Goal: Task Accomplishment & Management: Manage account settings

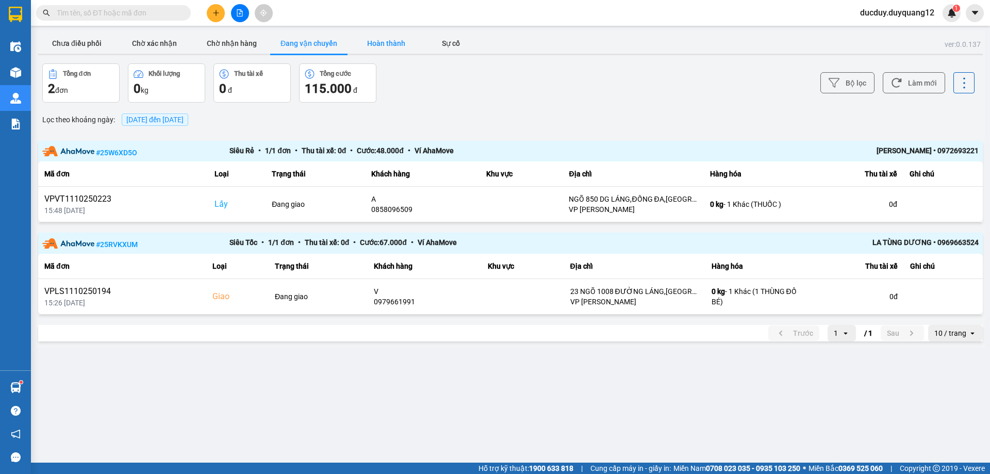
click at [384, 35] on button "Hoàn thành" at bounding box center [385, 43] width 77 height 21
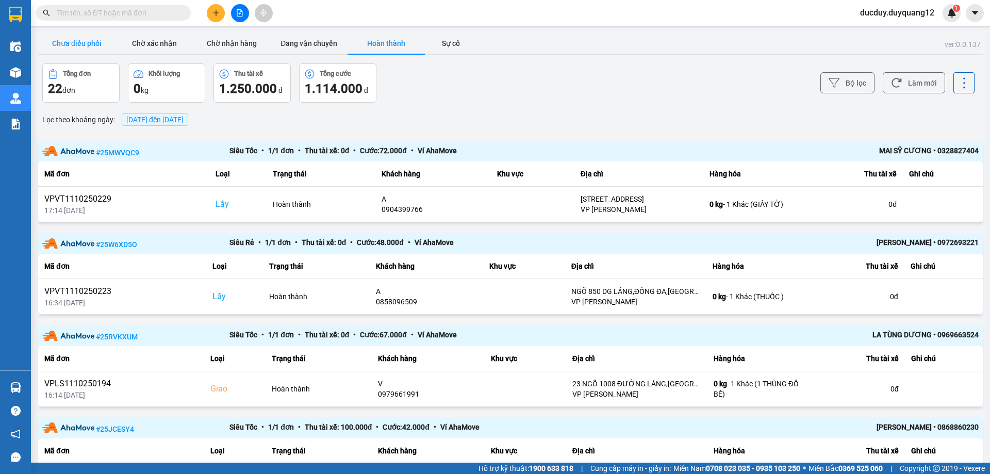
click at [66, 38] on button "Chưa điều phối" at bounding box center [76, 43] width 77 height 21
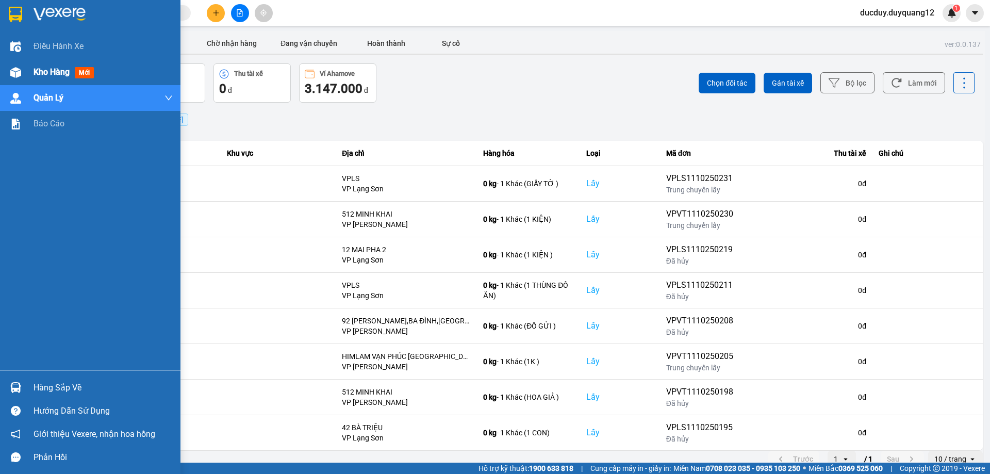
click at [39, 74] on span "Kho hàng" at bounding box center [52, 72] width 36 height 10
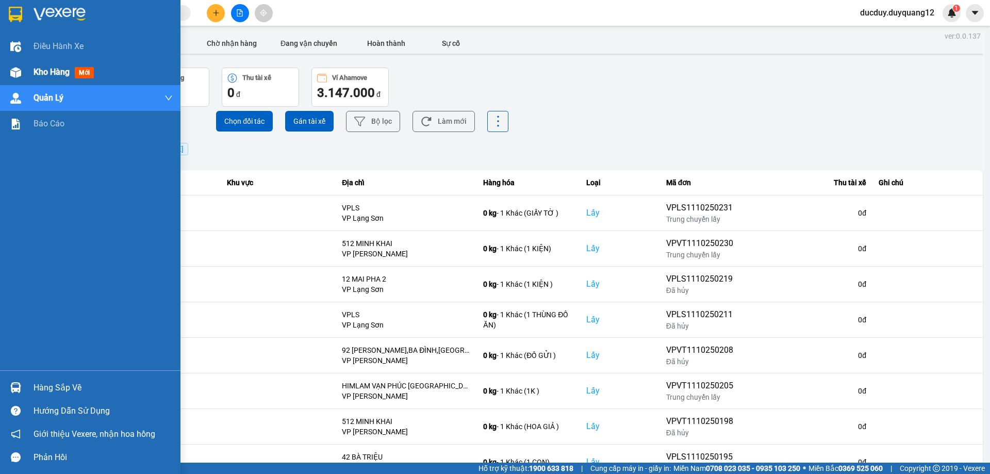
click at [39, 74] on span "Kho hàng" at bounding box center [52, 72] width 36 height 10
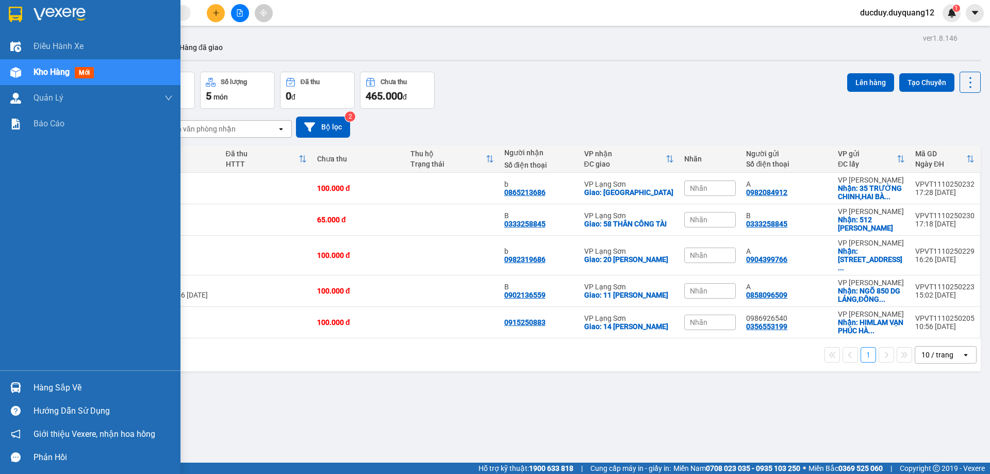
click at [55, 383] on div "Hàng sắp về" at bounding box center [103, 387] width 139 height 15
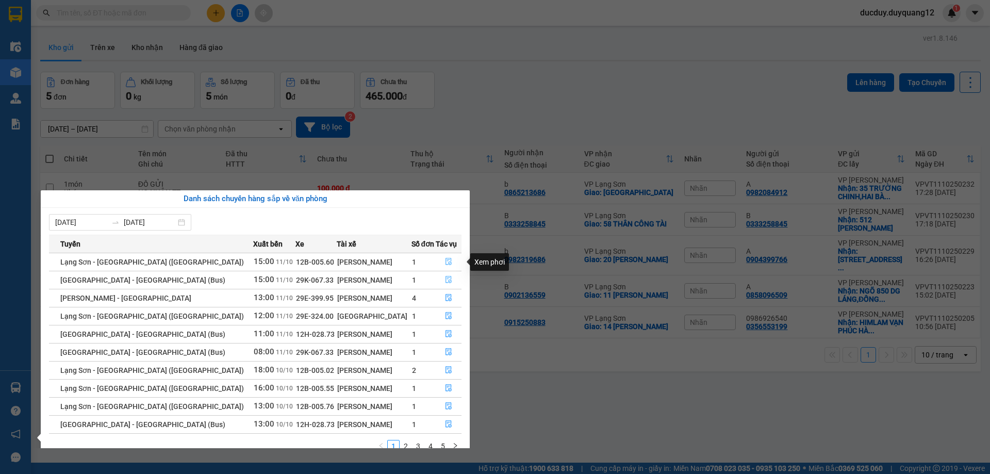
drag, startPoint x: 442, startPoint y: 260, endPoint x: 445, endPoint y: 281, distance: 21.9
click at [445, 281] on tbody "[GEOGRAPHIC_DATA] - [GEOGRAPHIC_DATA] ([GEOGRAPHIC_DATA]) 15:00 [DATE] 12B-005.…" at bounding box center [255, 343] width 412 height 180
click at [445, 282] on icon "file-done" at bounding box center [448, 279] width 7 height 7
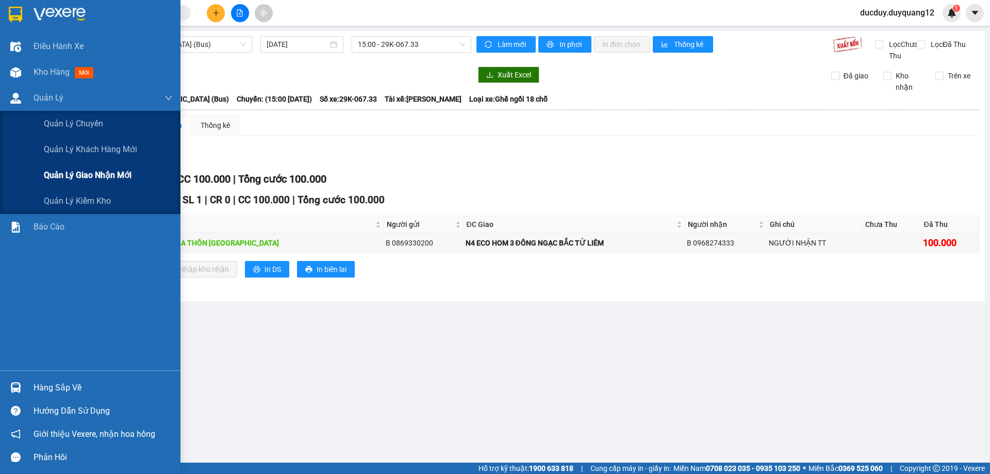
click at [54, 180] on span "Quản lý giao nhận mới" at bounding box center [88, 175] width 88 height 13
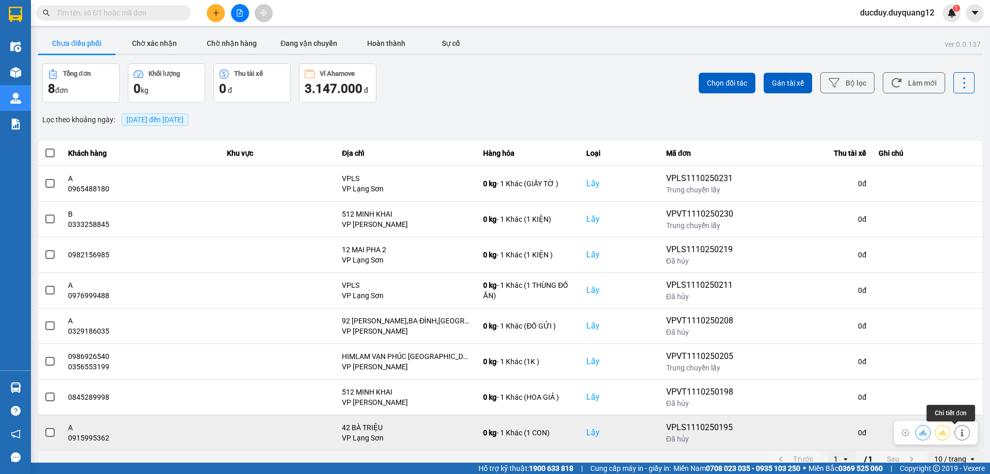
click at [958, 433] on icon at bounding box center [961, 432] width 7 height 7
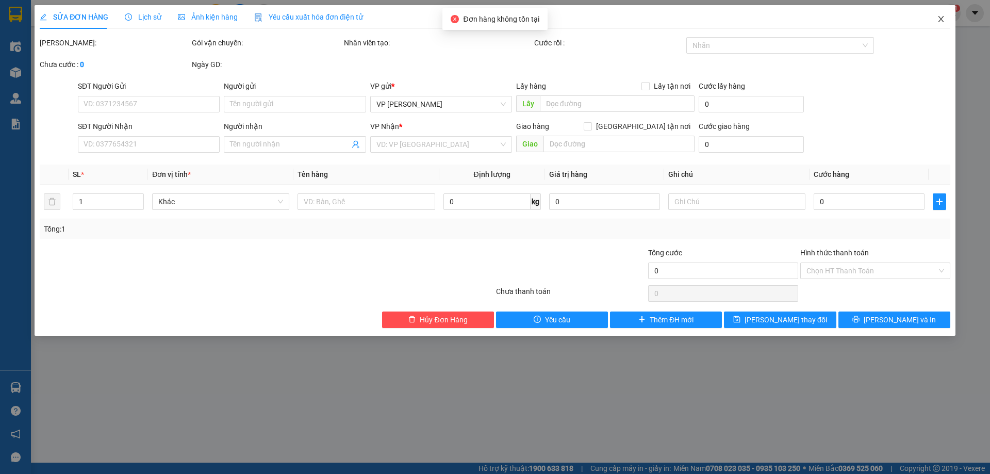
click at [938, 16] on icon "close" at bounding box center [941, 19] width 8 height 8
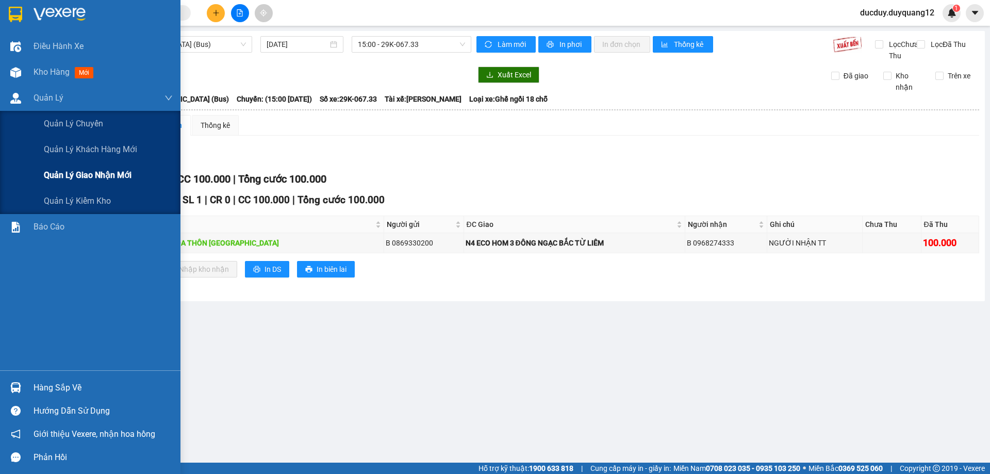
click at [71, 173] on span "Quản lý giao nhận mới" at bounding box center [88, 175] width 88 height 13
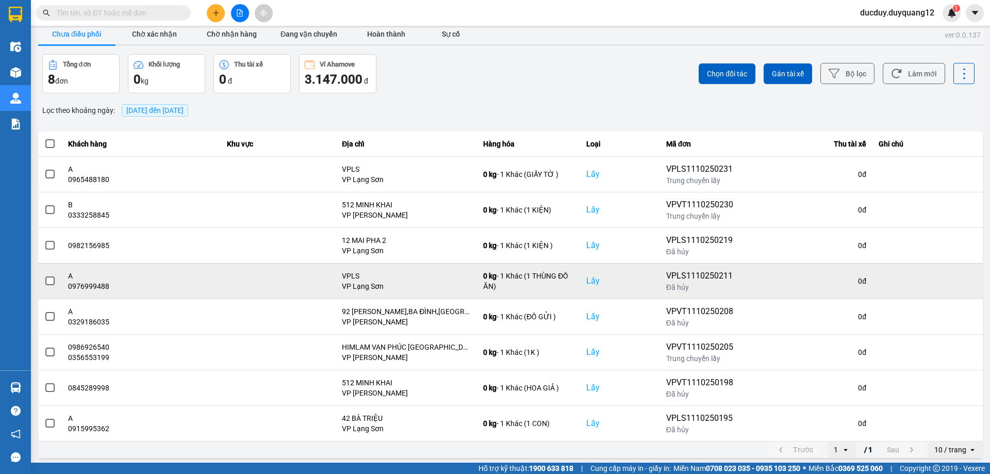
scroll to position [12, 0]
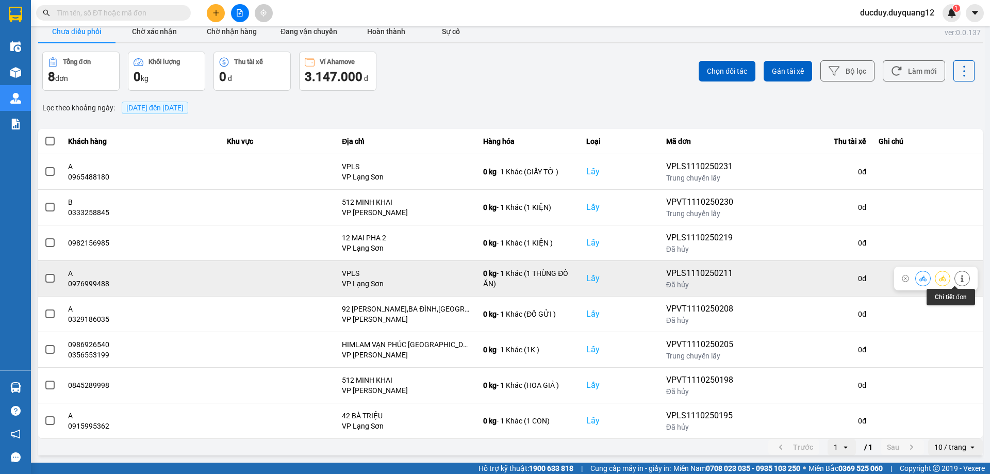
click at [955, 276] on button at bounding box center [962, 278] width 14 height 18
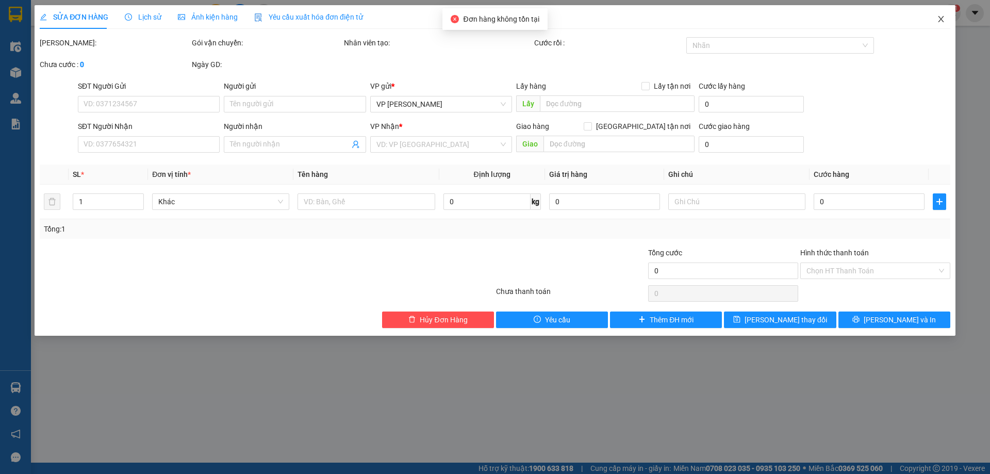
click at [938, 15] on span "Close" at bounding box center [940, 19] width 29 height 29
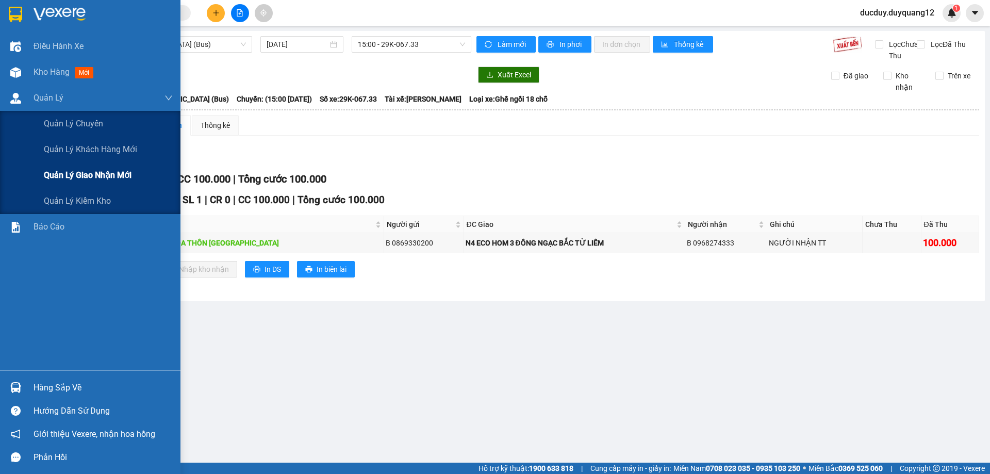
click at [59, 175] on span "Quản lý giao nhận mới" at bounding box center [88, 175] width 88 height 13
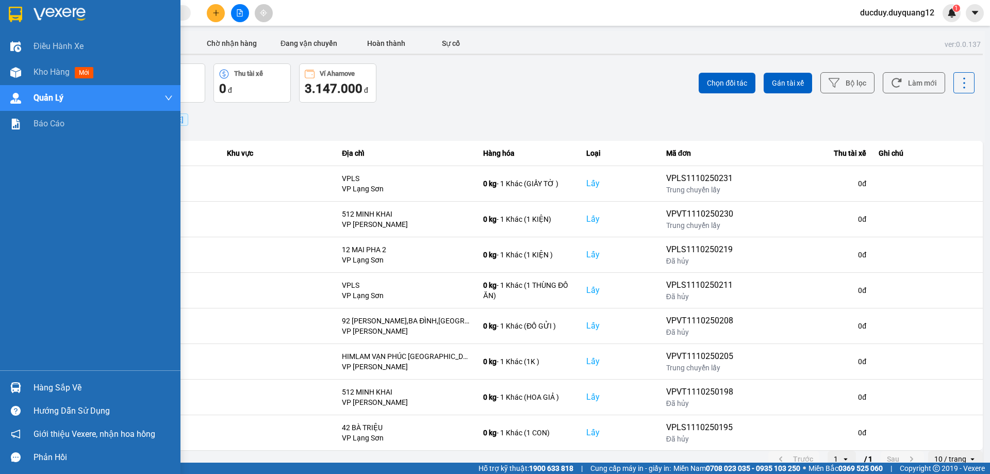
click at [47, 386] on div "Hàng sắp về" at bounding box center [103, 387] width 139 height 15
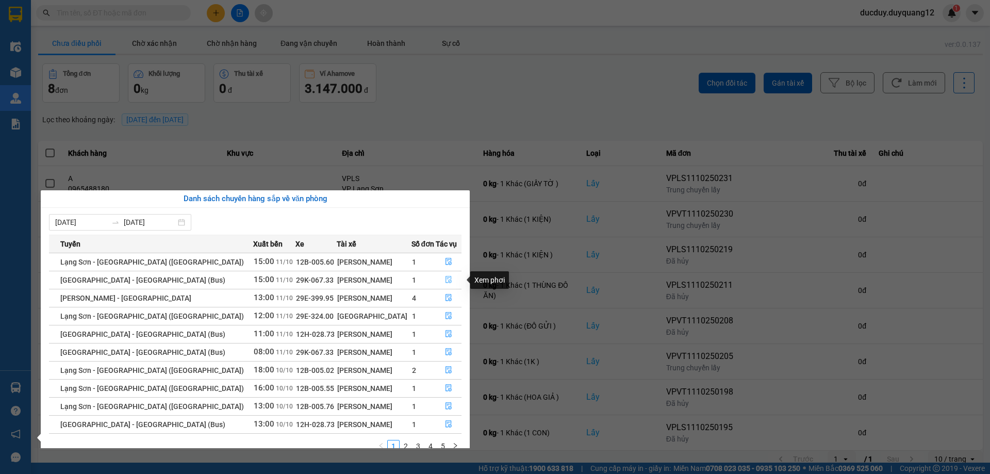
click at [445, 278] on icon "file-done" at bounding box center [448, 279] width 6 height 7
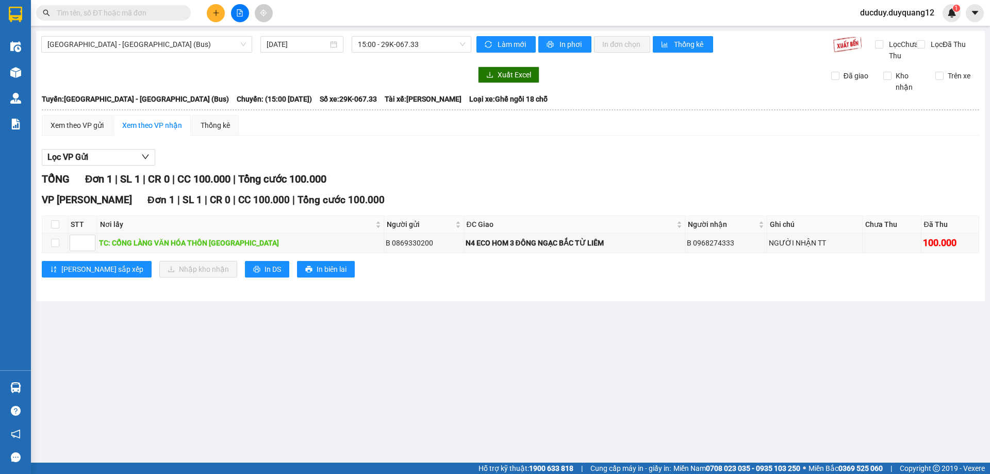
click at [52, 391] on main "[GEOGRAPHIC_DATA] - [GEOGRAPHIC_DATA] (Bus) [DATE] 15:00 - 29K-067.33 Làm mới I…" at bounding box center [495, 231] width 990 height 462
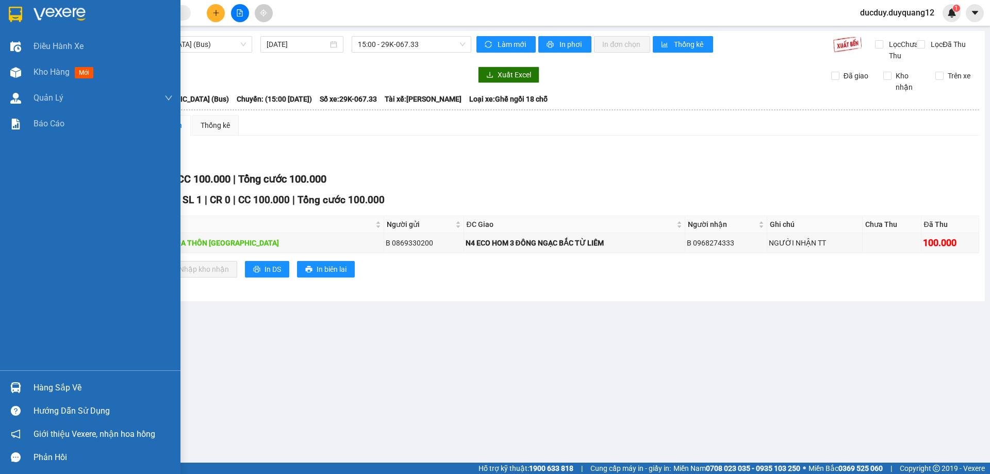
click at [41, 390] on div "Hàng sắp về" at bounding box center [103, 387] width 139 height 15
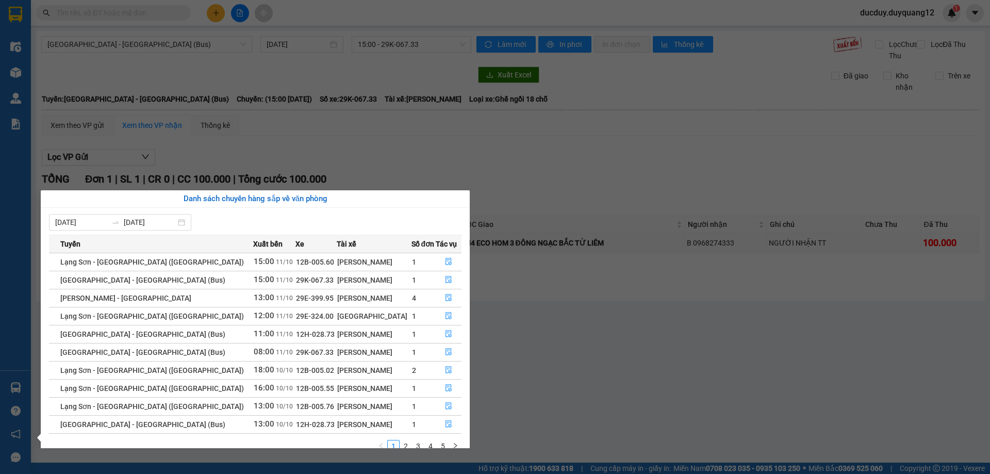
click at [418, 155] on section "Kết quả tìm kiếm ( 0 ) Bộ lọc No Data ducduy.duyquang12 1 Điều hành xe Kho hàng…" at bounding box center [495, 237] width 990 height 474
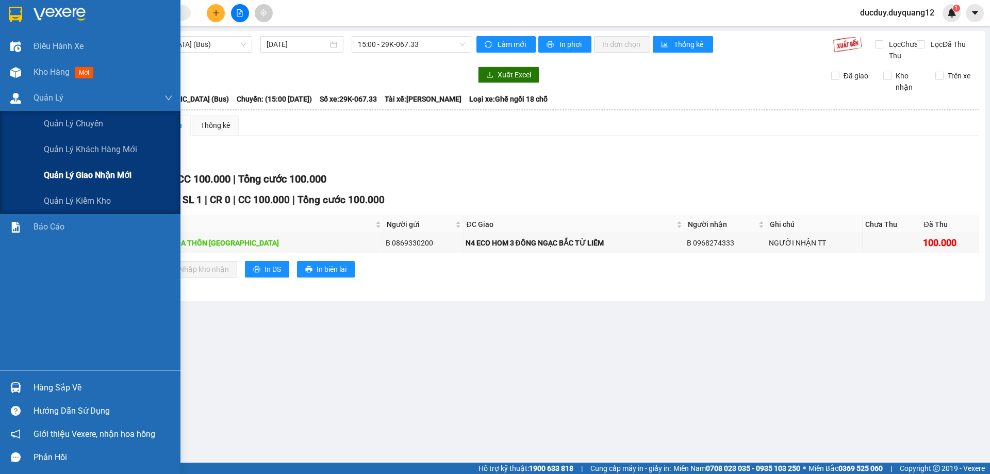
click at [69, 177] on span "Quản lý giao nhận mới" at bounding box center [88, 175] width 88 height 13
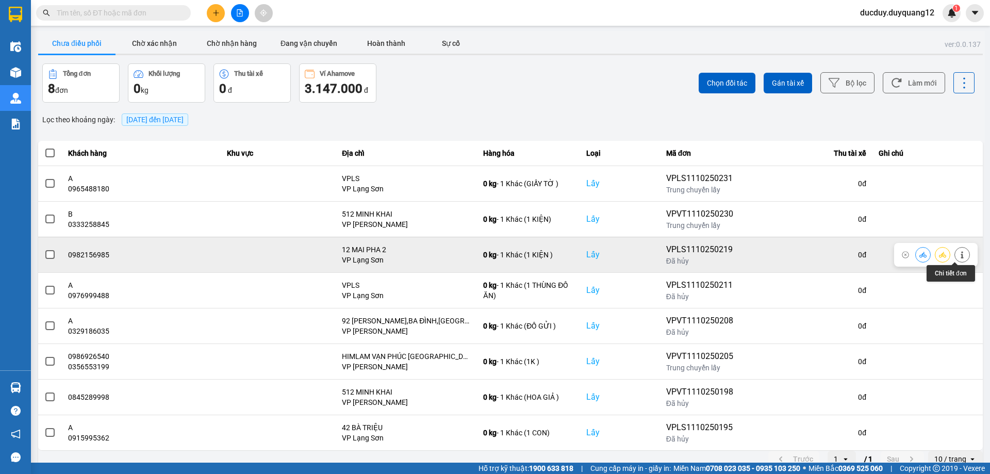
click at [958, 255] on icon at bounding box center [961, 254] width 7 height 7
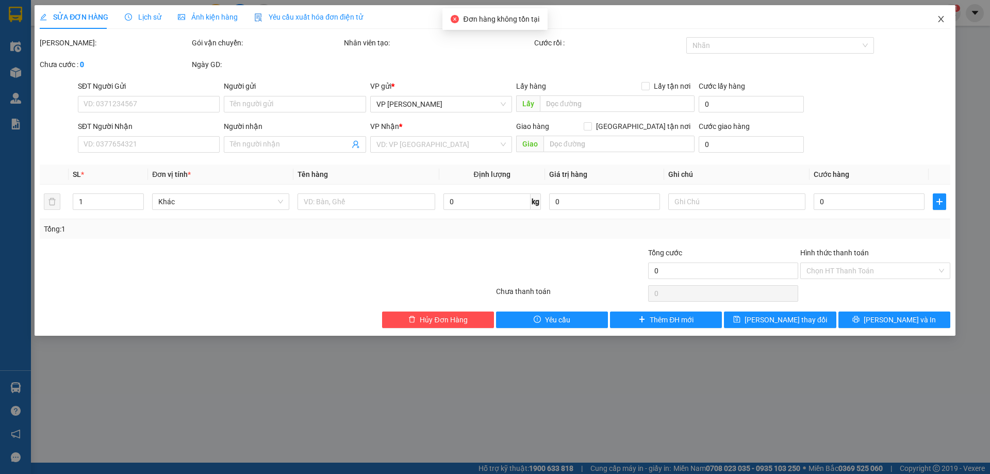
click at [937, 18] on icon "close" at bounding box center [941, 19] width 8 height 8
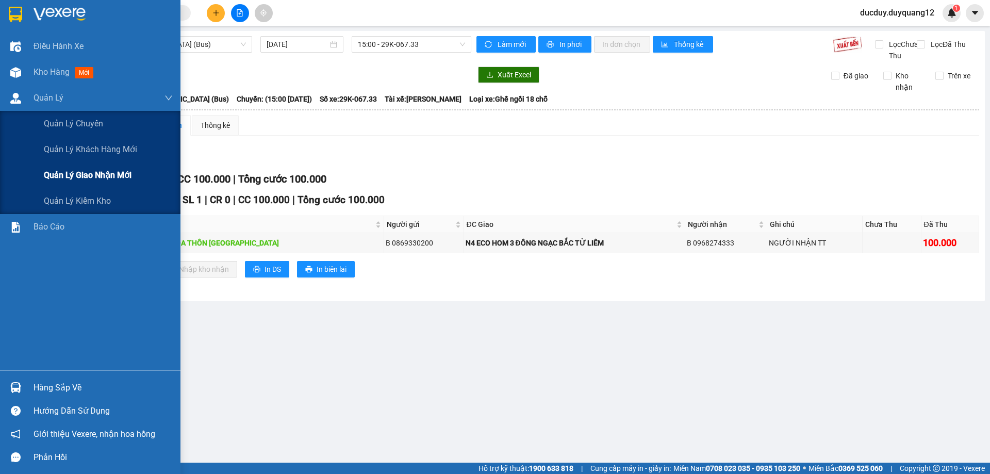
click at [70, 177] on span "Quản lý giao nhận mới" at bounding box center [88, 175] width 88 height 13
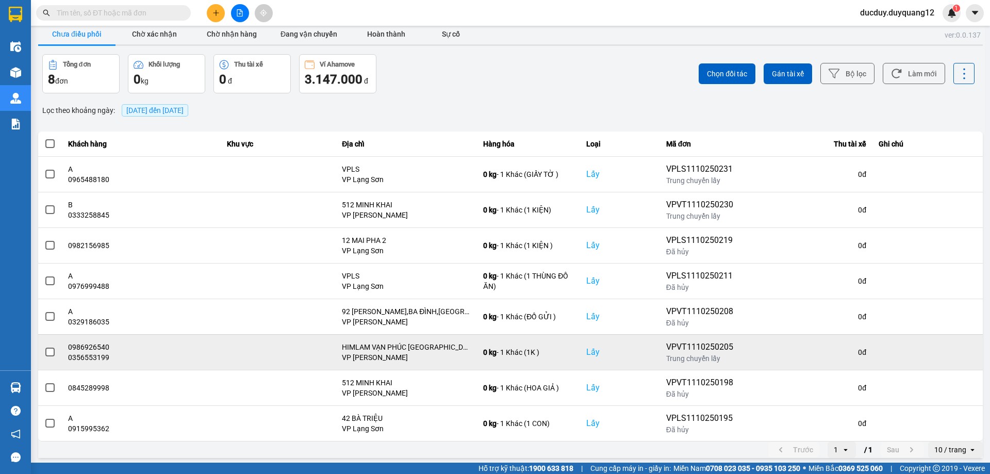
scroll to position [12, 0]
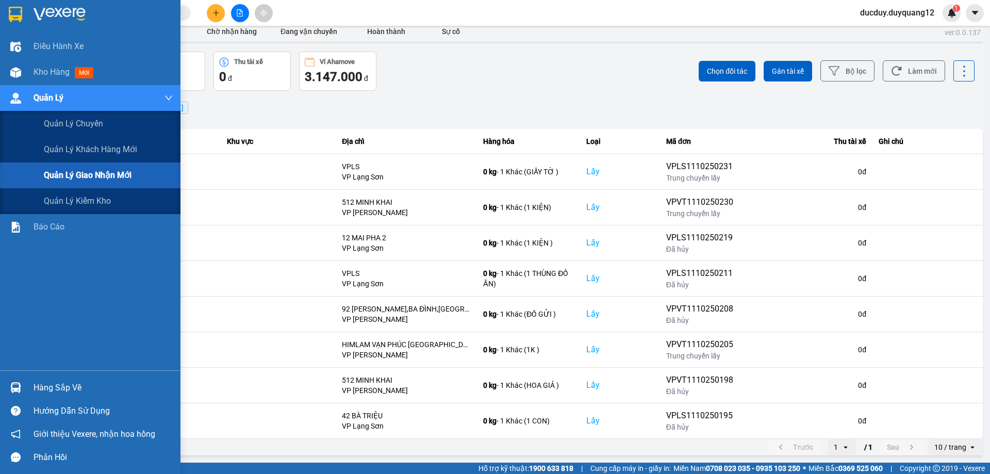
drag, startPoint x: 70, startPoint y: 180, endPoint x: 226, endPoint y: 78, distance: 186.3
click at [71, 180] on span "Quản lý giao nhận mới" at bounding box center [88, 175] width 88 height 13
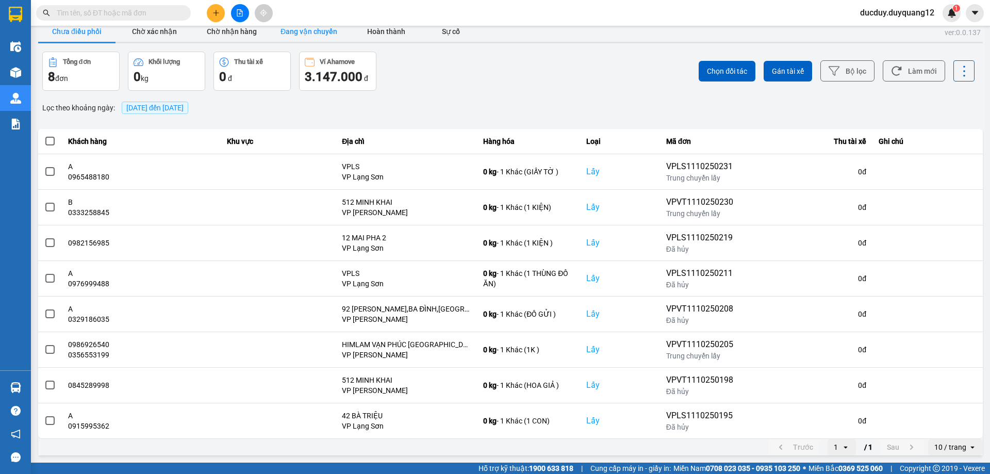
click at [275, 39] on button "Đang vận chuyển" at bounding box center [308, 31] width 77 height 21
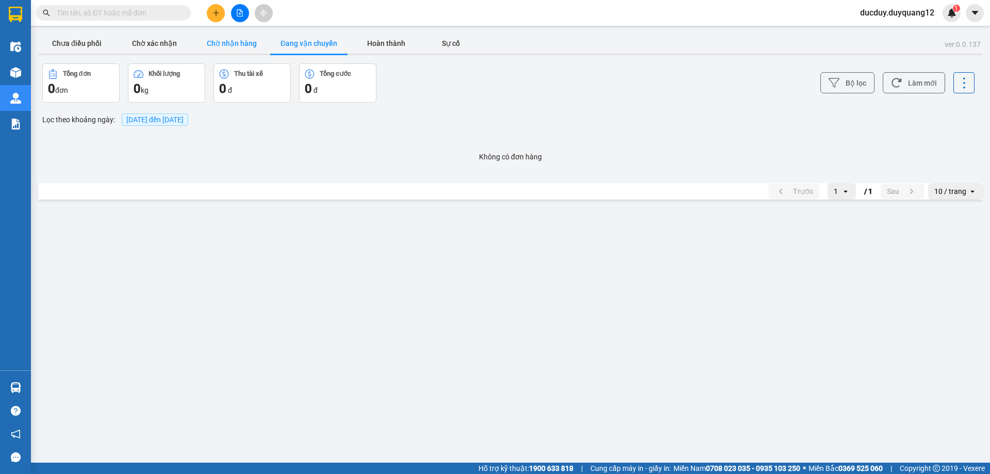
click at [246, 41] on button "Chờ nhận hàng" at bounding box center [231, 43] width 77 height 21
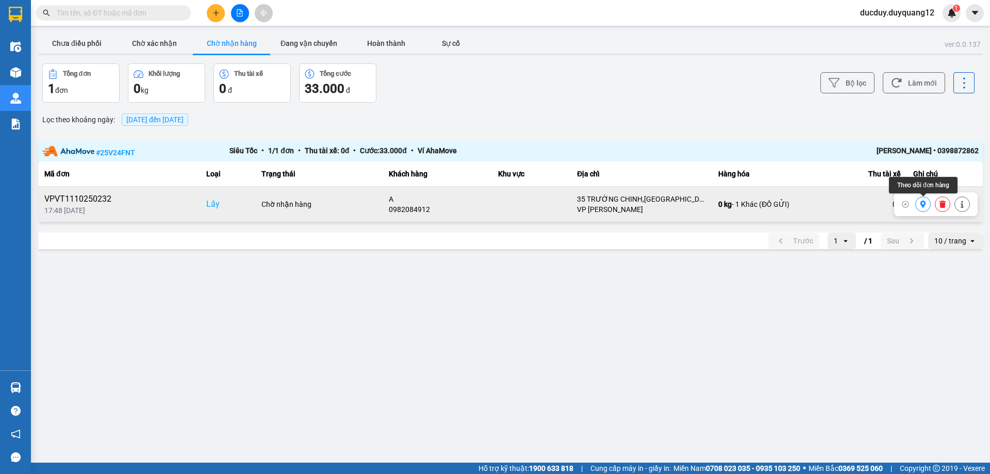
click at [922, 203] on icon at bounding box center [922, 204] width 7 height 7
click at [69, 45] on button "Chưa điều phối" at bounding box center [76, 43] width 77 height 21
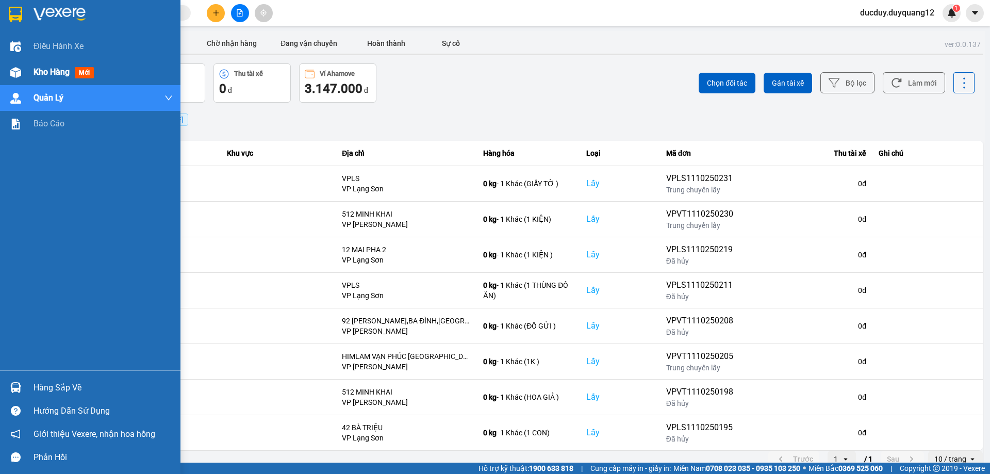
click at [48, 74] on span "Kho hàng" at bounding box center [52, 72] width 36 height 10
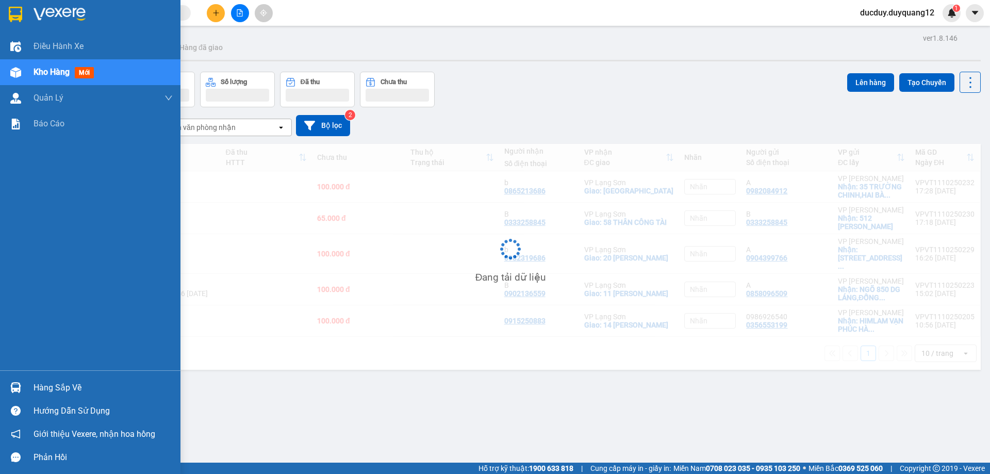
click at [48, 74] on span "Kho hàng" at bounding box center [52, 72] width 36 height 10
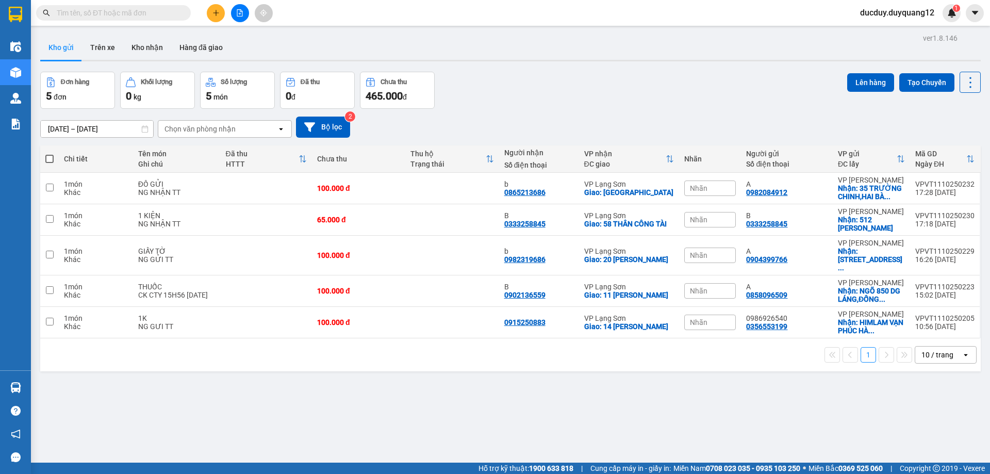
click at [147, 14] on input "text" at bounding box center [118, 12] width 122 height 11
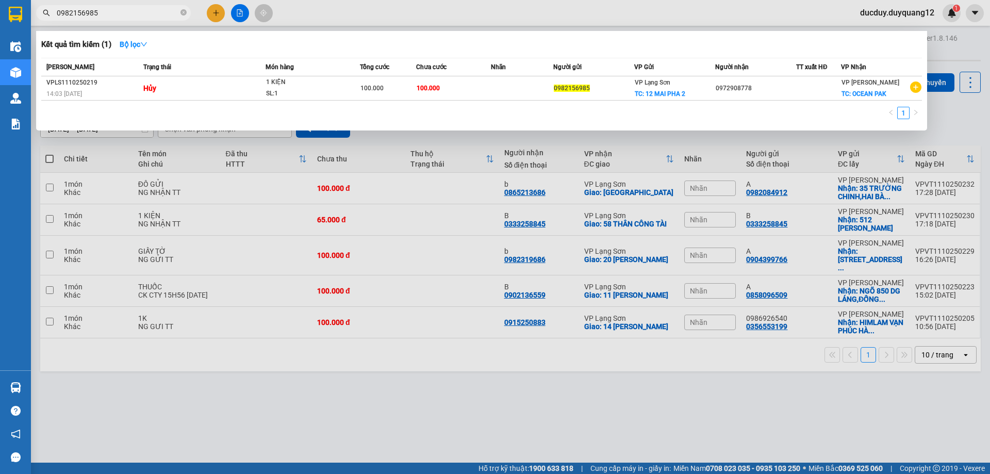
click at [147, 14] on input "0982156985" at bounding box center [118, 12] width 122 height 11
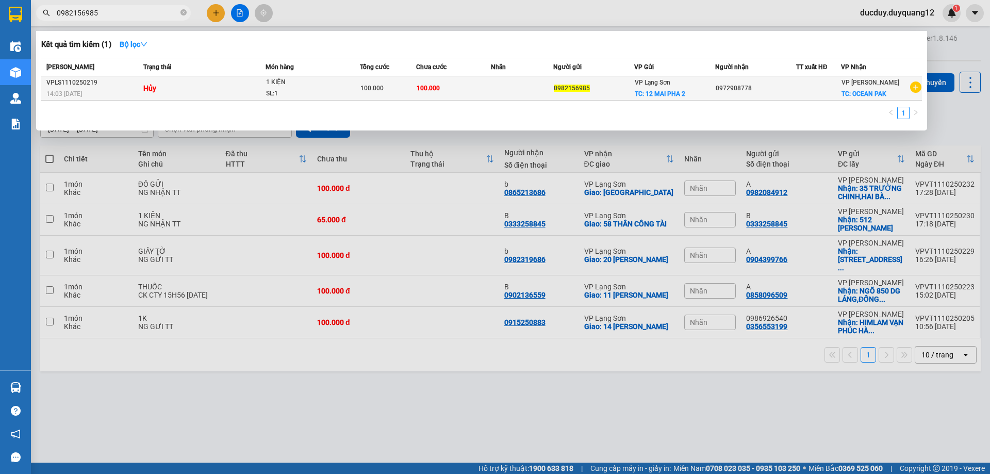
type input "0982156985"
click at [915, 87] on icon "plus-circle" at bounding box center [915, 86] width 11 height 11
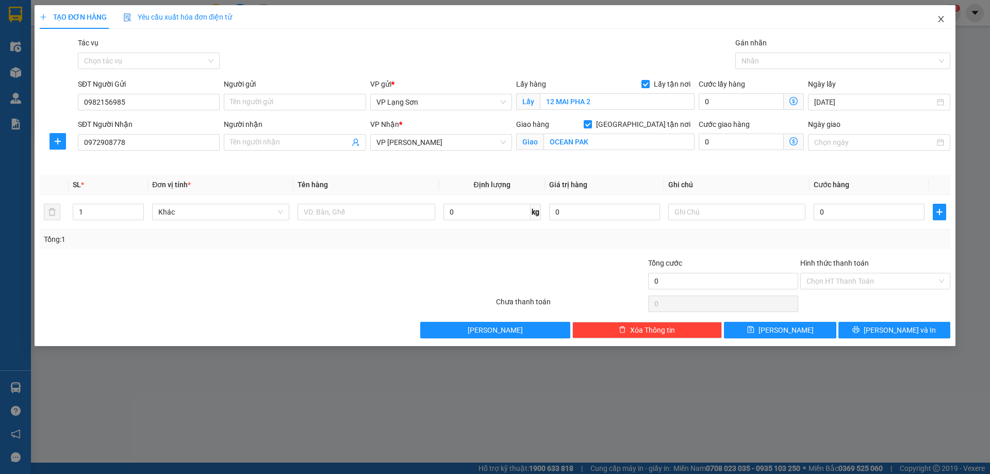
click at [940, 20] on icon "close" at bounding box center [941, 19] width 6 height 6
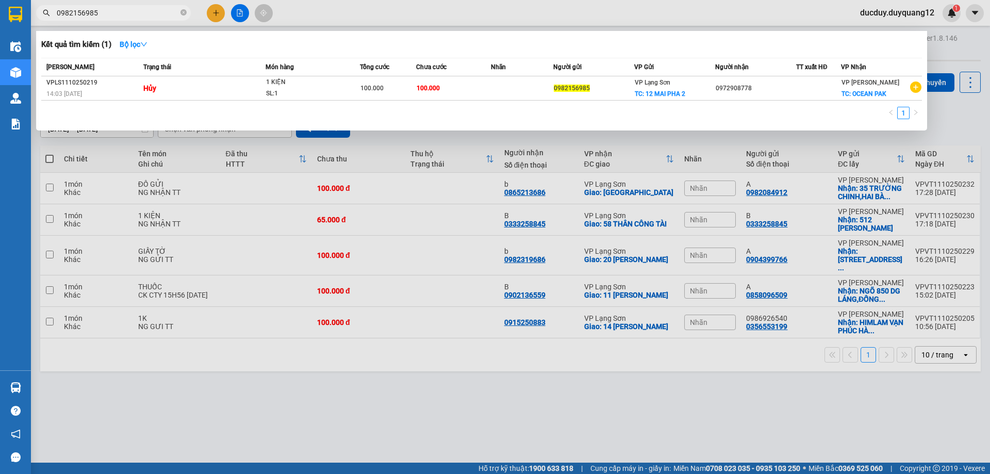
click at [938, 53] on div at bounding box center [495, 237] width 990 height 474
click at [185, 12] on icon "close-circle" at bounding box center [183, 12] width 6 height 6
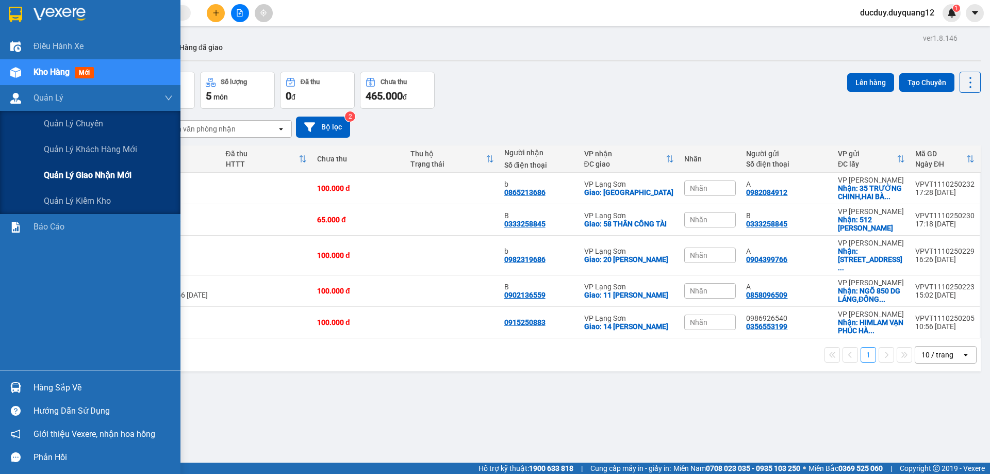
click at [80, 174] on span "Quản lý giao nhận mới" at bounding box center [88, 175] width 88 height 13
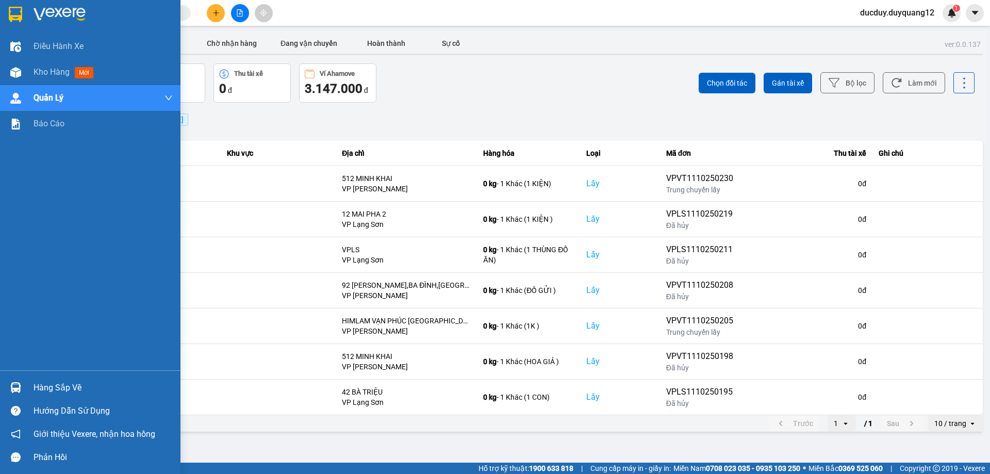
click at [55, 392] on div "Hàng sắp về" at bounding box center [103, 387] width 139 height 15
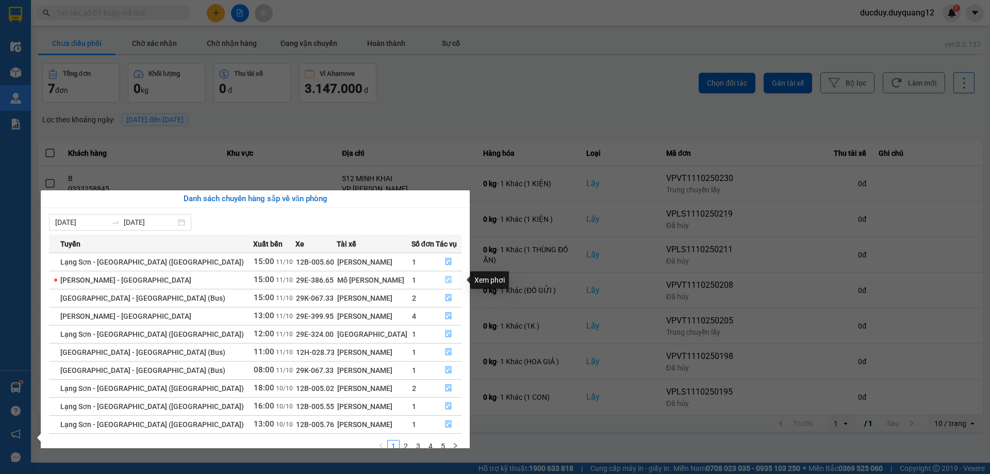
click at [445, 279] on icon "file-done" at bounding box center [448, 279] width 6 height 7
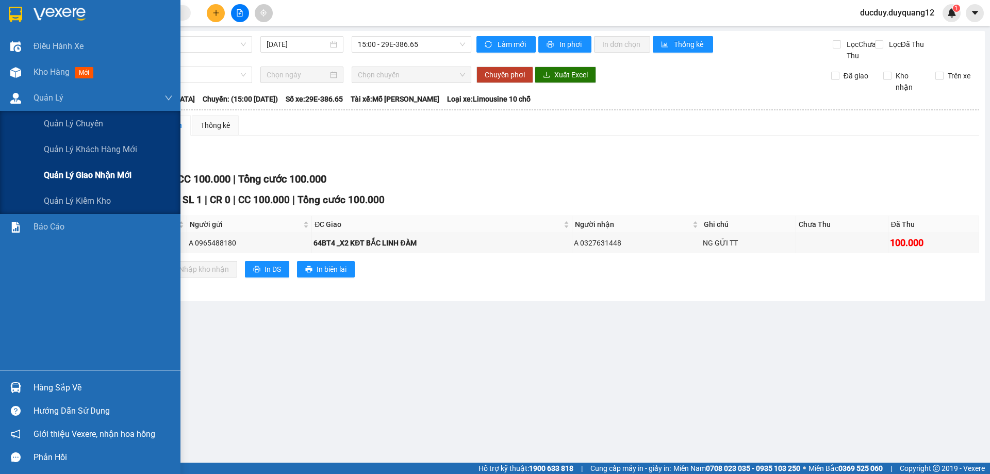
click at [78, 182] on div "Quản lý giao nhận mới" at bounding box center [108, 175] width 129 height 26
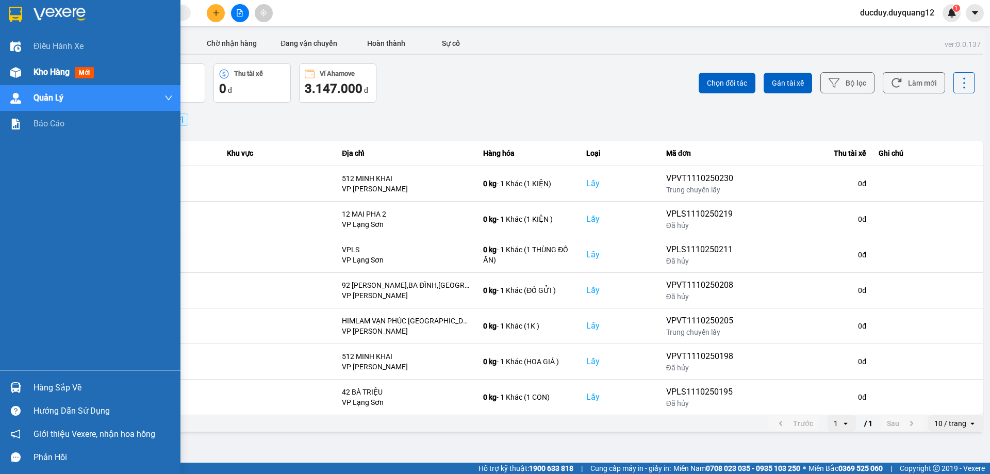
click at [39, 70] on span "Kho hàng" at bounding box center [52, 72] width 36 height 10
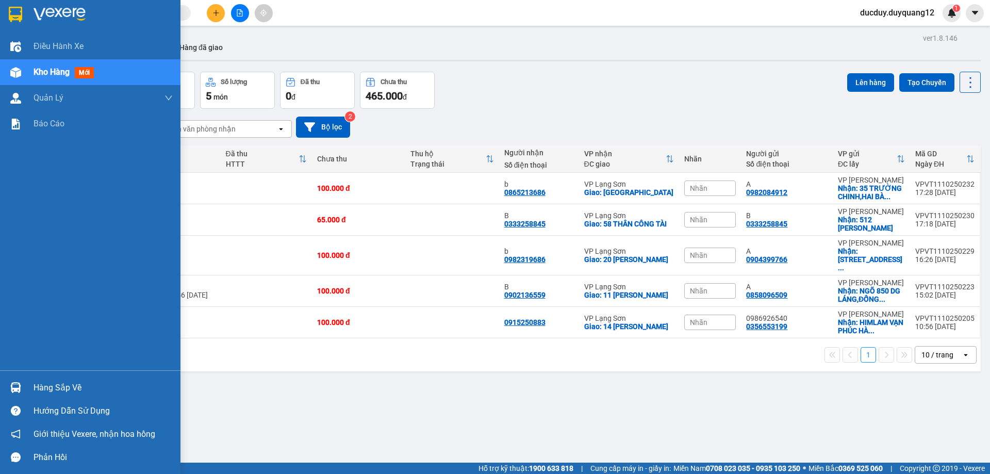
click at [55, 396] on div "Hàng sắp về" at bounding box center [90, 387] width 180 height 23
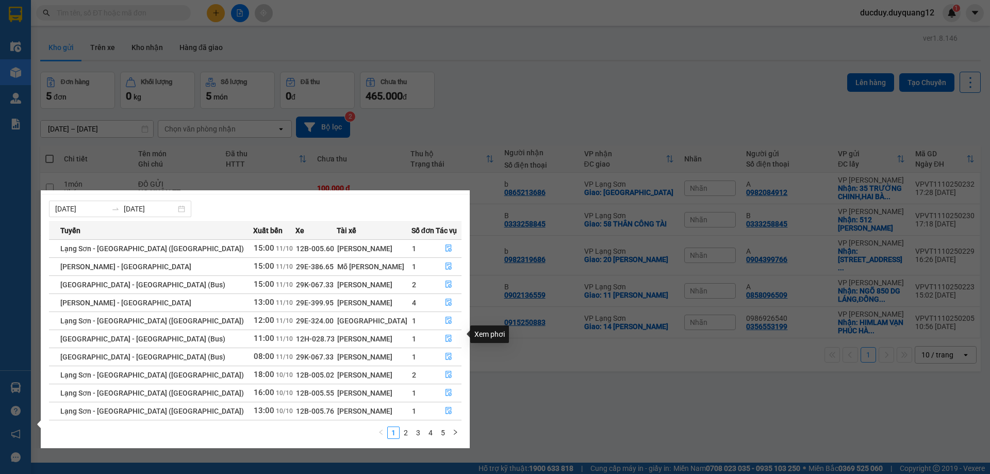
scroll to position [16, 0]
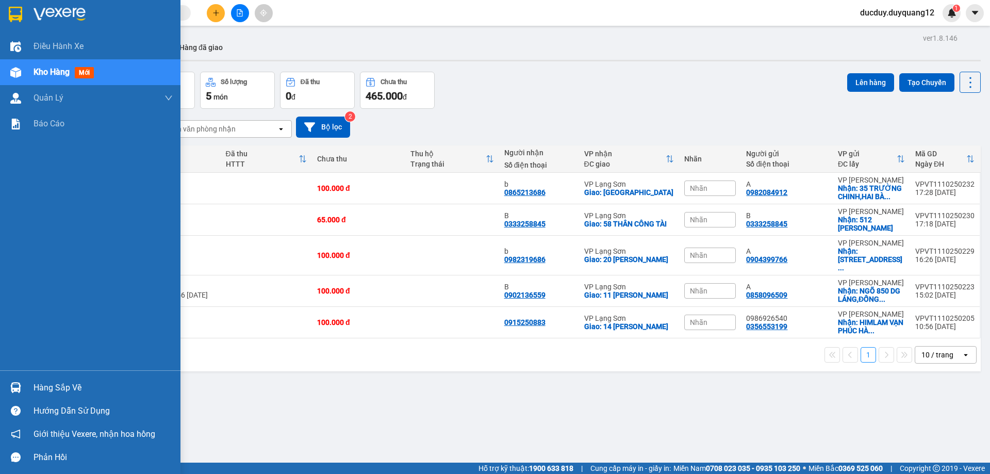
click at [53, 389] on div "Hàng sắp về" at bounding box center [103, 387] width 139 height 15
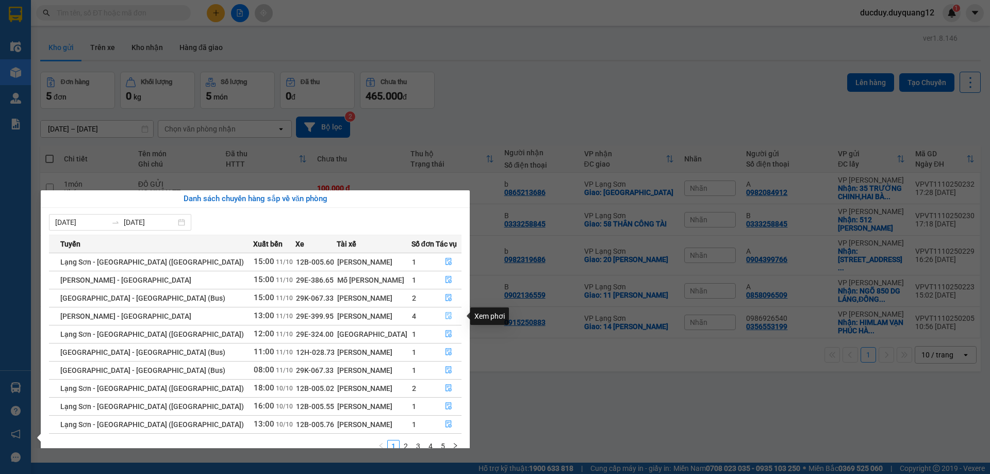
click at [439, 318] on button "button" at bounding box center [448, 316] width 25 height 16
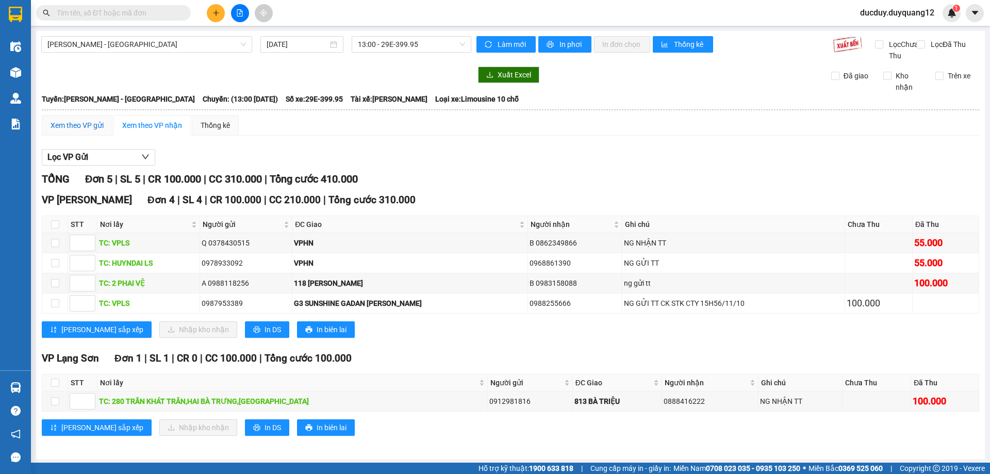
click at [88, 131] on div "Xem theo VP gửi" at bounding box center [77, 125] width 53 height 11
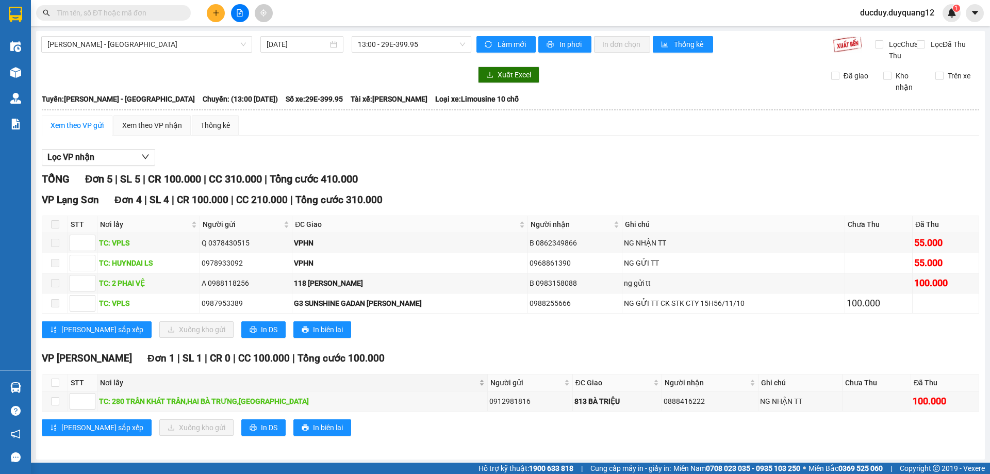
scroll to position [13, 0]
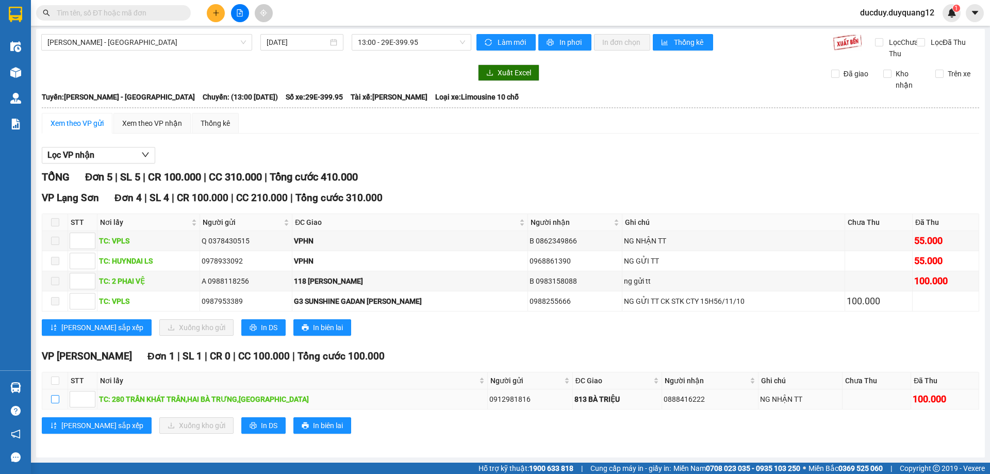
click at [54, 398] on input "checkbox" at bounding box center [55, 399] width 8 height 8
checkbox input "true"
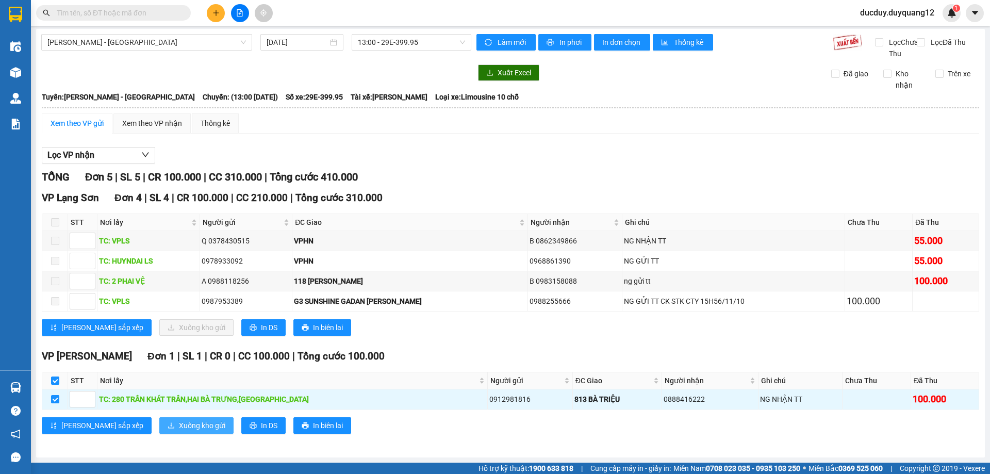
click at [179, 422] on span "Xuống kho gửi" at bounding box center [202, 425] width 46 height 11
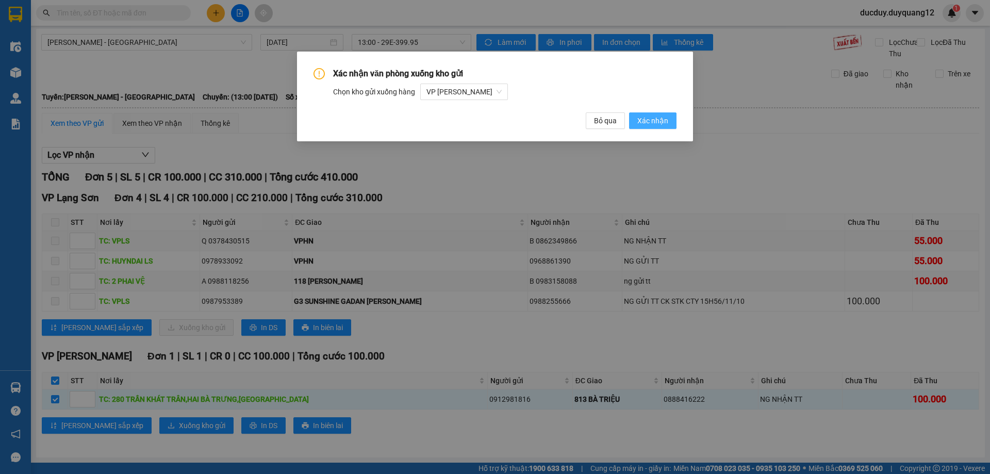
click at [674, 119] on button "Xác nhận" at bounding box center [652, 120] width 47 height 16
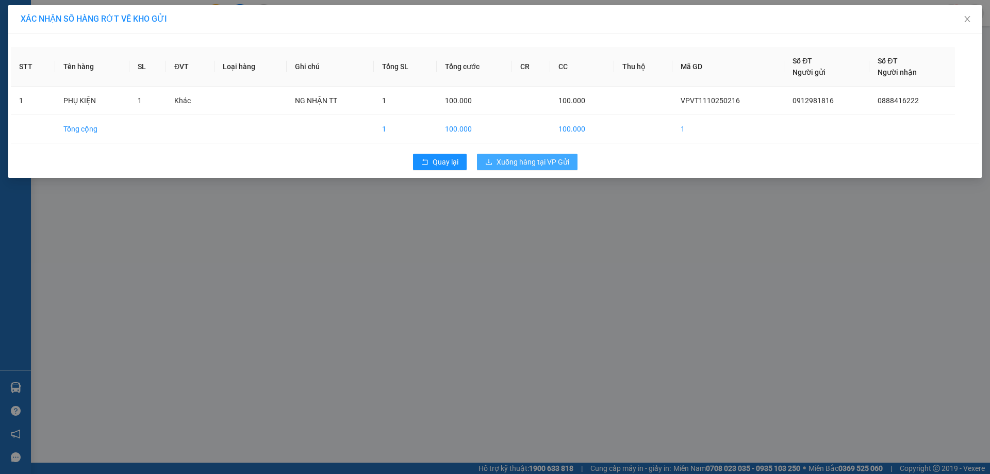
click at [543, 163] on span "Xuống hàng tại VP Gửi" at bounding box center [532, 161] width 73 height 11
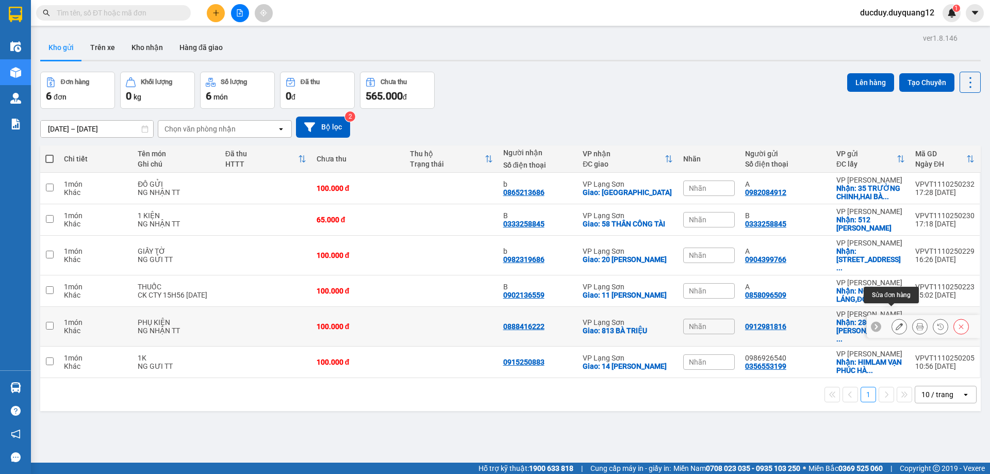
click at [895, 323] on icon at bounding box center [898, 326] width 7 height 7
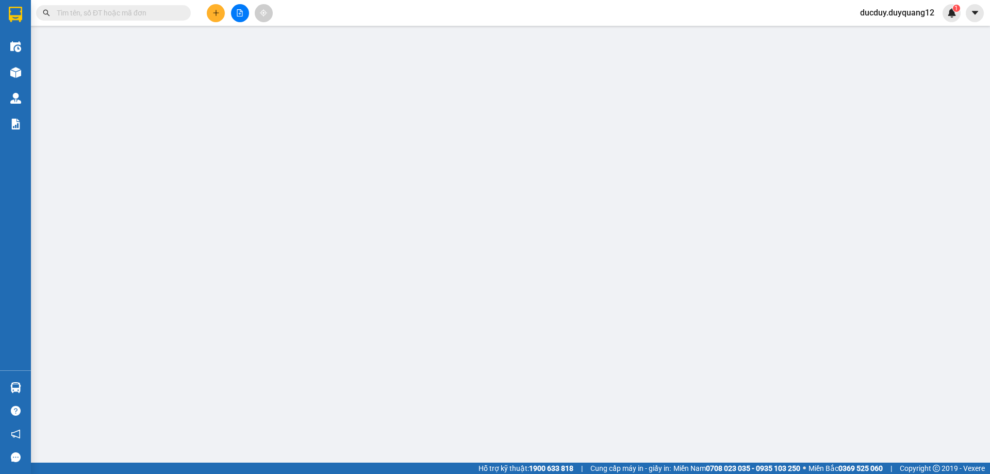
type input "0912981816"
checkbox input "true"
type input "280 TRẦN KHÁT TRÂN,HAI BÀ TRƯNG,HÀ NỘI"
type input "0888416222"
checkbox input "true"
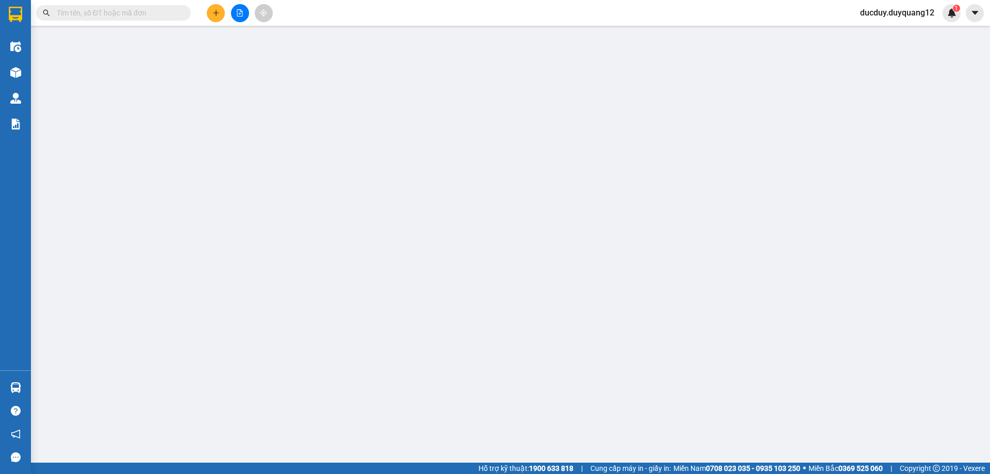
type input "813 BÀ TRIỆU"
type input "100.000"
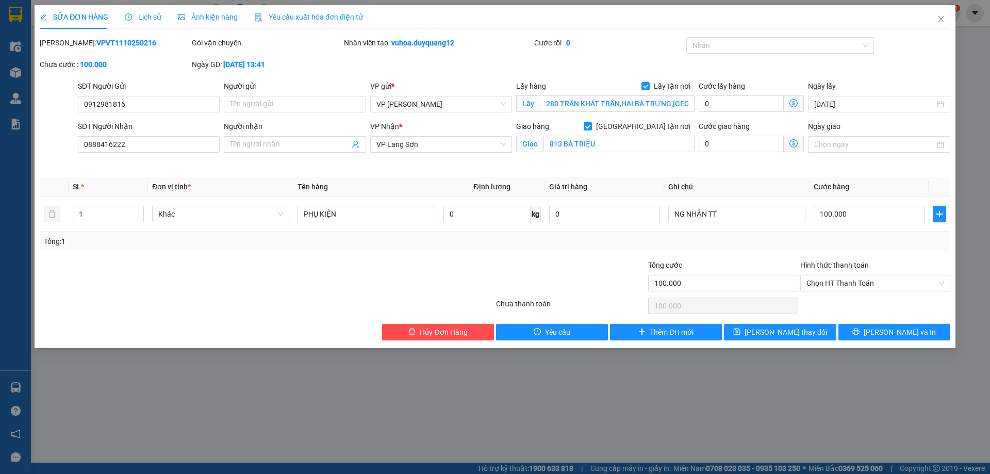
click at [138, 14] on span "Lịch sử" at bounding box center [143, 17] width 37 height 8
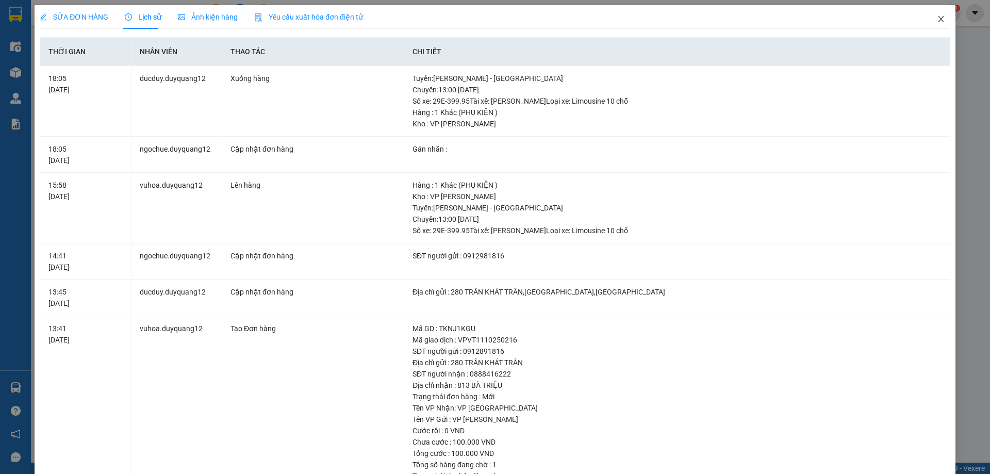
click at [937, 19] on icon "close" at bounding box center [941, 19] width 8 height 8
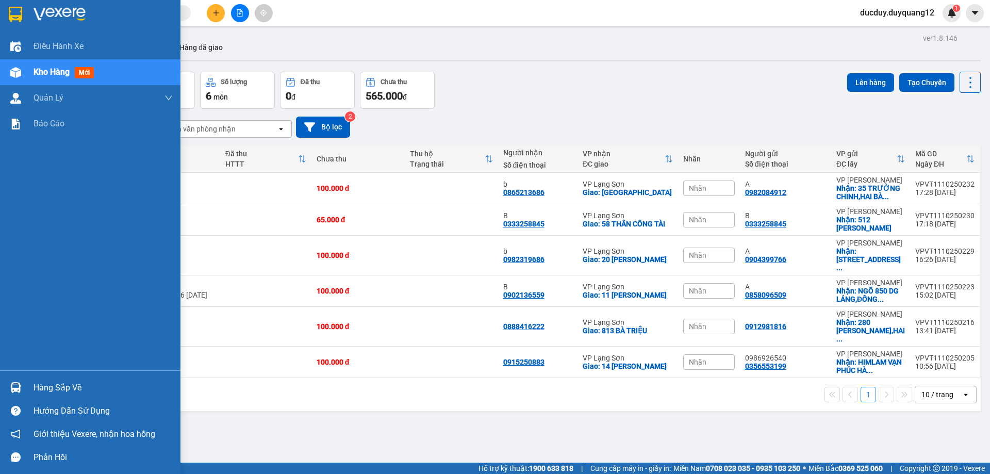
click at [53, 397] on div "Hàng sắp về" at bounding box center [90, 387] width 180 height 23
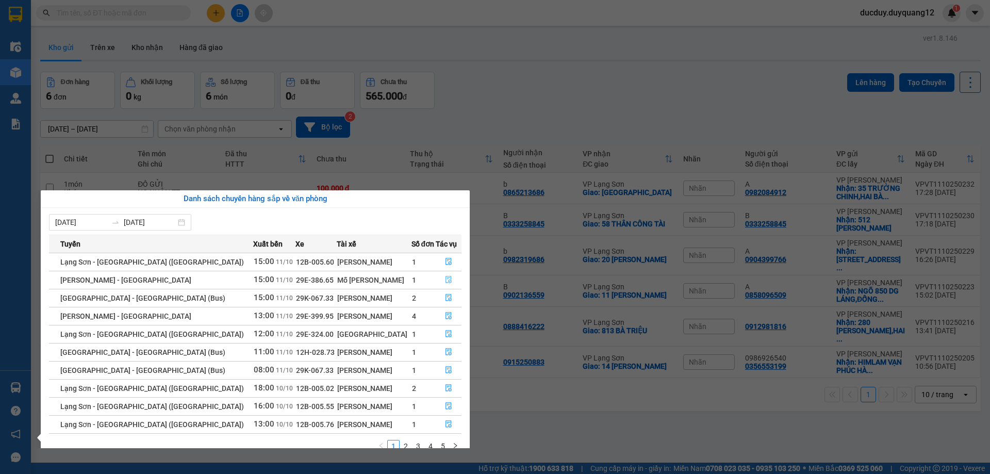
click at [445, 276] on icon "file-done" at bounding box center [448, 279] width 6 height 7
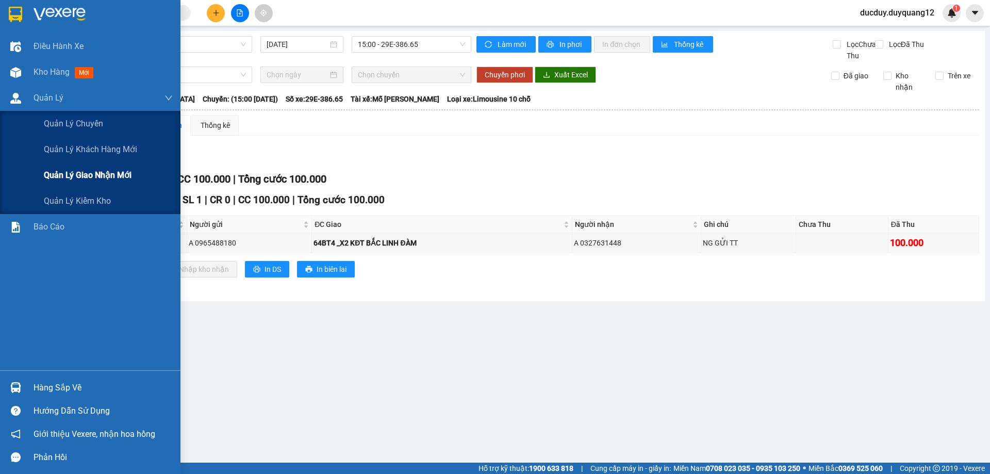
click at [66, 164] on div "Quản lý giao nhận mới" at bounding box center [108, 175] width 129 height 26
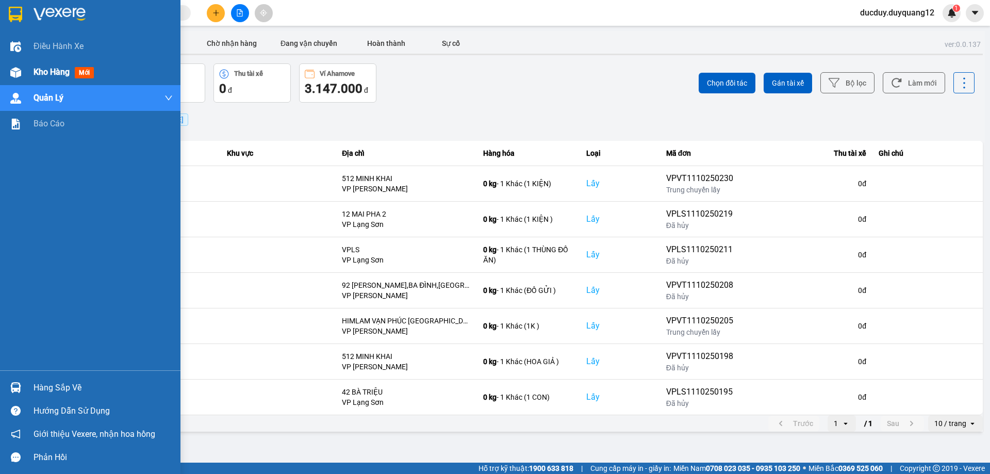
click at [52, 73] on span "Kho hàng" at bounding box center [52, 72] width 36 height 10
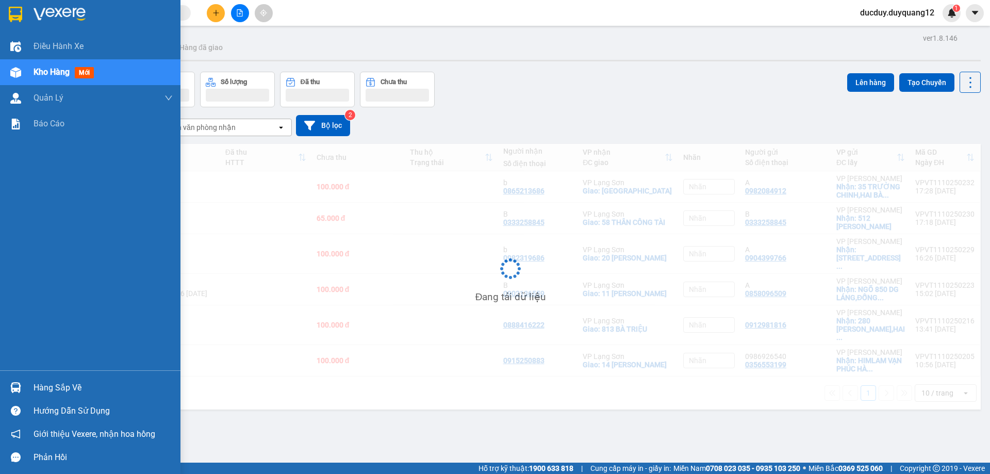
click at [52, 73] on span "Kho hàng" at bounding box center [52, 72] width 36 height 10
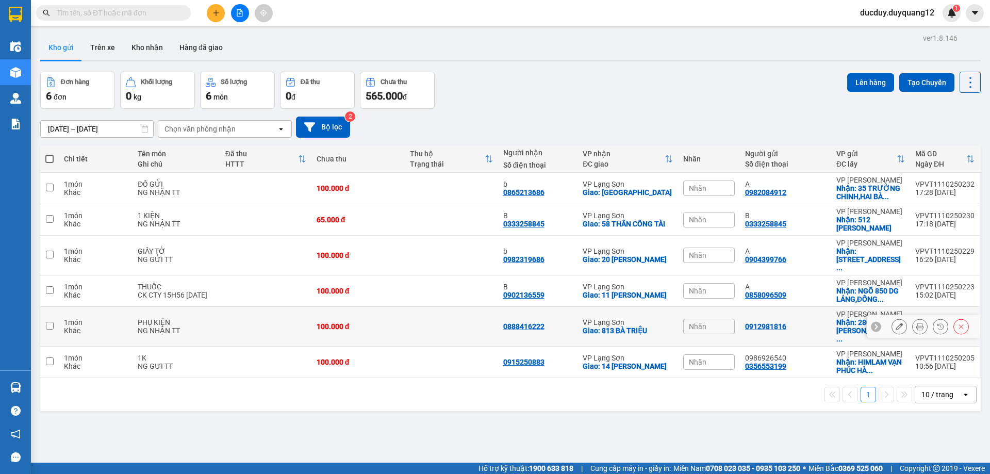
click at [957, 323] on icon at bounding box center [960, 326] width 7 height 7
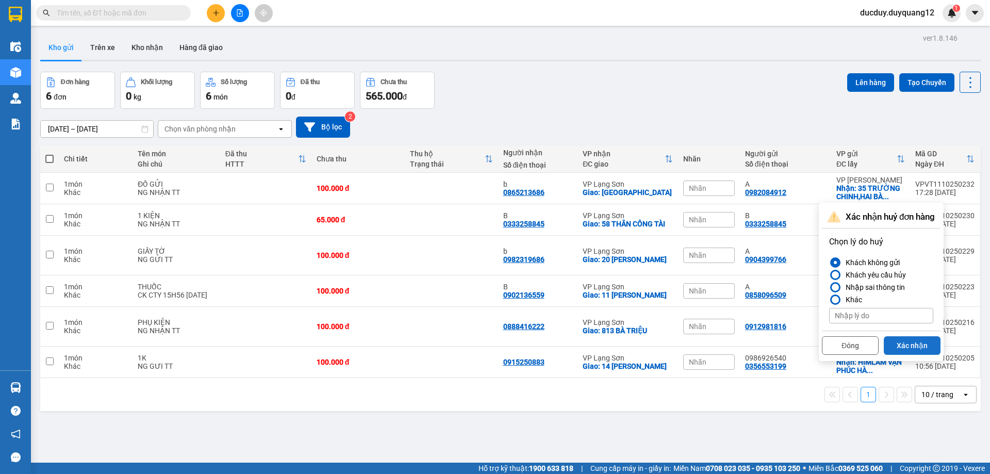
click at [913, 342] on button "Xác nhận" at bounding box center [911, 345] width 57 height 19
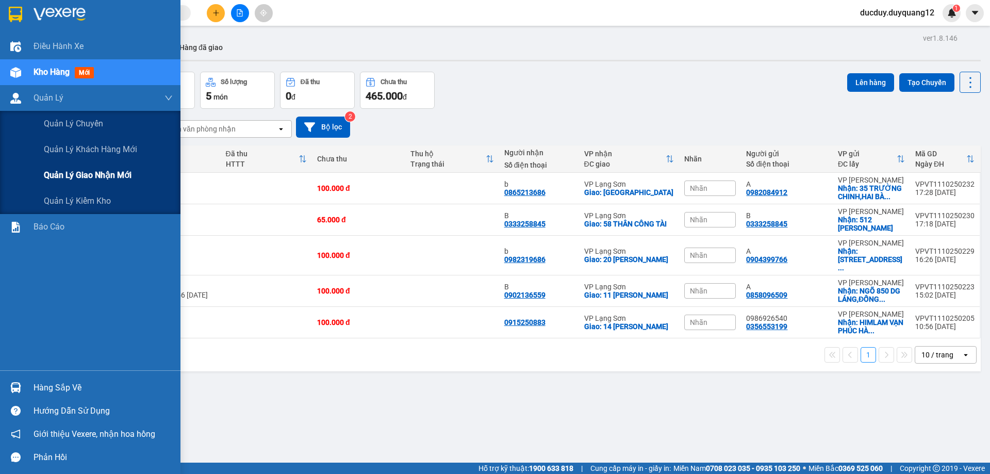
click at [60, 176] on span "Quản lý giao nhận mới" at bounding box center [88, 175] width 88 height 13
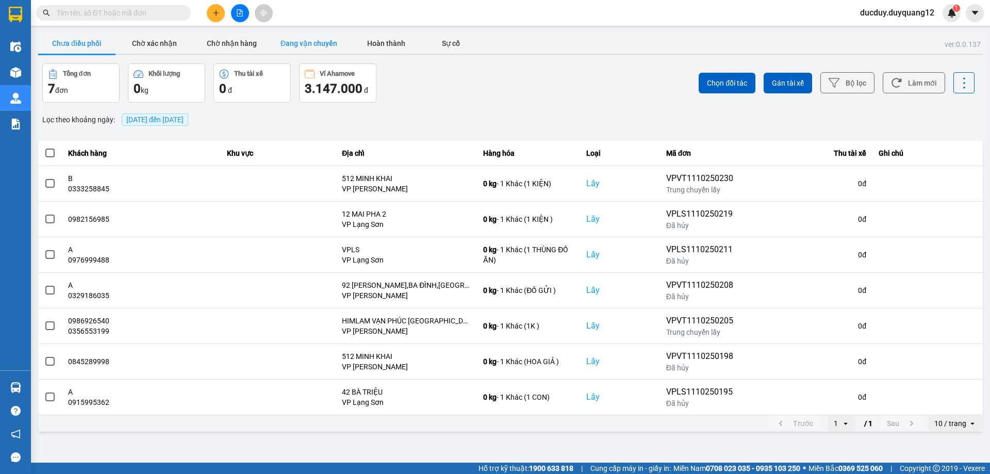
click at [292, 39] on button "Đang vận chuyển" at bounding box center [308, 43] width 77 height 21
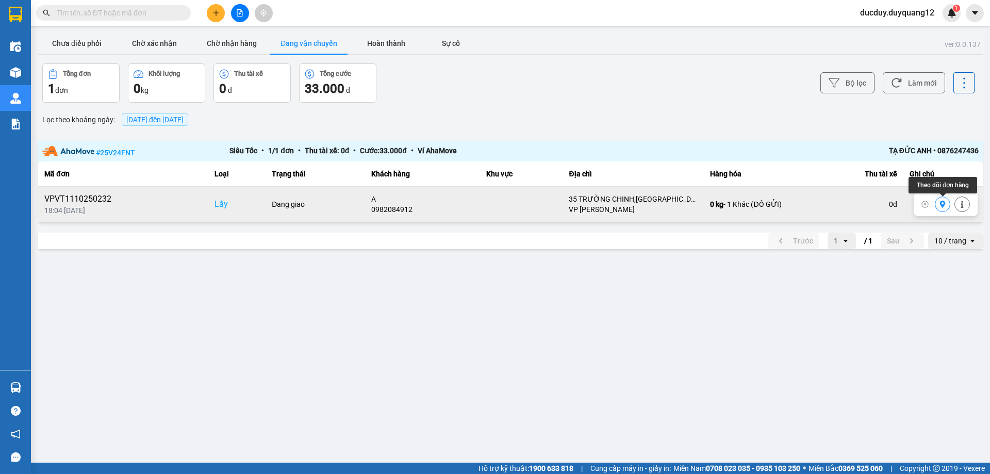
click at [944, 205] on icon at bounding box center [943, 204] width 6 height 7
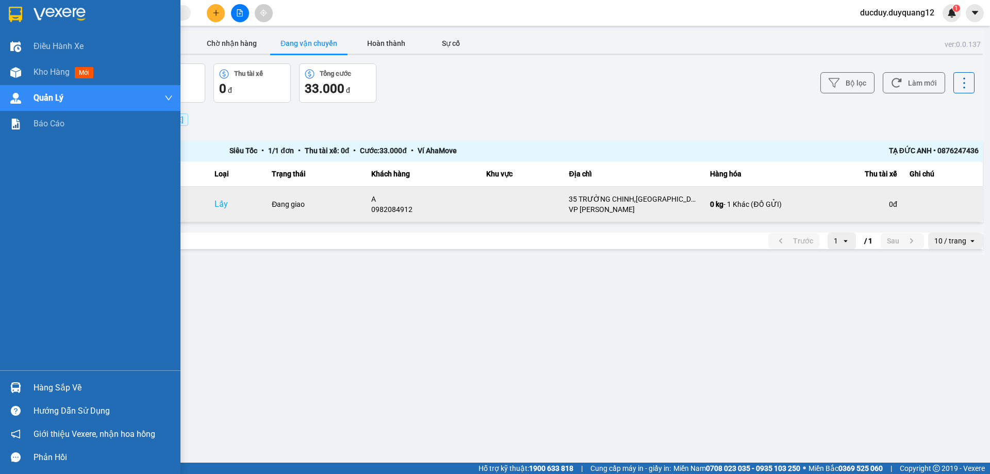
click at [57, 384] on div "Hàng sắp về" at bounding box center [103, 387] width 139 height 15
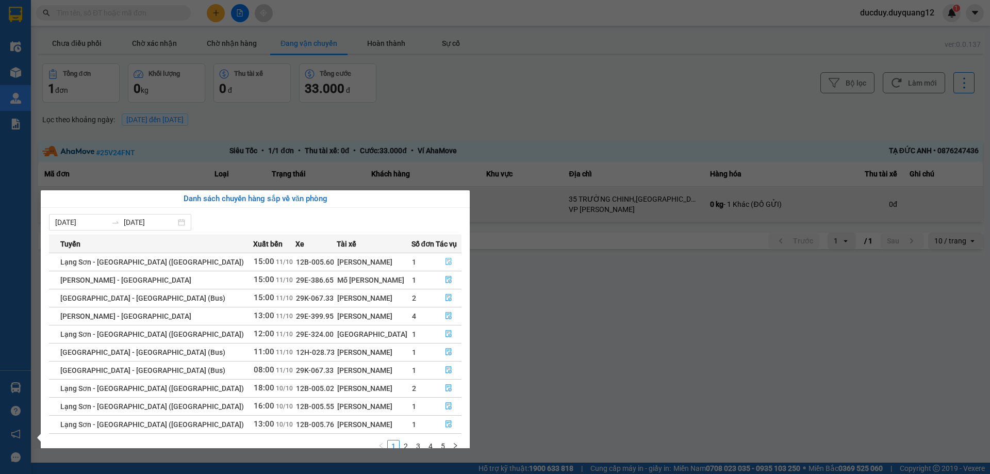
click at [445, 259] on icon "file-done" at bounding box center [448, 261] width 7 height 7
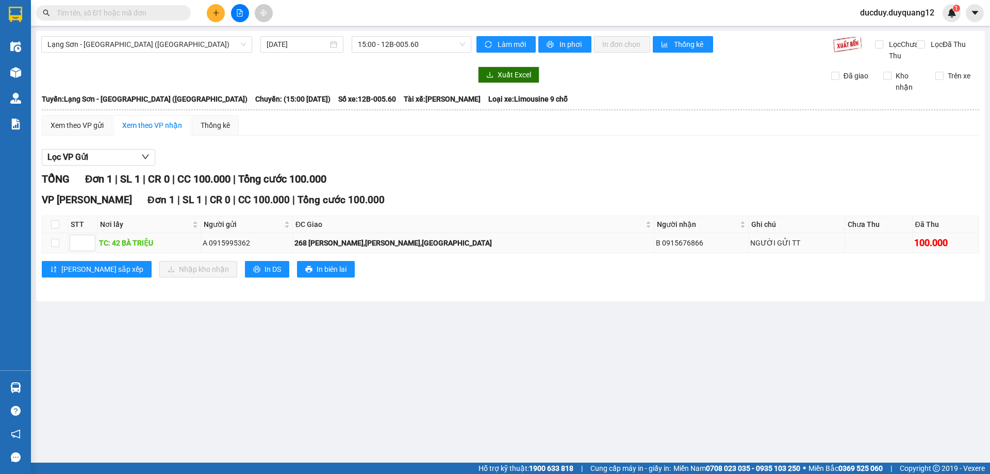
click at [59, 253] on td at bounding box center [55, 243] width 26 height 20
click at [56, 247] on input "checkbox" at bounding box center [55, 243] width 8 height 8
checkbox input "true"
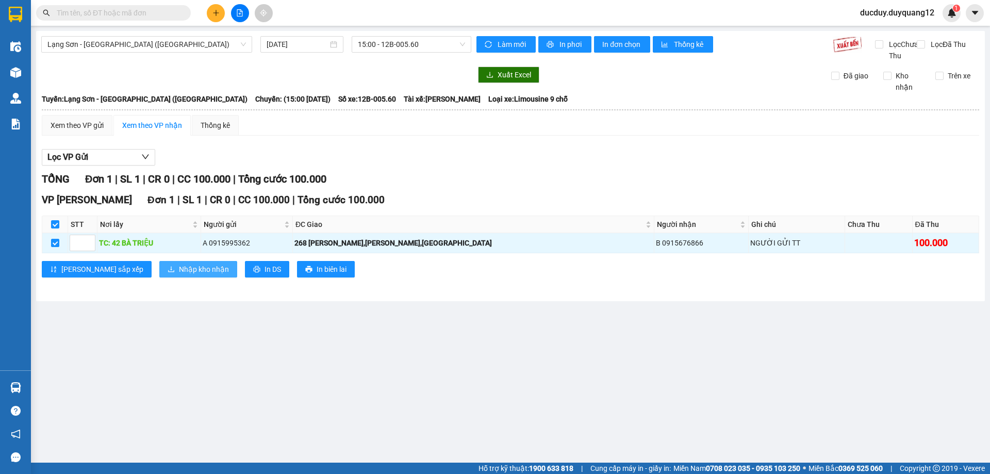
click at [179, 275] on span "Nhập kho nhận" at bounding box center [204, 268] width 50 height 11
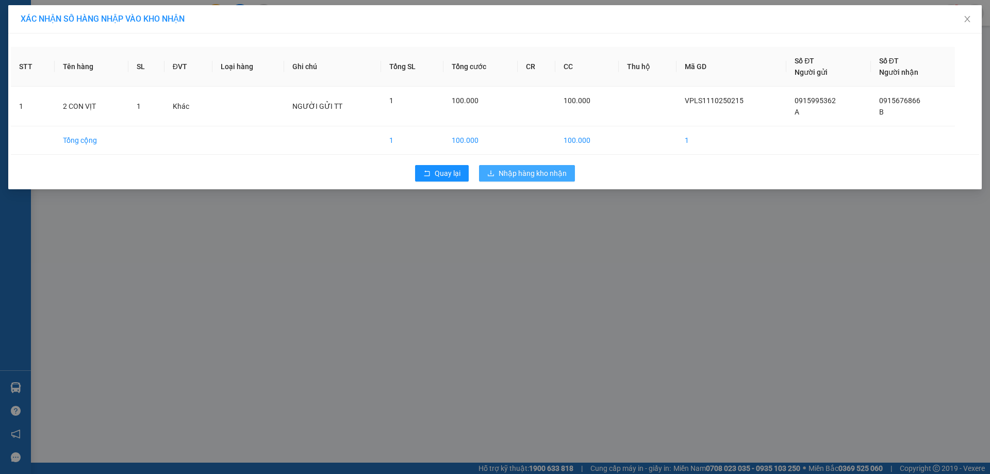
click at [520, 171] on span "Nhập hàng kho nhận" at bounding box center [532, 173] width 68 height 11
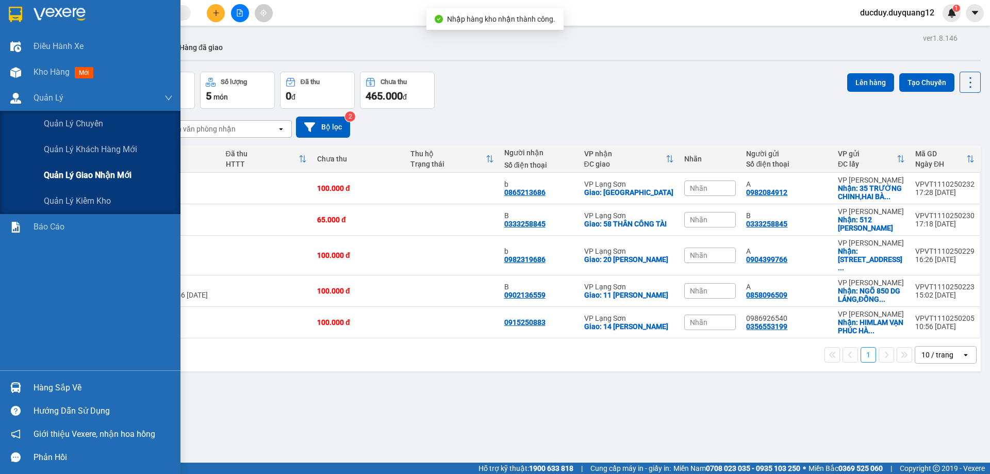
click at [69, 181] on span "Quản lý giao nhận mới" at bounding box center [88, 175] width 88 height 13
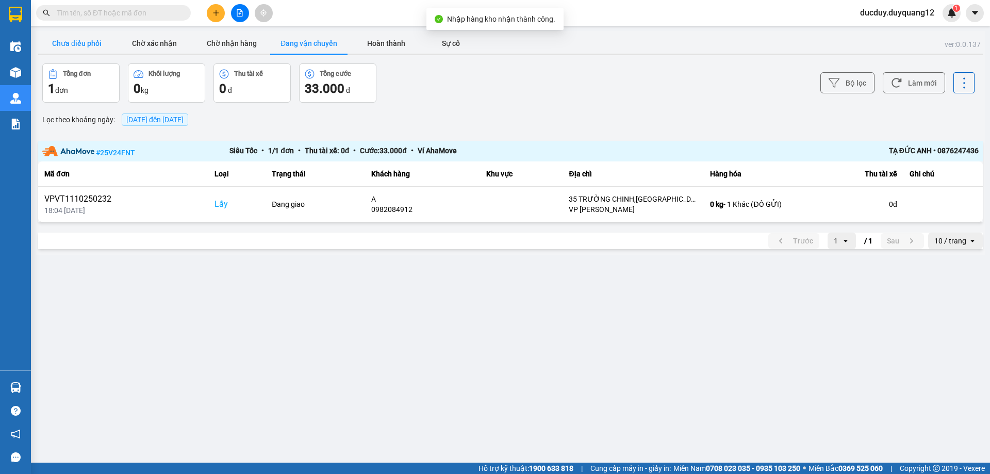
click at [76, 44] on button "Chưa điều phối" at bounding box center [76, 43] width 77 height 21
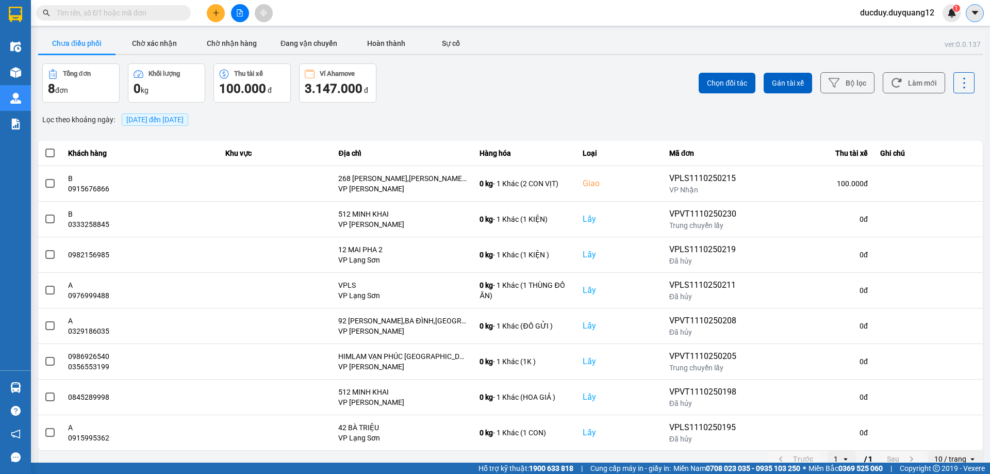
click at [977, 11] on icon "caret-down" at bounding box center [974, 13] width 6 height 4
click at [948, 39] on div "Cấu hình nhà xe" at bounding box center [947, 38] width 52 height 11
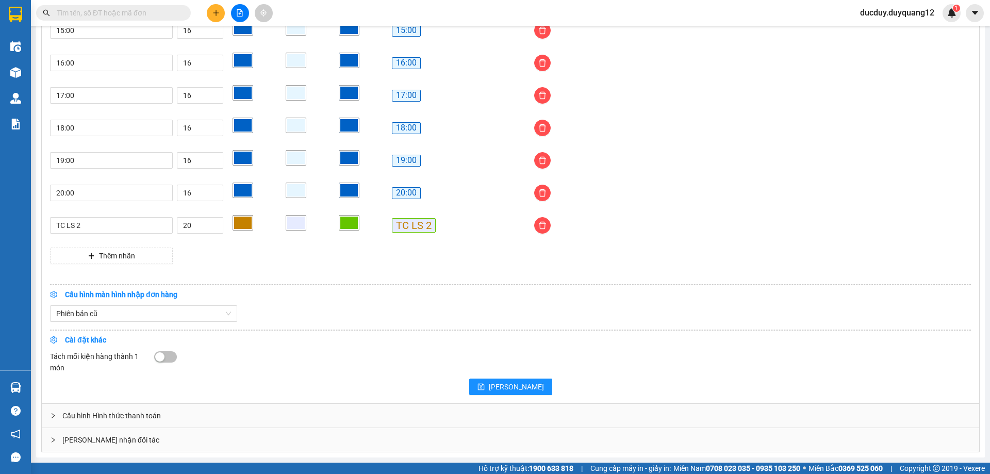
click at [191, 441] on div "Giao nhận đối tác" at bounding box center [510, 440] width 937 height 24
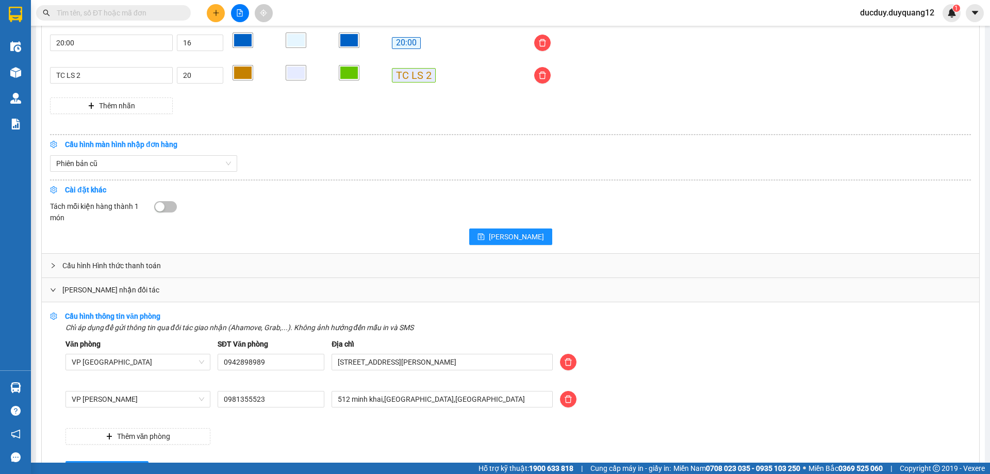
scroll to position [1036, 0]
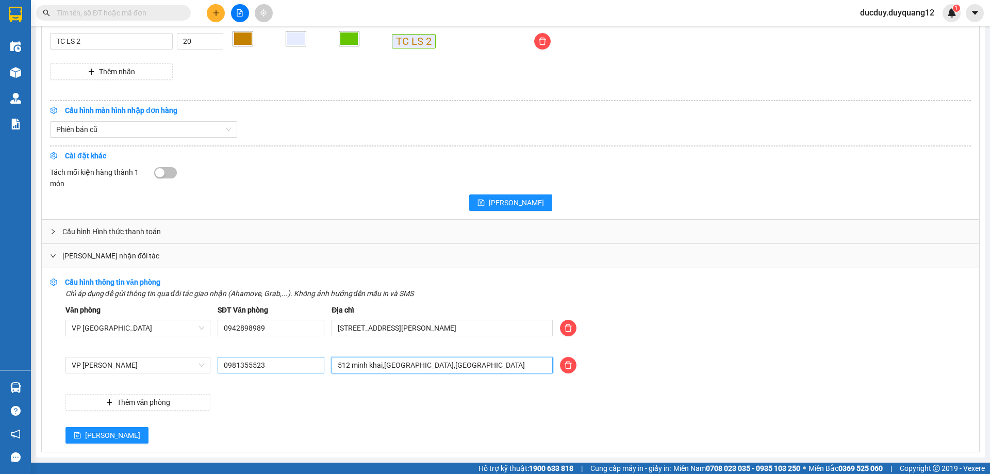
drag, startPoint x: 487, startPoint y: 364, endPoint x: 271, endPoint y: 372, distance: 216.6
click at [273, 372] on div "VP Minh Khai 0981355523 512 minh khai,hai bà trưng,hà nội" at bounding box center [518, 371] width 912 height 29
type input "473 MINH KHAI,HAI BÀ TRƯNG,HÀ NỘI"
click at [88, 433] on span "[PERSON_NAME]" at bounding box center [112, 434] width 55 height 11
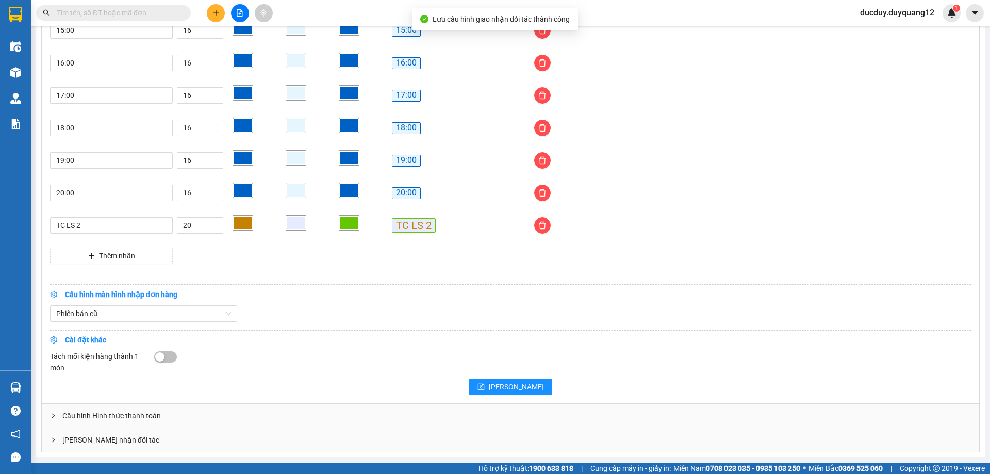
scroll to position [852, 0]
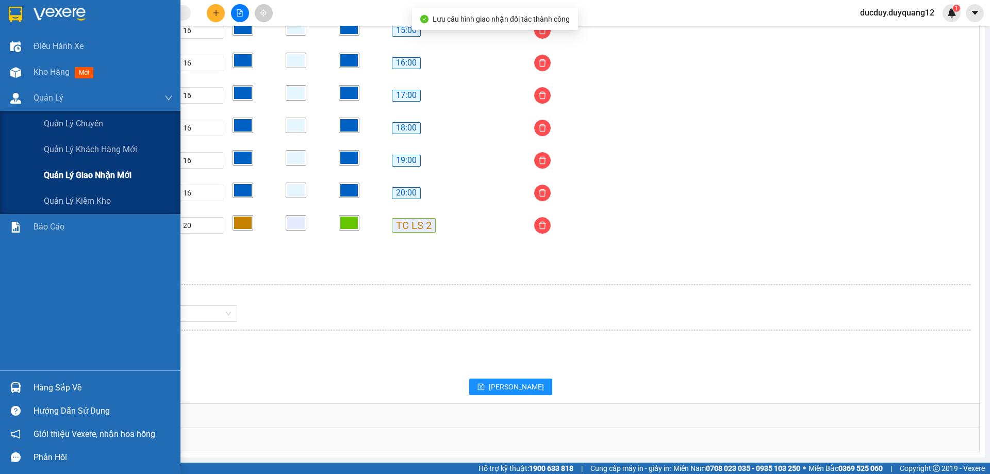
click at [60, 170] on span "Quản lý giao nhận mới" at bounding box center [88, 175] width 88 height 13
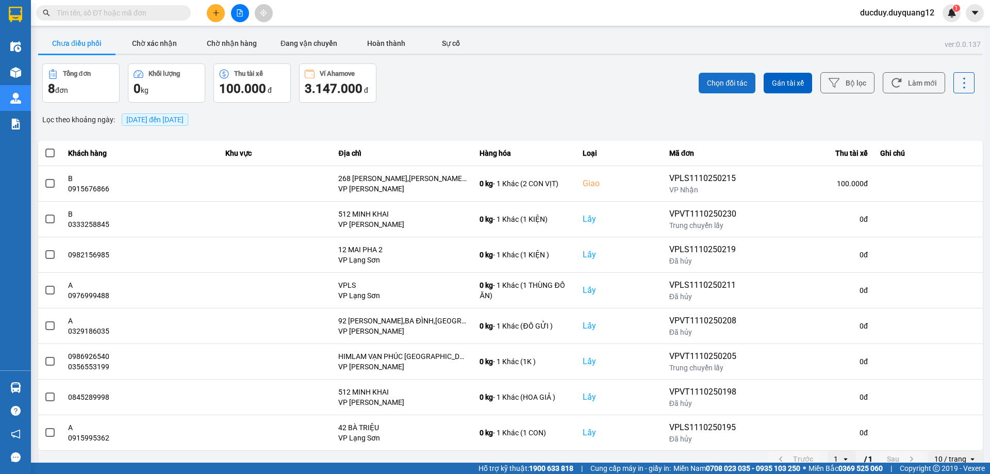
click at [731, 82] on span "Chọn đối tác" at bounding box center [727, 83] width 40 height 10
click at [976, 6] on button at bounding box center [974, 13] width 18 height 18
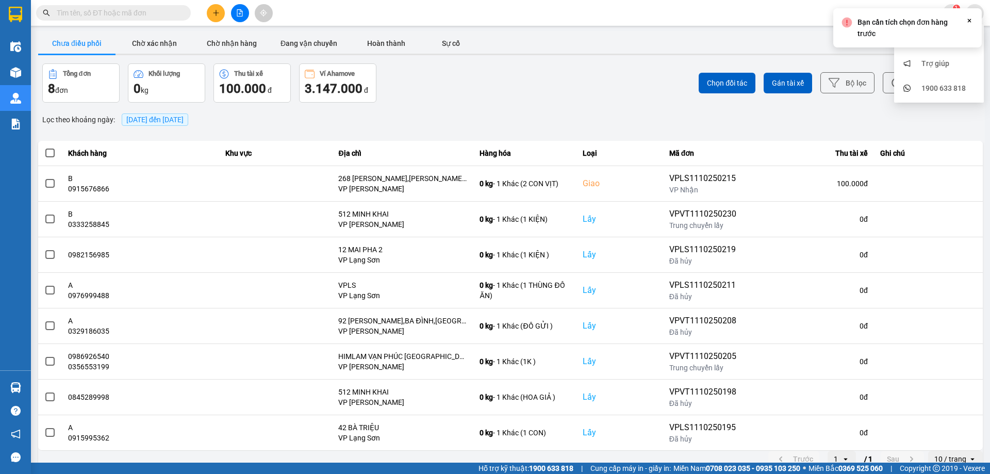
click at [969, 20] on icon "Close" at bounding box center [969, 20] width 8 height 8
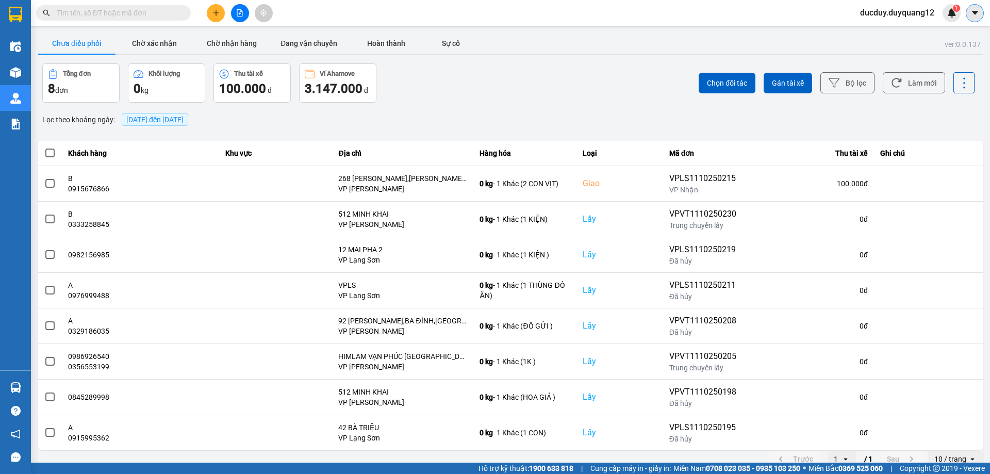
click at [974, 12] on icon "caret-down" at bounding box center [974, 13] width 6 height 4
click at [950, 39] on div "Cấu hình nhà xe" at bounding box center [947, 38] width 52 height 11
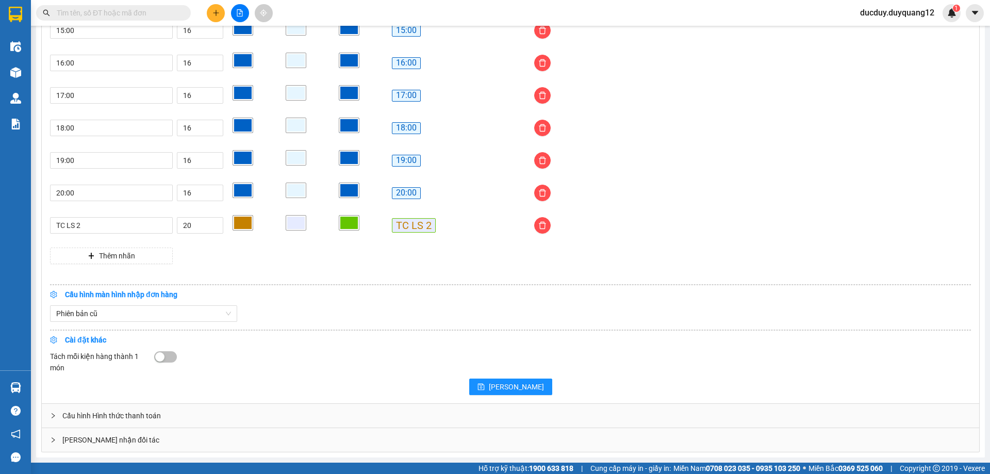
click at [244, 435] on div "Giao nhận đối tác" at bounding box center [510, 440] width 937 height 24
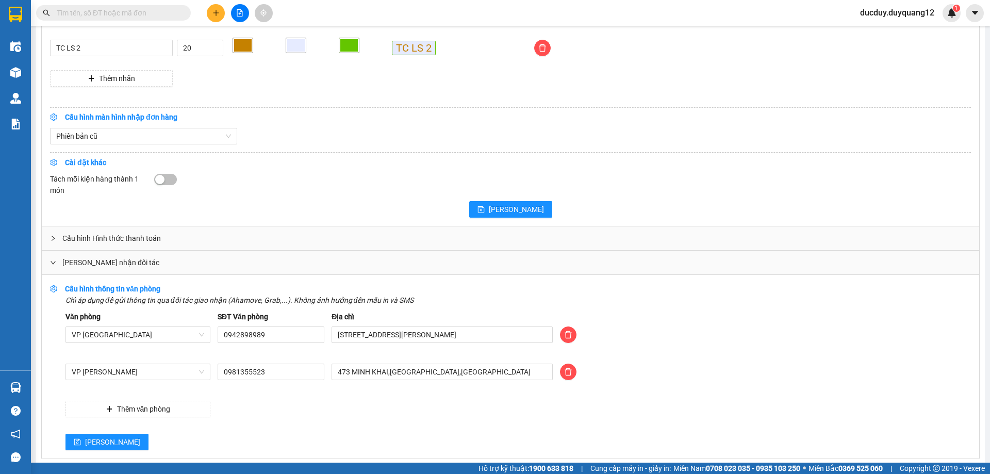
scroll to position [1036, 0]
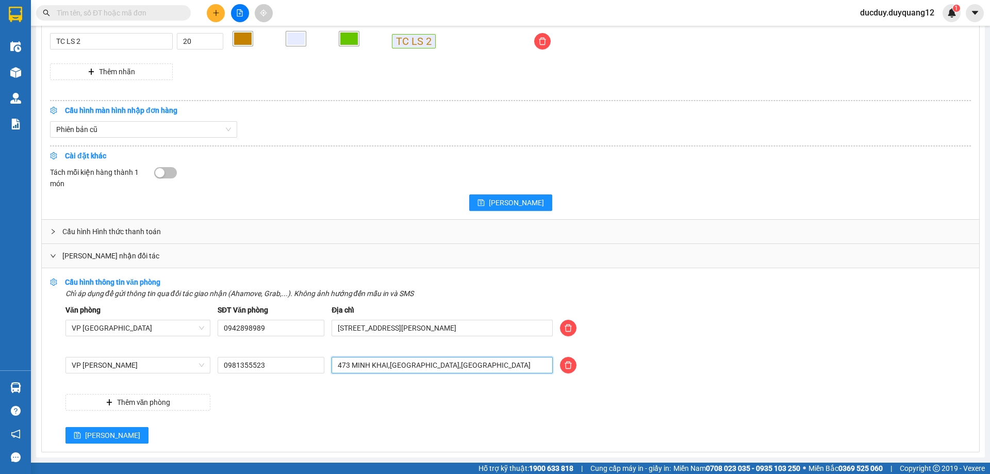
drag, startPoint x: 496, startPoint y: 367, endPoint x: 295, endPoint y: 393, distance: 202.2
click at [296, 393] on div "Văn phòng VP Hà Nội SĐT Văn phòng 0942898989 Địa chỉ 505 Minh Khai, Hai Bà Trưn…" at bounding box center [517, 357] width 905 height 106
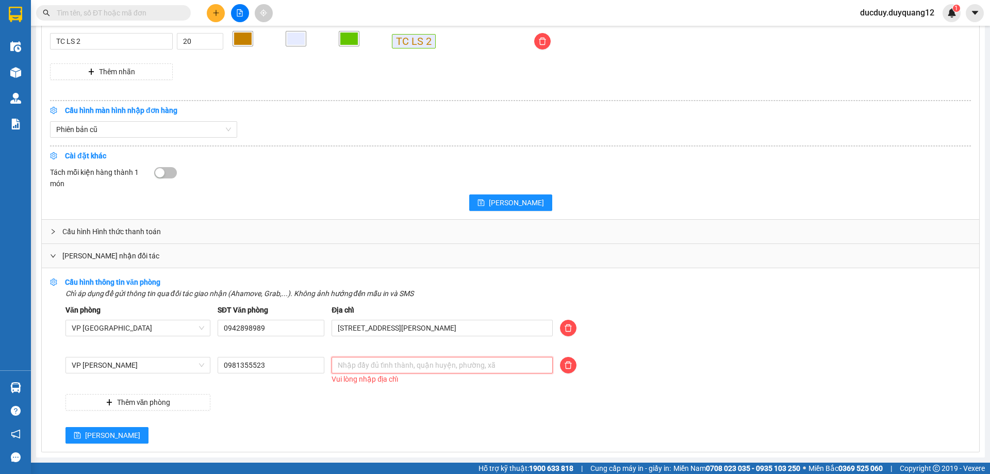
click at [357, 364] on input "text" at bounding box center [441, 365] width 221 height 16
drag, startPoint x: 378, startPoint y: 364, endPoint x: 373, endPoint y: 355, distance: 10.4
click at [377, 364] on input "text" at bounding box center [441, 365] width 221 height 16
type input "1 định công,hoàng mai,hà nội"
click at [280, 366] on input "0981355523" at bounding box center [271, 365] width 107 height 16
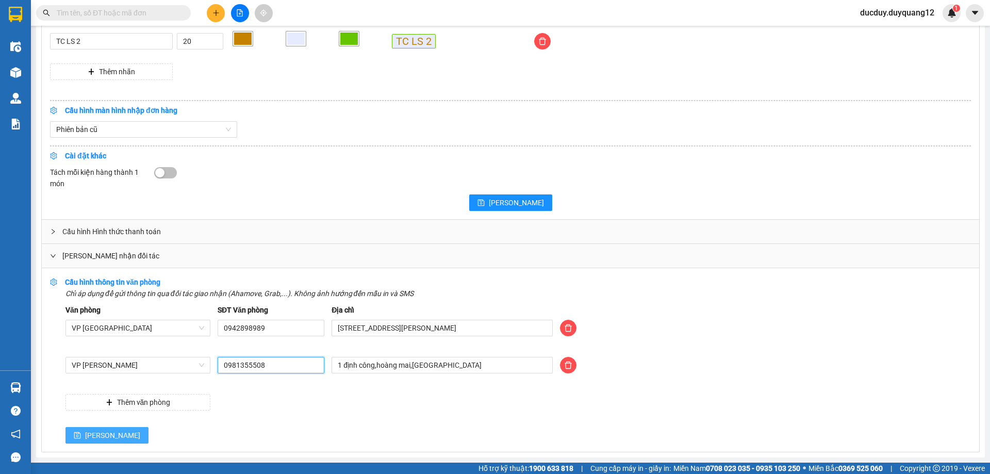
type input "0981355508"
click at [89, 435] on span "[PERSON_NAME]" at bounding box center [112, 434] width 55 height 11
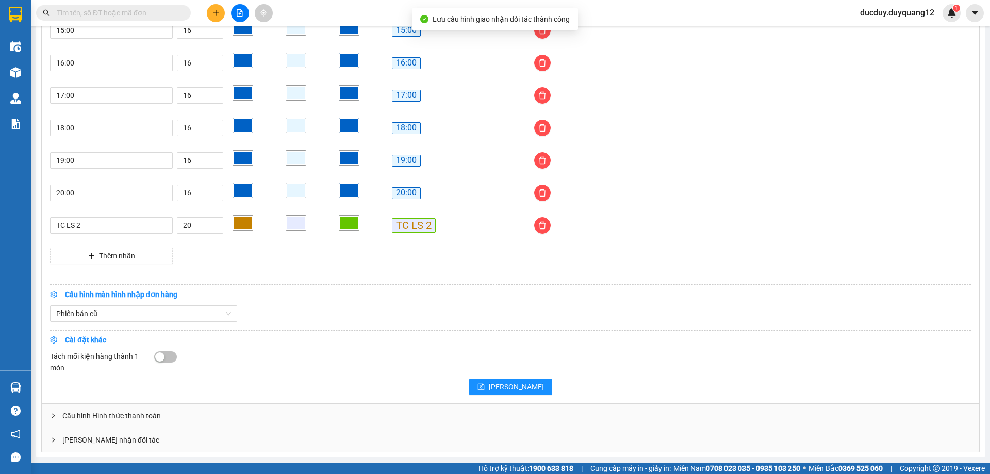
scroll to position [852, 0]
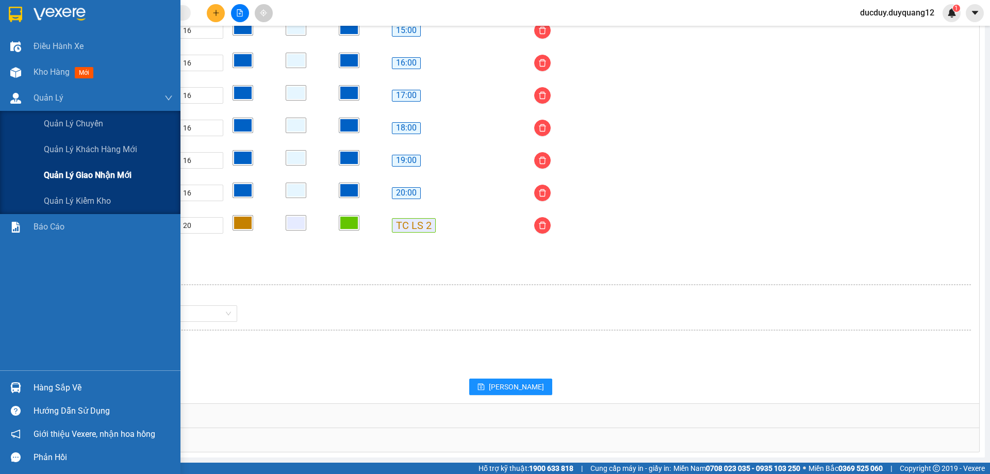
click at [114, 173] on span "Quản lý giao nhận mới" at bounding box center [88, 175] width 88 height 13
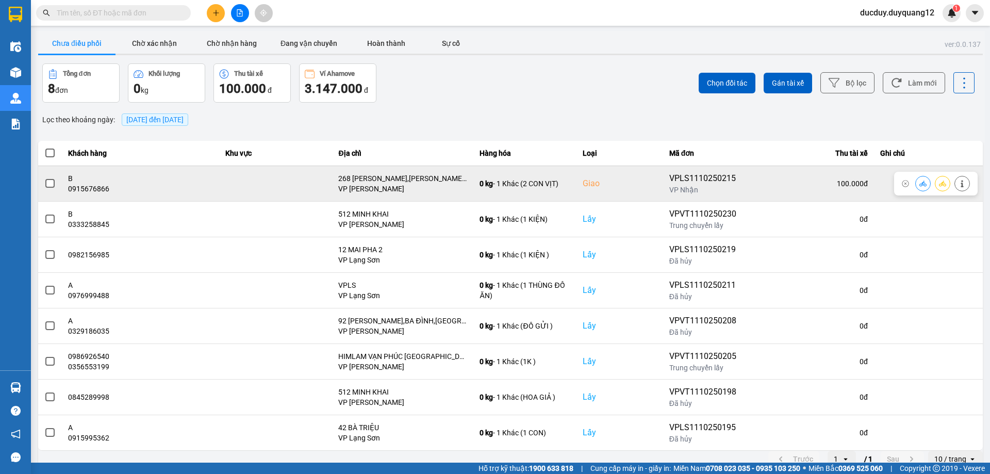
click at [48, 183] on span at bounding box center [49, 183] width 9 height 9
click at [44, 178] on input "checkbox" at bounding box center [44, 178] width 0 height 0
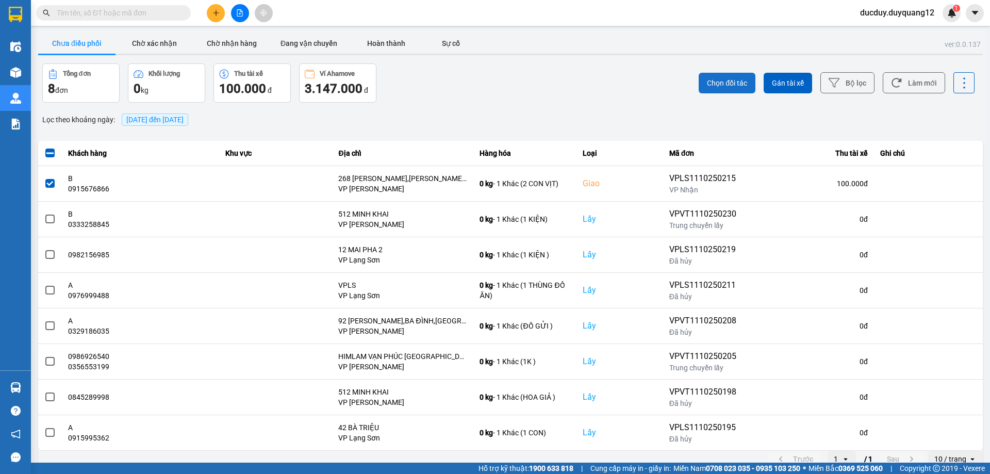
click at [730, 82] on span "Chọn đối tác" at bounding box center [727, 83] width 40 height 10
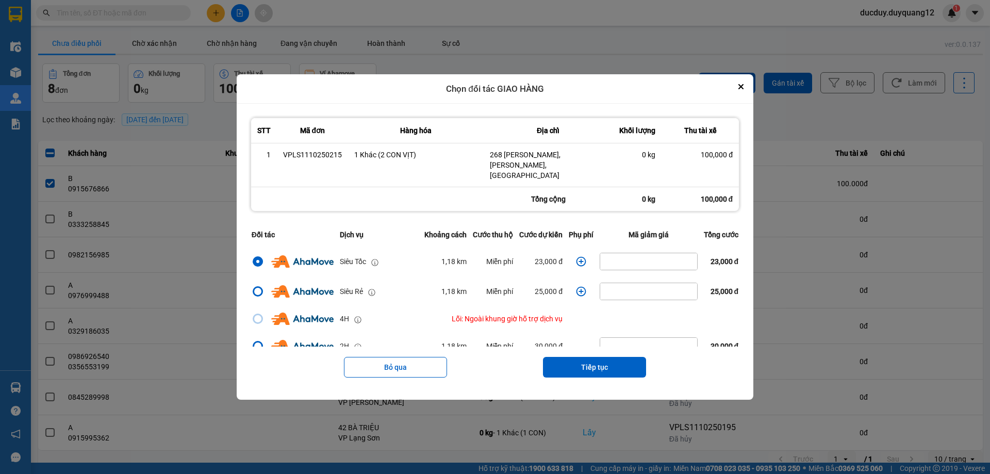
click at [582, 256] on icon "dialog" at bounding box center [581, 261] width 10 height 10
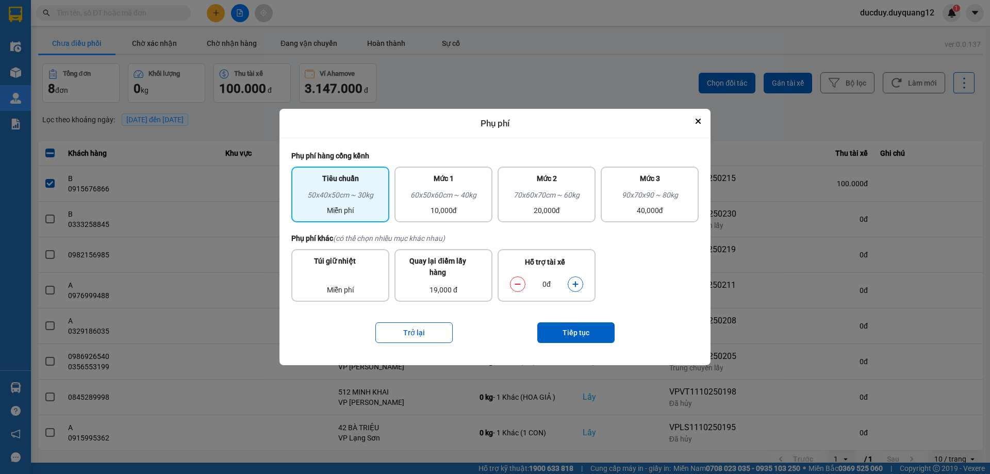
click at [577, 281] on icon "dialog" at bounding box center [575, 283] width 7 height 7
click at [567, 325] on button "Tiếp tục" at bounding box center [575, 332] width 77 height 21
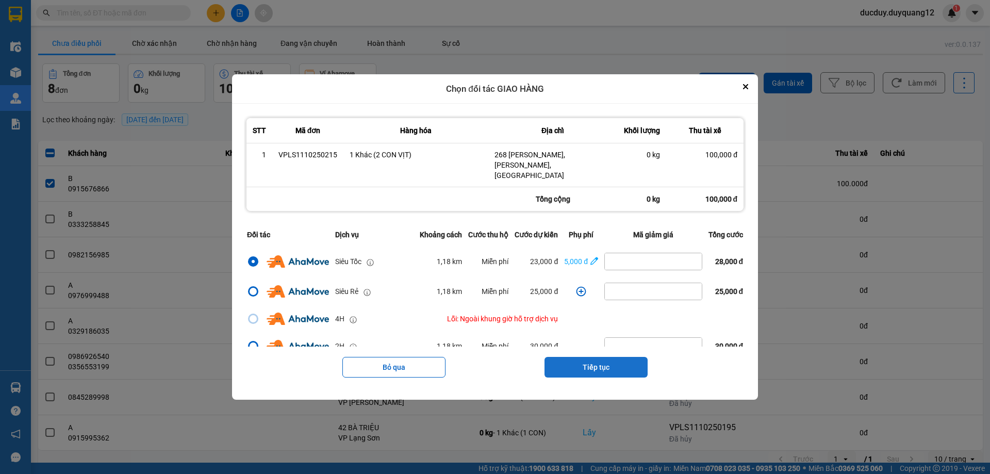
click at [614, 361] on button "Tiếp tục" at bounding box center [595, 367] width 103 height 21
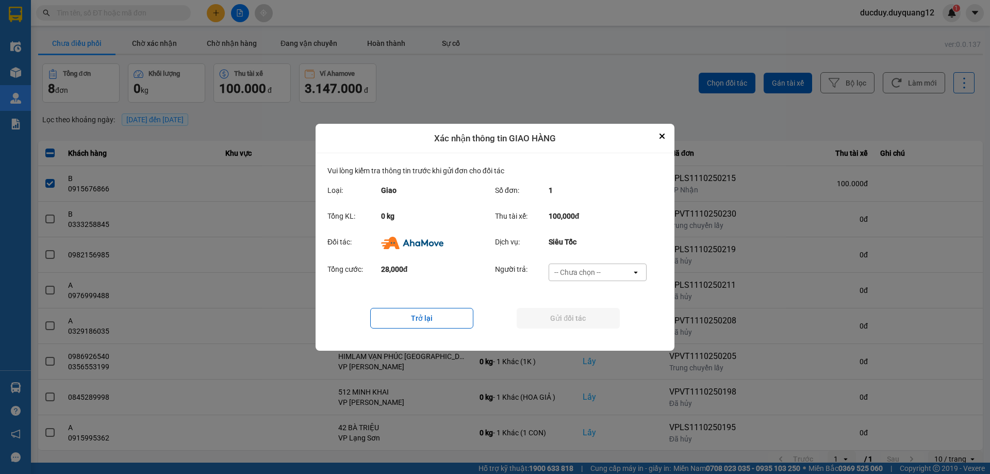
click at [588, 267] on div "-- Chưa chọn --" at bounding box center [577, 272] width 46 height 10
click at [579, 328] on span "Ví Ahamove" at bounding box center [577, 331] width 42 height 10
click at [580, 318] on button "Gửi đối tác" at bounding box center [567, 318] width 103 height 21
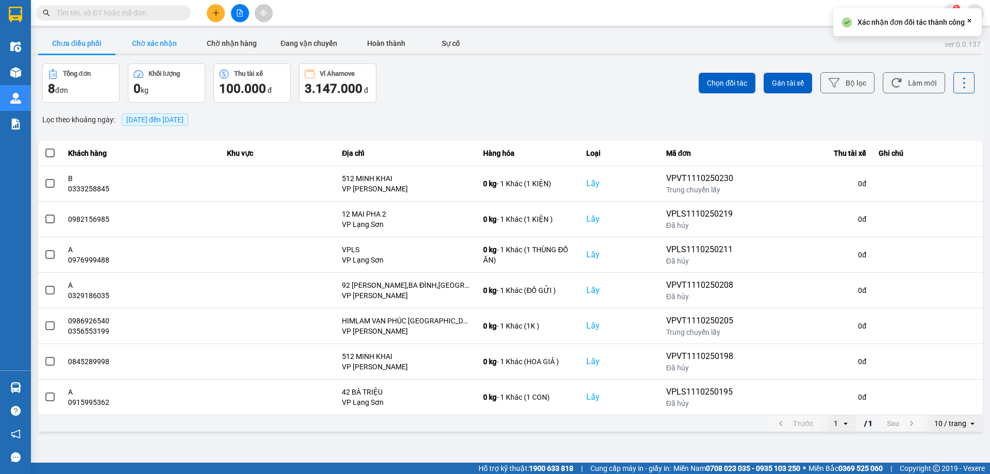
click at [153, 41] on button "Chờ xác nhận" at bounding box center [153, 43] width 77 height 21
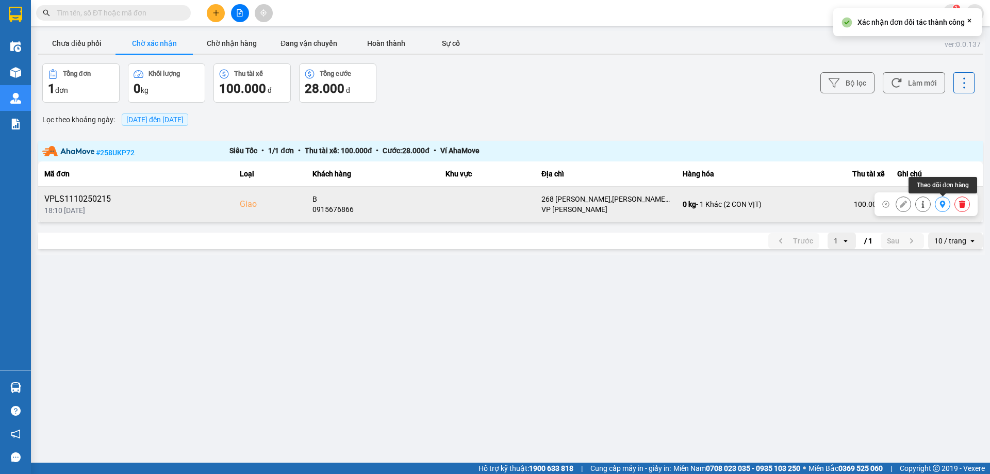
click at [945, 204] on icon at bounding box center [943, 204] width 6 height 7
click at [963, 201] on icon at bounding box center [961, 204] width 7 height 7
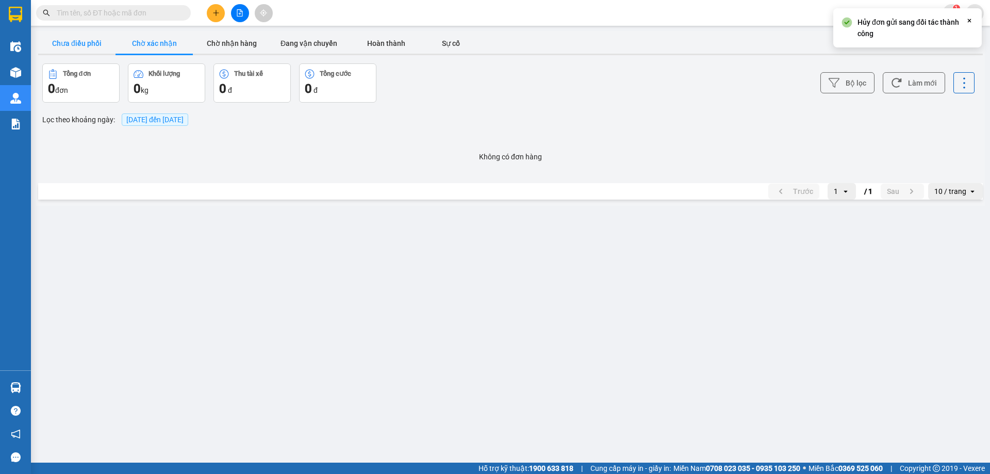
click at [71, 40] on button "Chưa điều phối" at bounding box center [76, 43] width 77 height 21
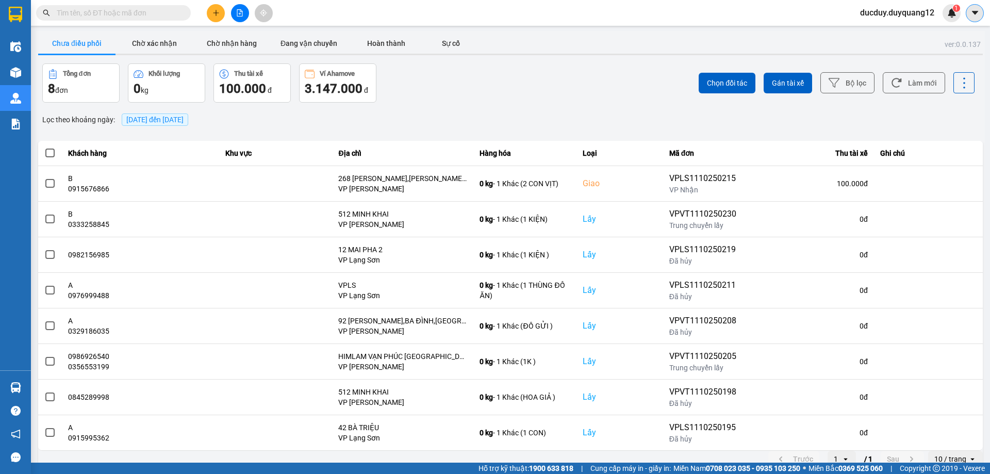
click at [979, 14] on icon "caret-down" at bounding box center [974, 12] width 9 height 9
click at [944, 42] on div "Cấu hình nhà xe" at bounding box center [947, 38] width 52 height 11
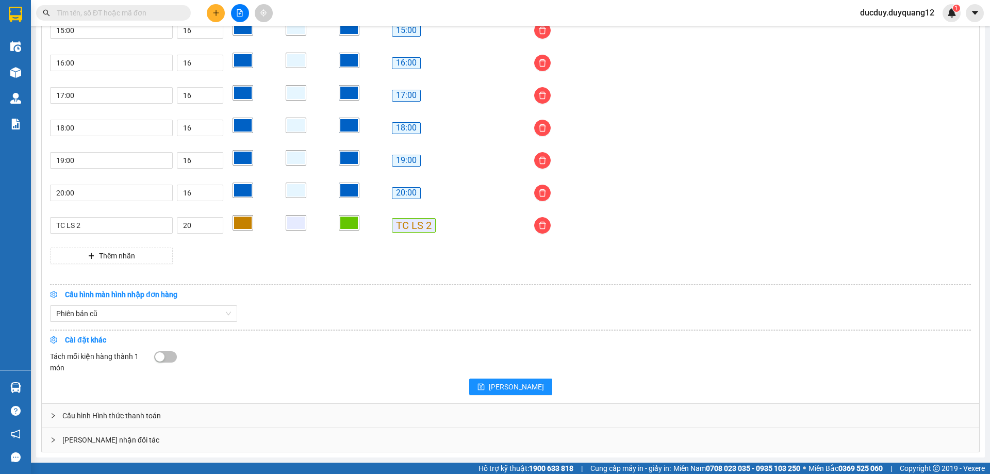
click at [264, 437] on div "Giao nhận đối tác" at bounding box center [510, 440] width 937 height 24
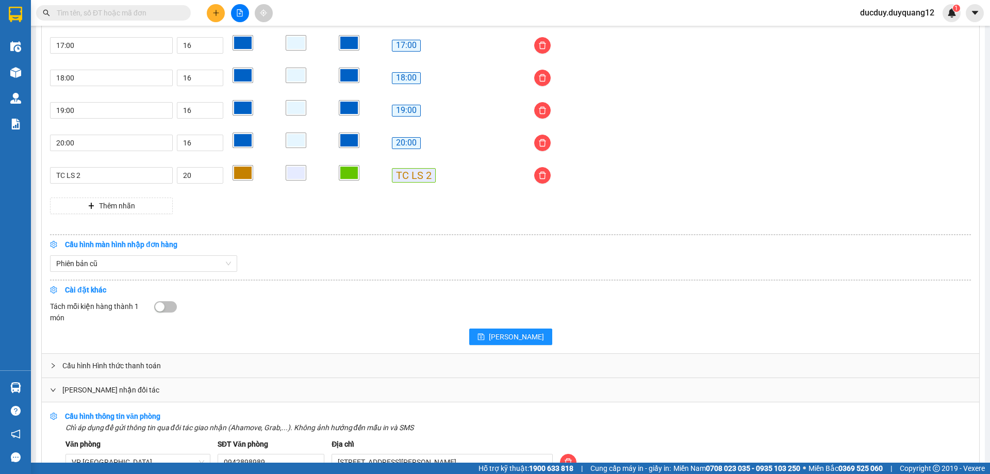
scroll to position [1009, 0]
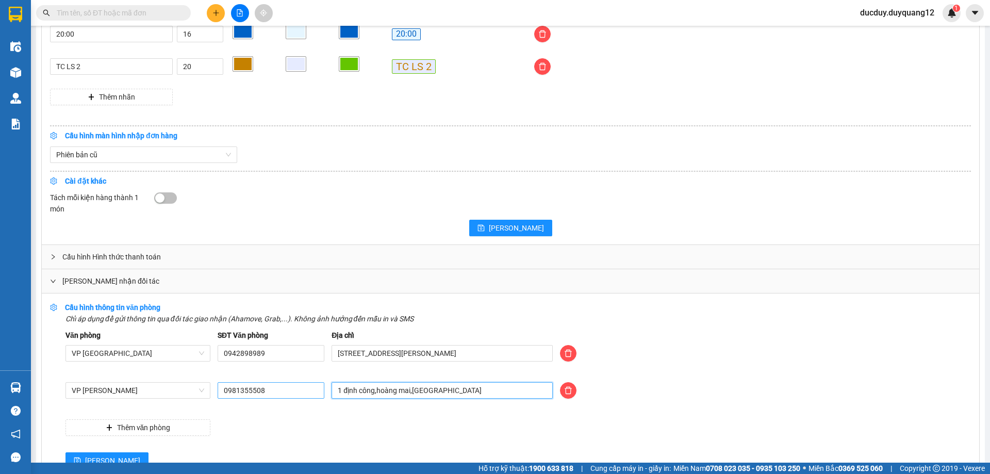
drag, startPoint x: 411, startPoint y: 395, endPoint x: 304, endPoint y: 386, distance: 108.1
click at [308, 387] on div "VP Minh Khai 0981355508 1 định công,hoàng mai,hà nội" at bounding box center [518, 396] width 912 height 29
type input "d"
type input "đ"
type input "d"
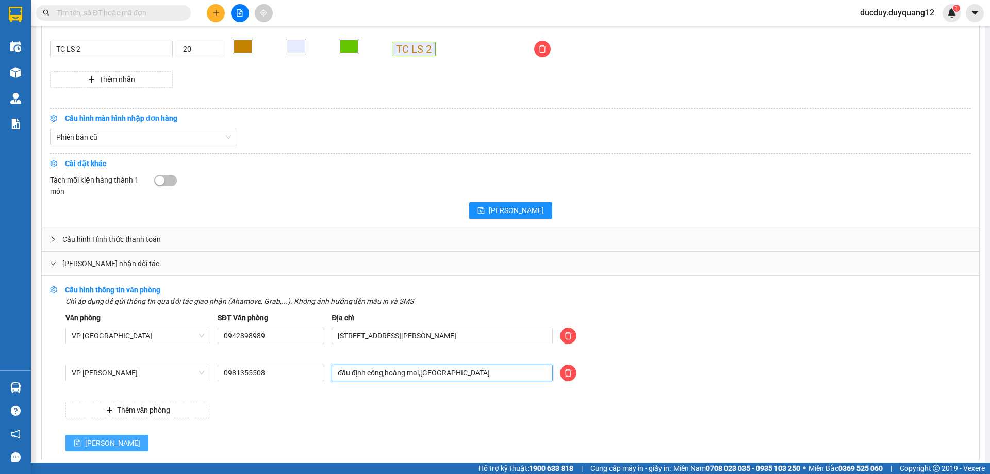
scroll to position [1036, 0]
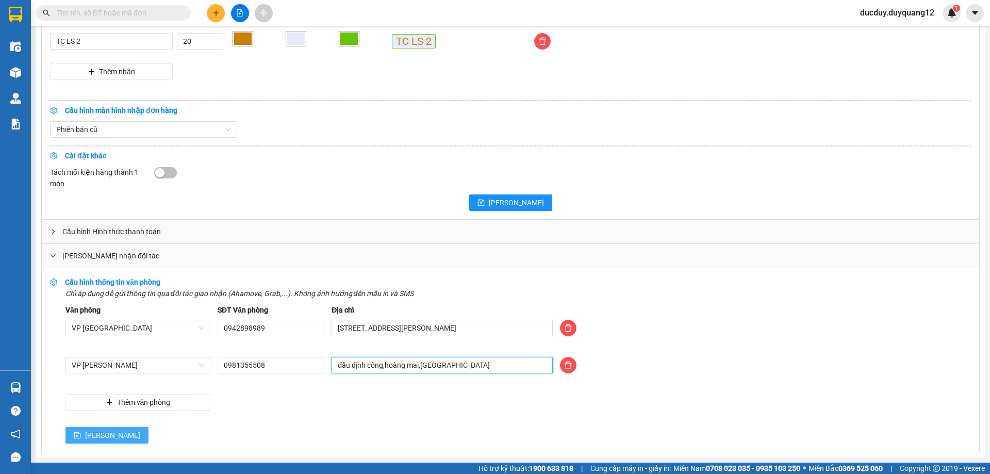
type input "đầu định công,hoàng mai,hà nội"
click at [93, 436] on span "[PERSON_NAME]" at bounding box center [112, 434] width 55 height 11
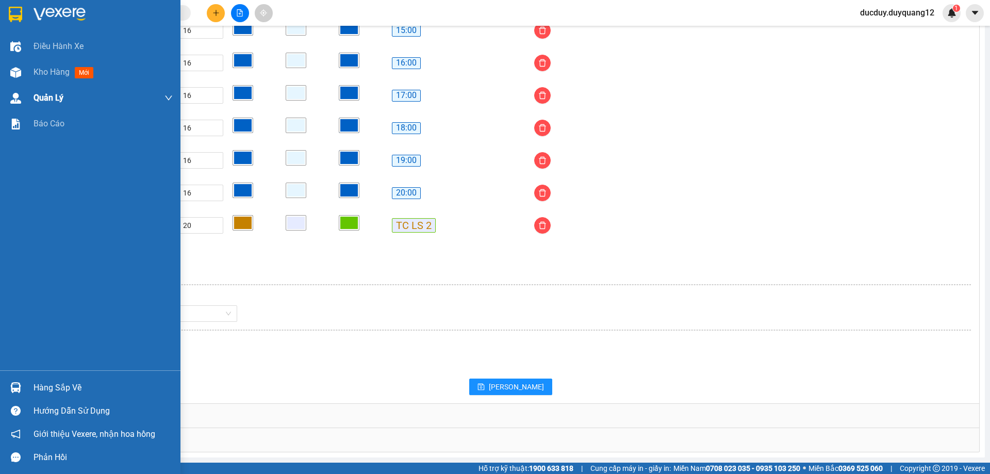
scroll to position [852, 0]
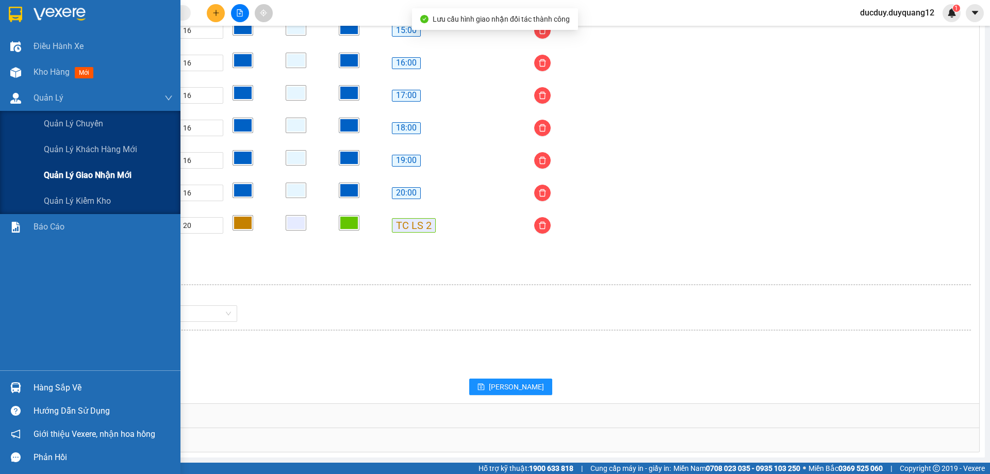
click at [102, 173] on span "Quản lý giao nhận mới" at bounding box center [88, 175] width 88 height 13
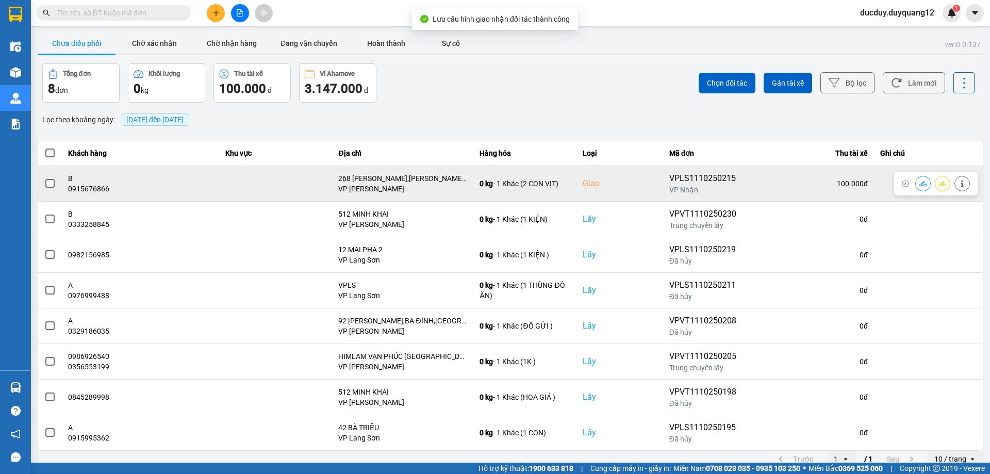
click at [46, 181] on span at bounding box center [49, 183] width 9 height 9
click at [44, 178] on input "checkbox" at bounding box center [44, 178] width 0 height 0
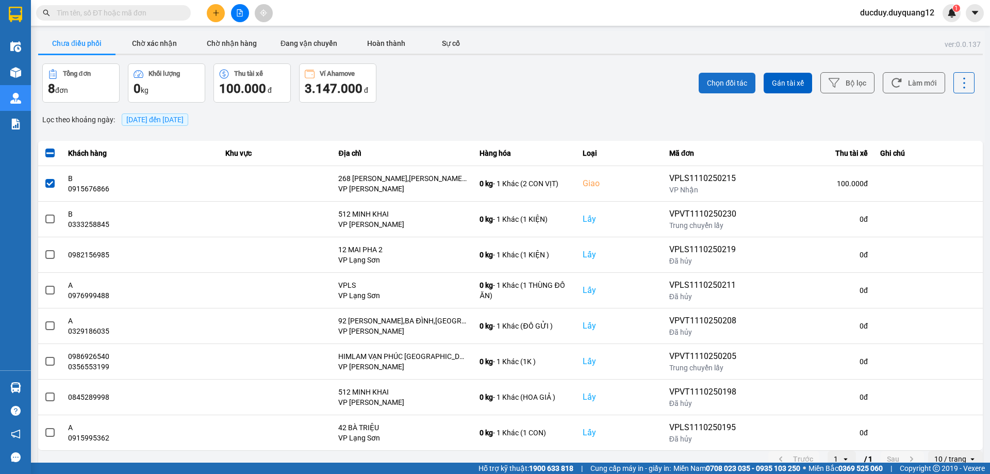
click at [708, 77] on button "Chọn đối tác" at bounding box center [726, 83] width 57 height 21
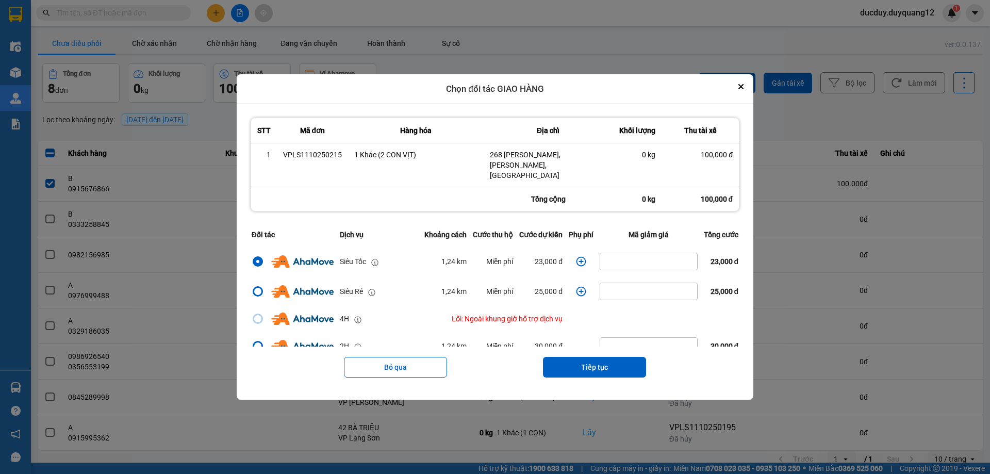
click at [582, 256] on icon "dialog" at bounding box center [581, 261] width 10 height 10
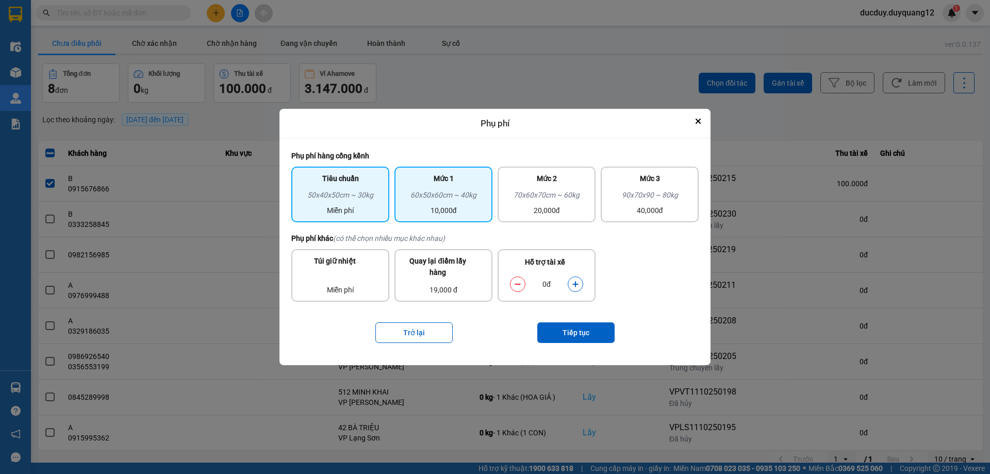
click at [430, 206] on div "10,000đ" at bounding box center [444, 210] width 86 height 11
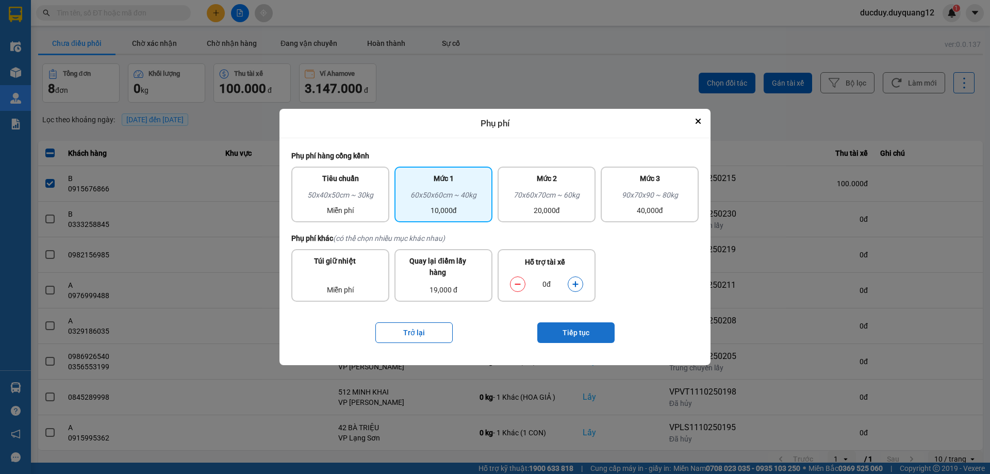
click at [597, 338] on button "Tiếp tục" at bounding box center [575, 332] width 77 height 21
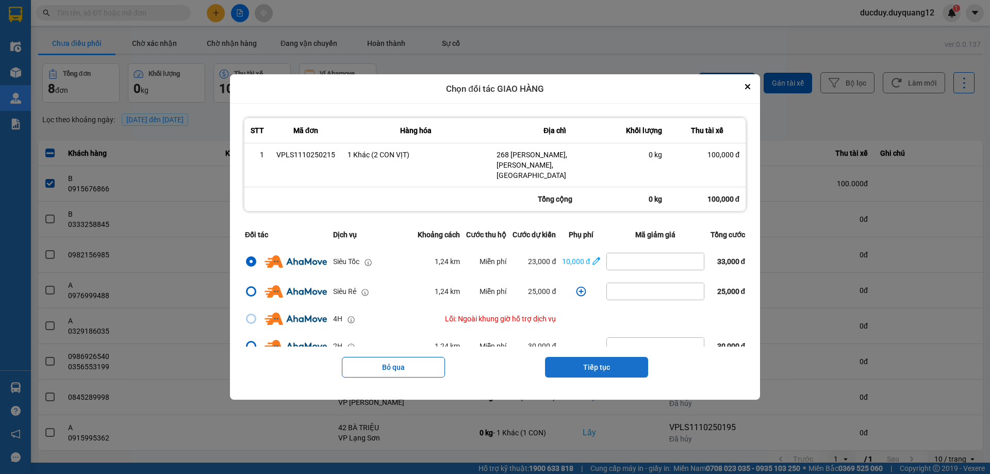
click at [633, 368] on button "Tiếp tục" at bounding box center [596, 367] width 103 height 21
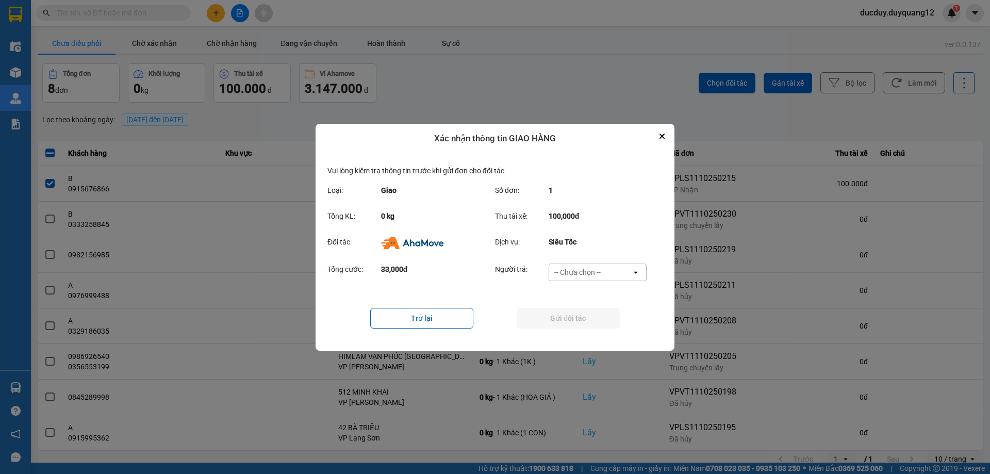
click at [582, 258] on div "Đối tác: Dịch vụ: Siêu Tốc" at bounding box center [494, 245] width 335 height 27
click at [581, 270] on div "-- Chưa chọn --" at bounding box center [577, 272] width 46 height 10
drag, startPoint x: 583, startPoint y: 333, endPoint x: 586, endPoint y: 318, distance: 15.7
click at [584, 327] on span "Ví Ahamove" at bounding box center [577, 331] width 42 height 10
click at [586, 318] on button "Gửi đối tác" at bounding box center [567, 318] width 103 height 21
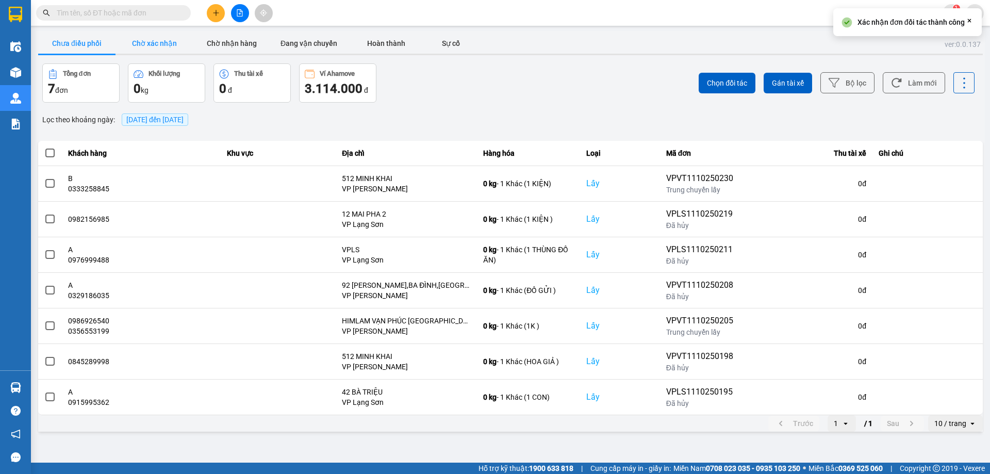
click at [168, 42] on button "Chờ xác nhận" at bounding box center [153, 43] width 77 height 21
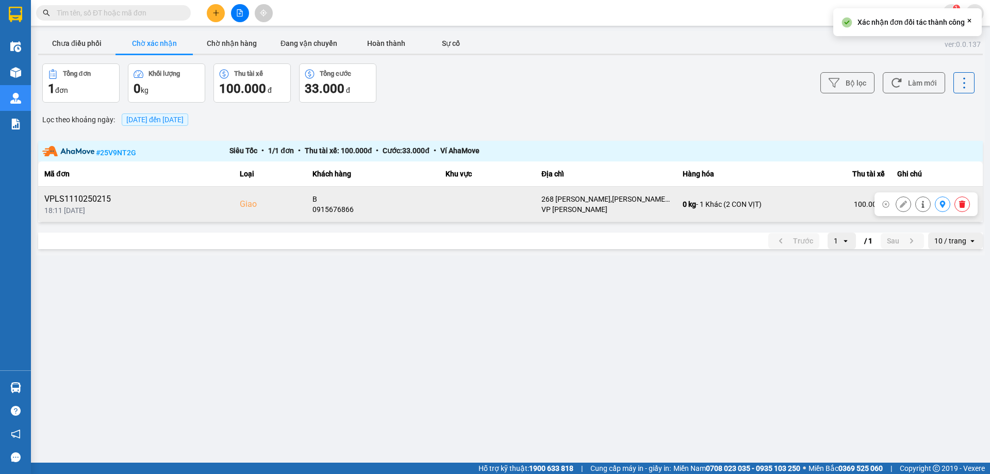
click at [941, 204] on icon at bounding box center [942, 204] width 7 height 7
click at [961, 203] on icon at bounding box center [961, 204] width 7 height 7
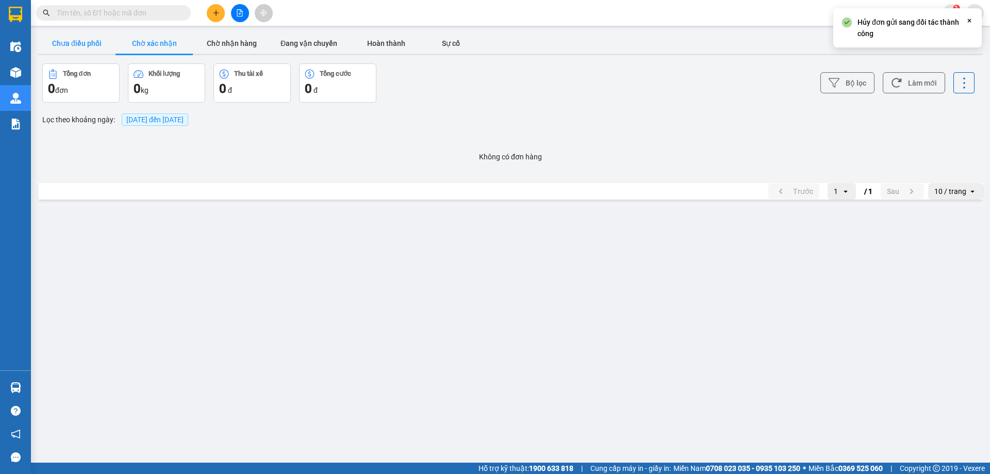
click at [75, 43] on button "Chưa điều phối" at bounding box center [76, 43] width 77 height 21
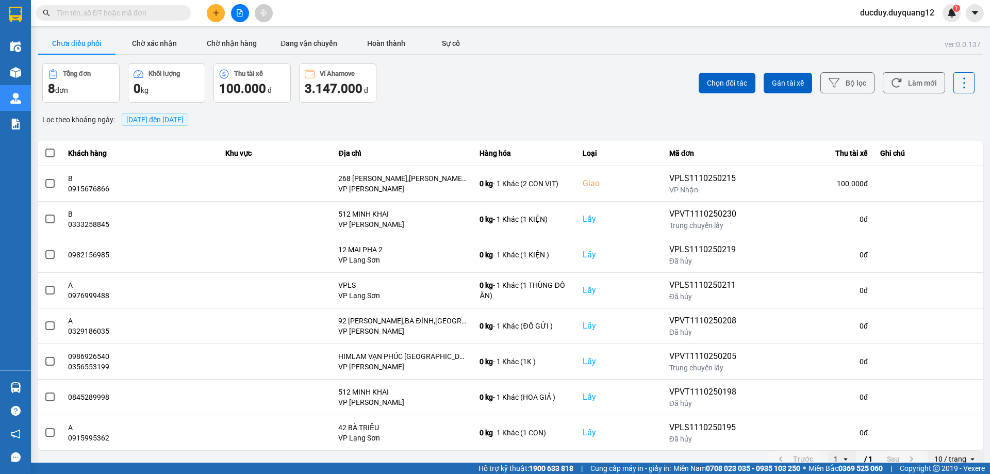
click at [79, 34] on button "Chưa điều phối" at bounding box center [76, 43] width 77 height 21
click at [972, 7] on button at bounding box center [974, 13] width 18 height 18
click at [947, 38] on div "Cấu hình nhà xe" at bounding box center [947, 38] width 52 height 11
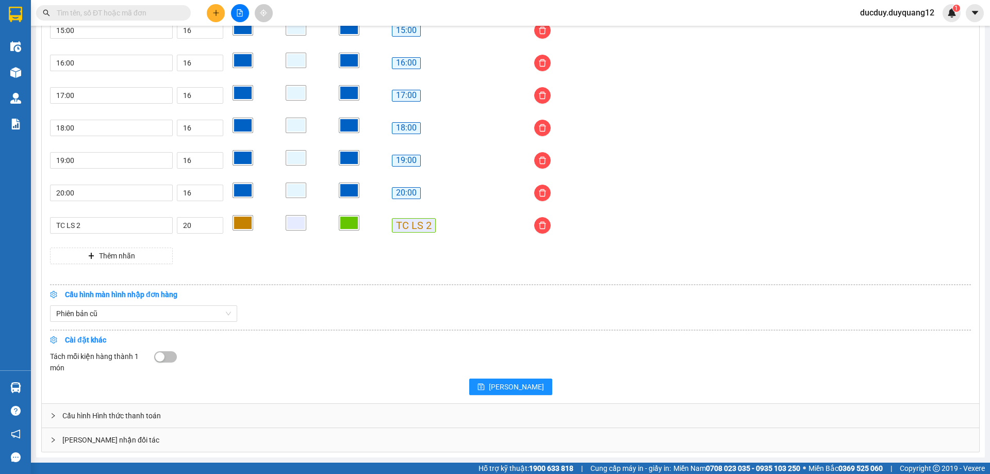
drag, startPoint x: 154, startPoint y: 437, endPoint x: 161, endPoint y: 440, distance: 8.3
click at [156, 437] on div "Giao nhận đối tác" at bounding box center [510, 440] width 937 height 24
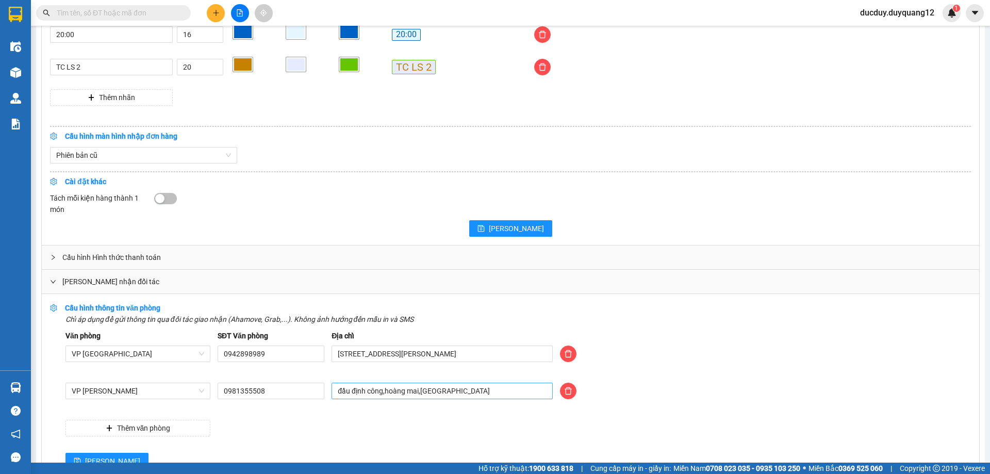
scroll to position [1009, 0]
drag, startPoint x: 453, startPoint y: 390, endPoint x: 285, endPoint y: 390, distance: 168.6
click at [287, 390] on div "VP Minh Khai 0981355508 đầu định công,hoàng mai,hà nội" at bounding box center [518, 396] width 912 height 29
type input "ngõ 8 ngọc hồi,hoàng mai,hà nội"
click at [87, 457] on span "[PERSON_NAME]" at bounding box center [112, 460] width 55 height 11
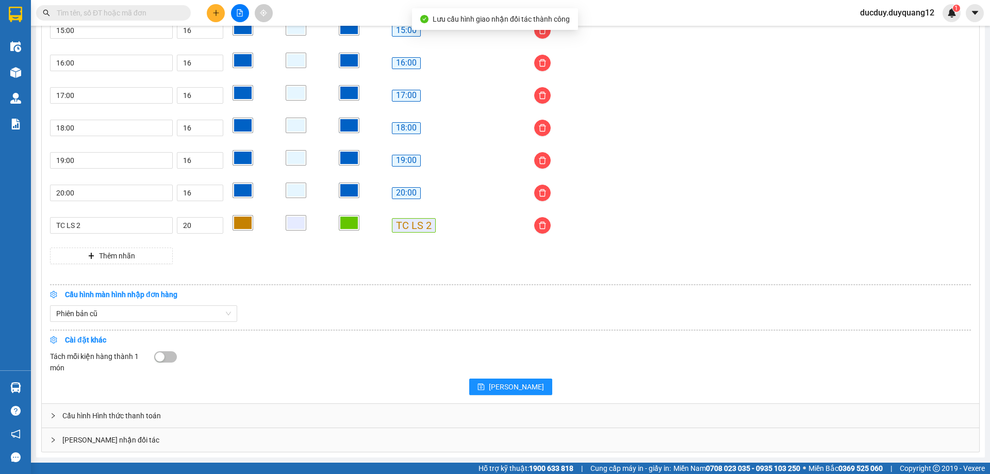
scroll to position [852, 0]
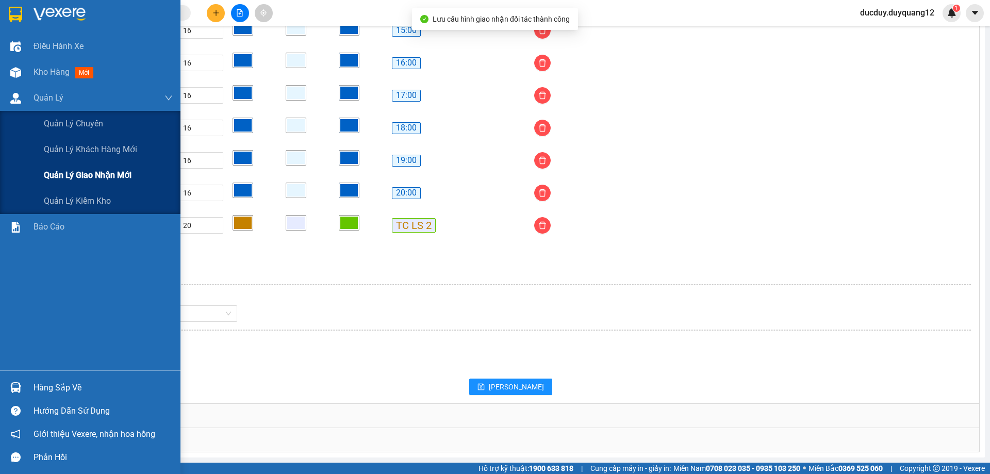
click at [88, 172] on span "Quản lý giao nhận mới" at bounding box center [88, 175] width 88 height 13
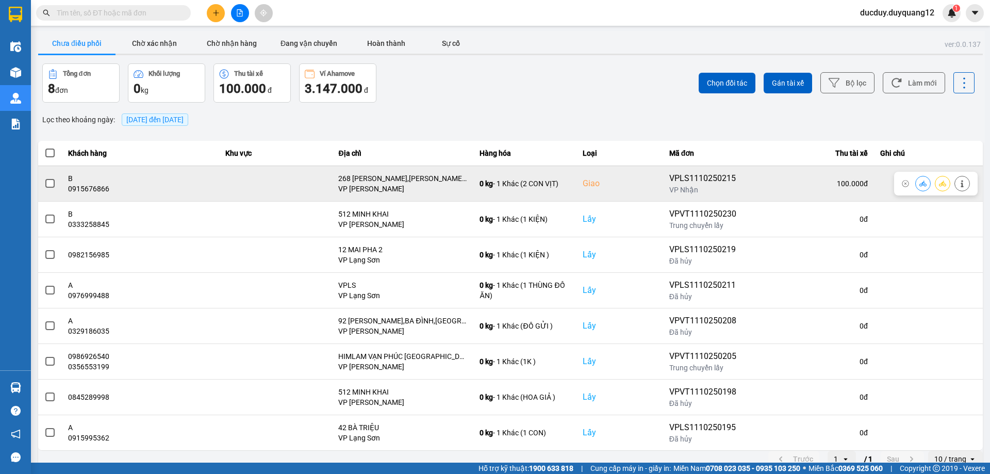
click at [47, 182] on span at bounding box center [49, 183] width 9 height 9
click at [44, 178] on input "checkbox" at bounding box center [44, 178] width 0 height 0
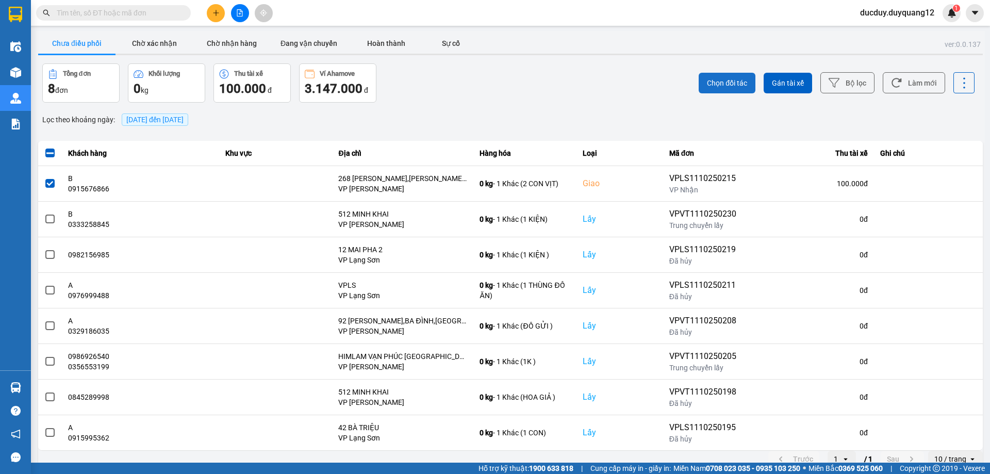
click at [729, 87] on span "Chọn đối tác" at bounding box center [727, 83] width 40 height 10
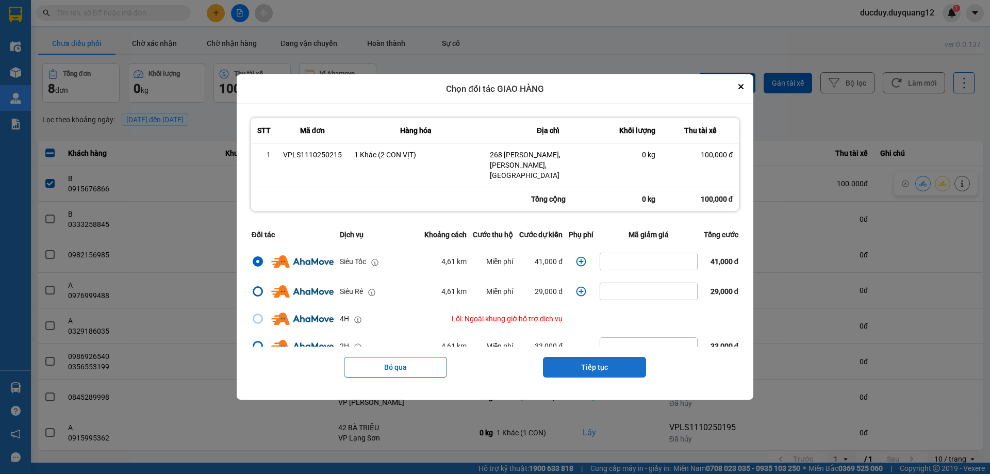
drag, startPoint x: 577, startPoint y: 362, endPoint x: 577, endPoint y: 340, distance: 22.2
click at [577, 360] on button "Tiếp tục" at bounding box center [594, 367] width 103 height 21
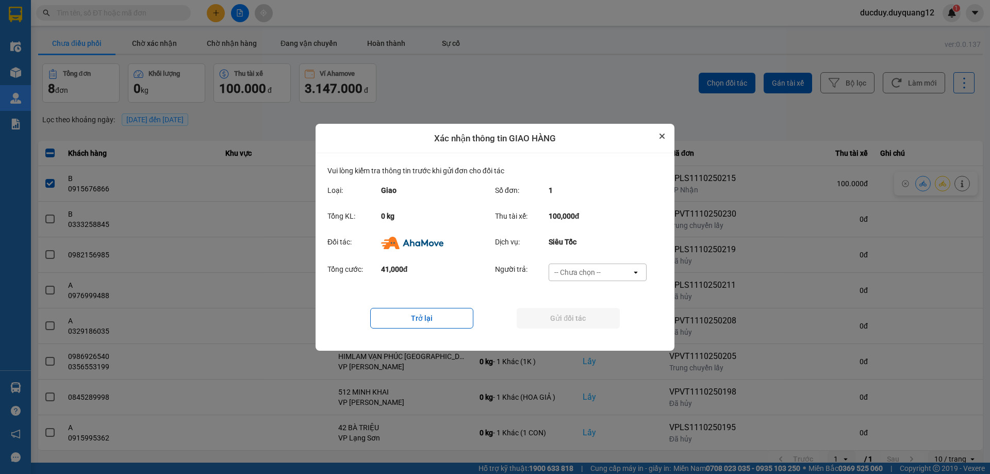
click at [661, 134] on icon "Close" at bounding box center [661, 136] width 5 height 5
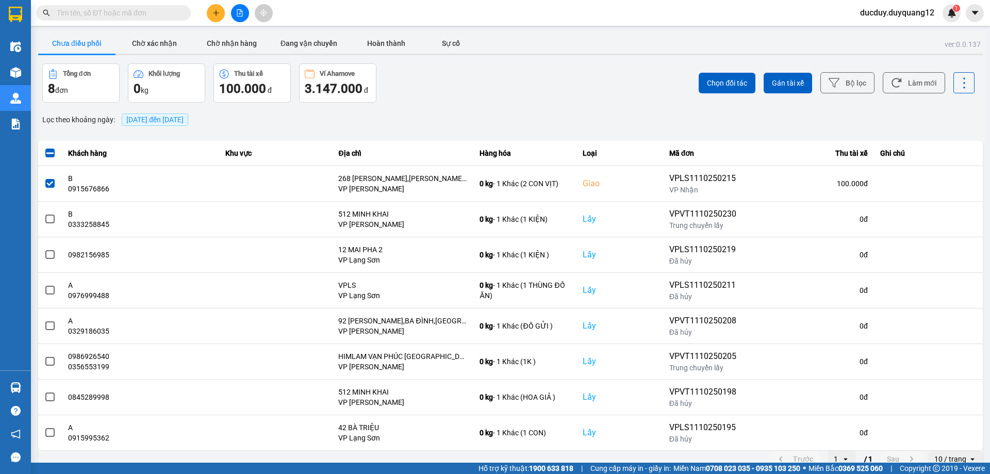
click at [719, 68] on div "Chọn đối tác Gán tài xế Bộ lọc Làm mới" at bounding box center [741, 82] width 466 height 39
click at [731, 89] on button "Chọn đối tác" at bounding box center [726, 83] width 57 height 21
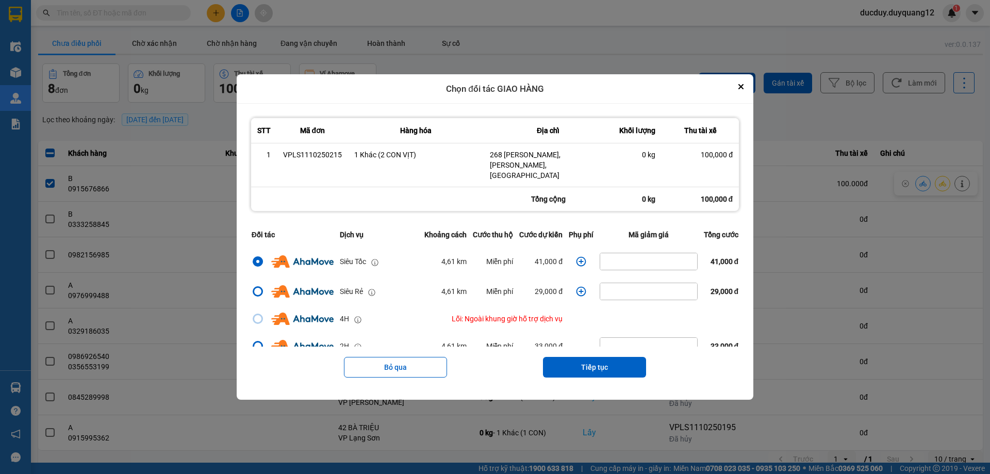
click at [580, 258] on icon "dialog" at bounding box center [581, 262] width 10 height 10
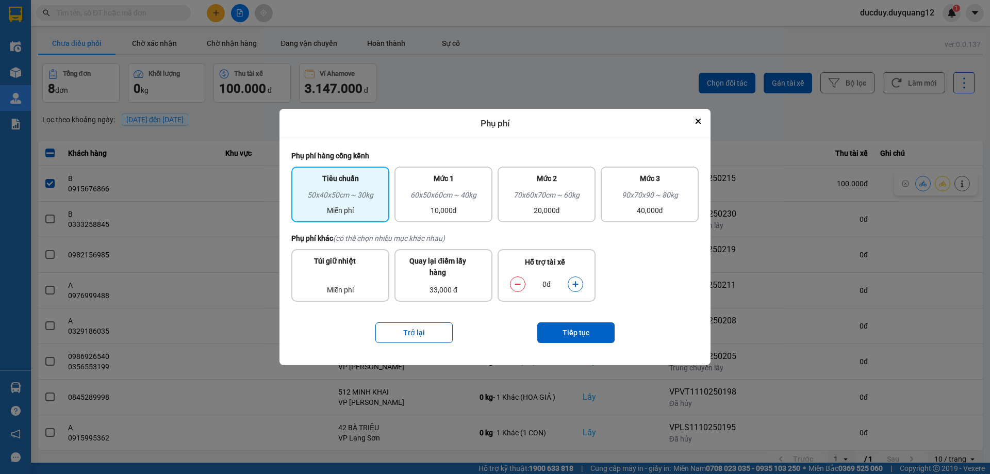
click at [574, 283] on icon "dialog" at bounding box center [575, 283] width 7 height 7
click at [573, 331] on button "Tiếp tục" at bounding box center [575, 332] width 77 height 21
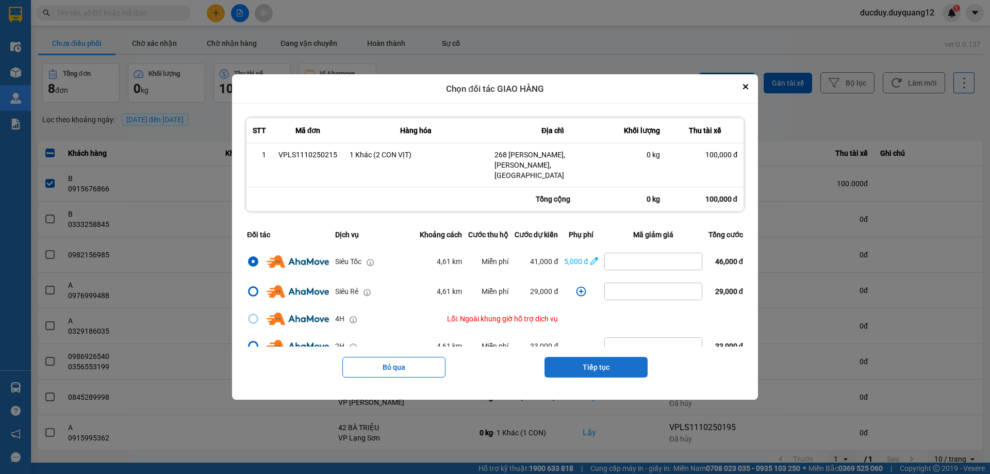
click at [596, 370] on button "Tiếp tục" at bounding box center [595, 367] width 103 height 21
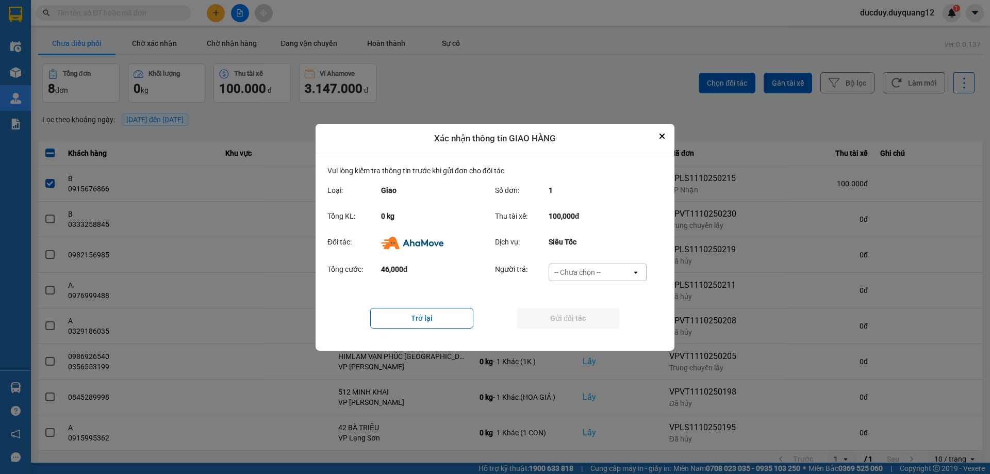
click at [588, 272] on div "-- Chưa chọn --" at bounding box center [577, 272] width 46 height 10
click at [583, 329] on span "Ví Ahamove" at bounding box center [577, 331] width 42 height 10
click at [591, 314] on button "Gửi đối tác" at bounding box center [567, 318] width 103 height 21
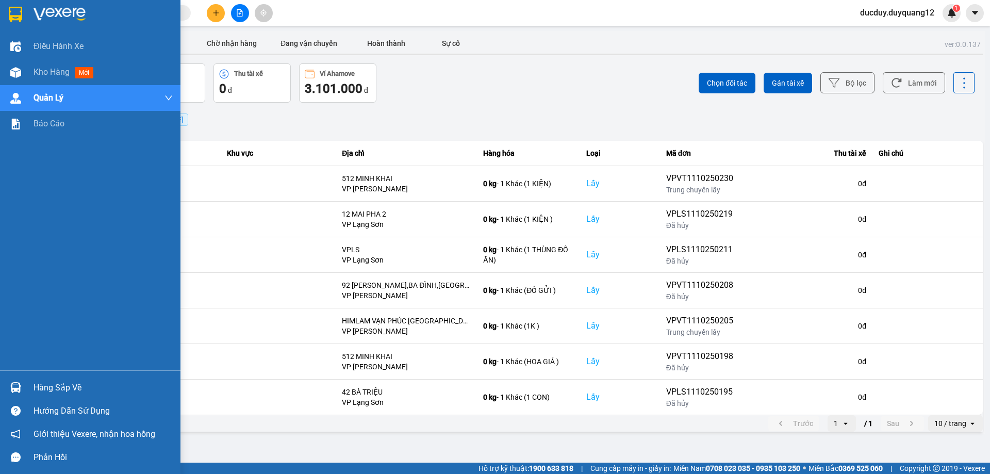
click at [61, 382] on div "Hàng sắp về" at bounding box center [103, 387] width 139 height 15
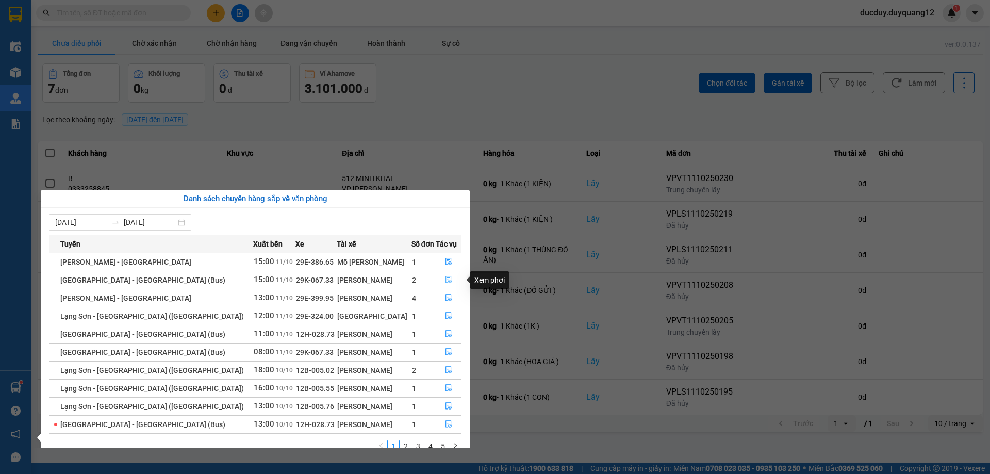
click at [445, 276] on icon "file-done" at bounding box center [448, 279] width 6 height 7
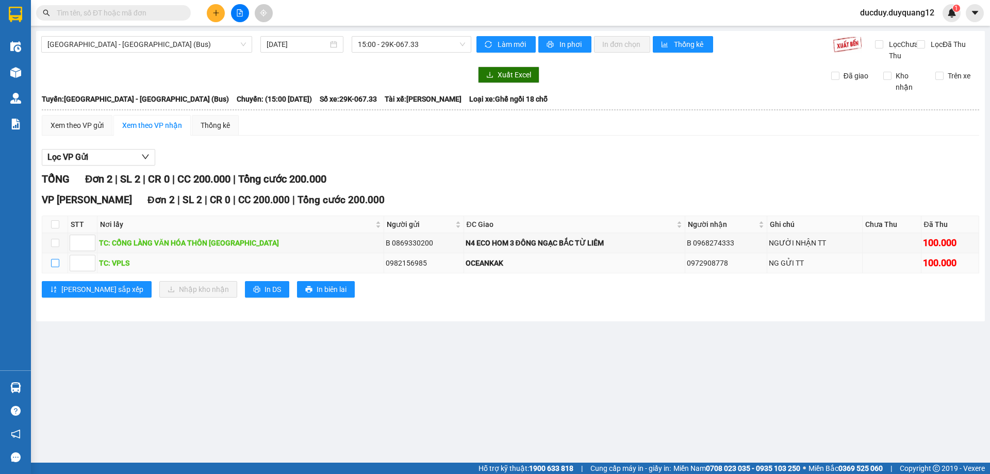
click at [55, 267] on input "checkbox" at bounding box center [55, 263] width 8 height 8
checkbox input "true"
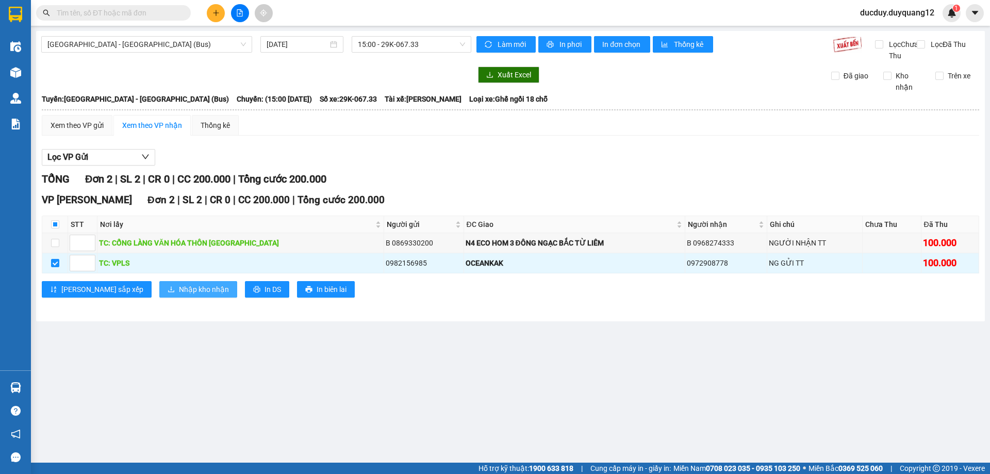
click at [179, 295] on span "Nhập kho nhận" at bounding box center [204, 288] width 50 height 11
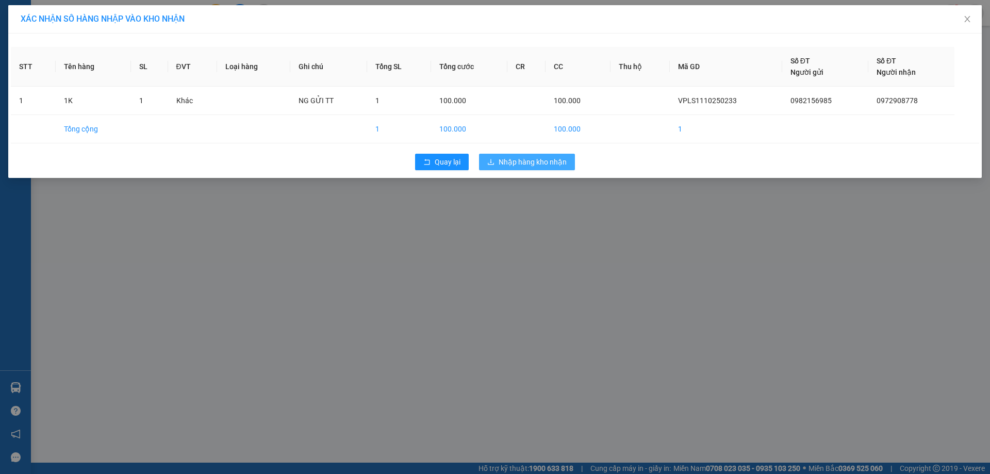
click at [523, 162] on span "Nhập hàng kho nhận" at bounding box center [532, 161] width 68 height 11
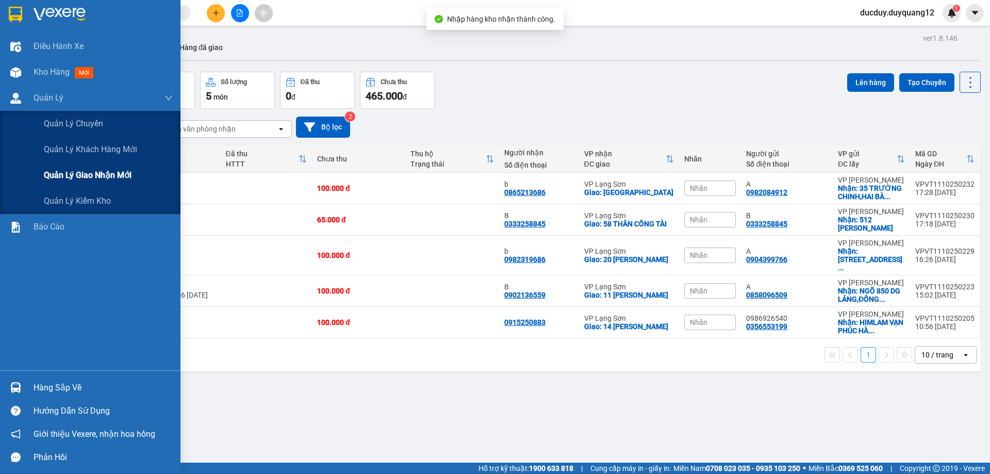
click at [75, 176] on span "Quản lý giao nhận mới" at bounding box center [88, 175] width 88 height 13
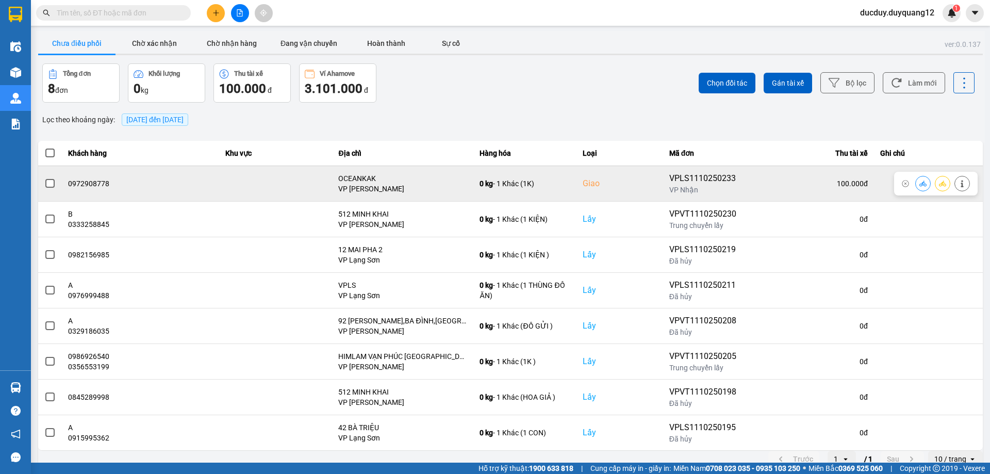
click at [960, 181] on icon at bounding box center [961, 183] width 7 height 7
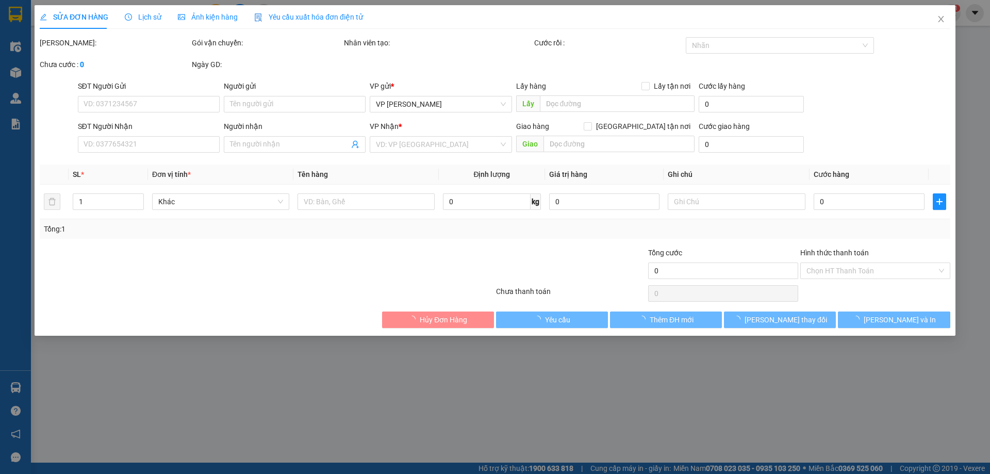
type input "0982156985"
checkbox input "true"
type input "VPLS"
type input "0972908778"
checkbox input "true"
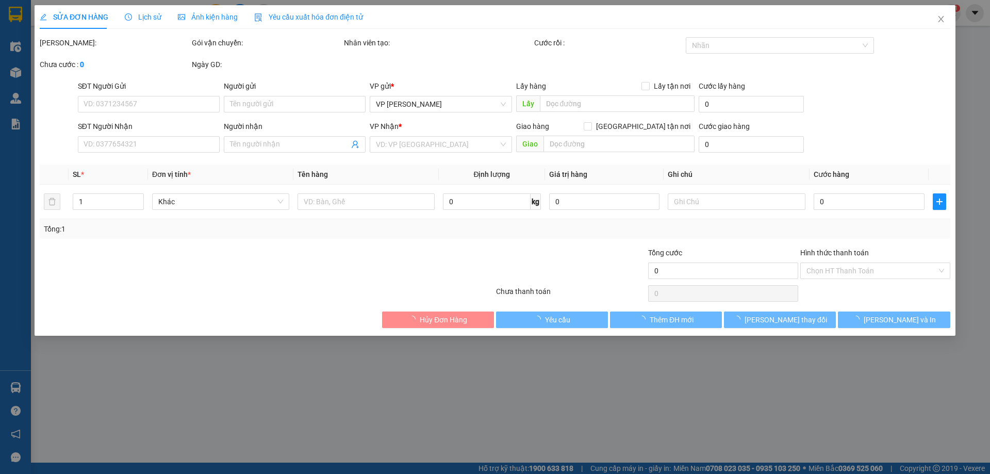
type input "OCEANKAK"
type input "100.000"
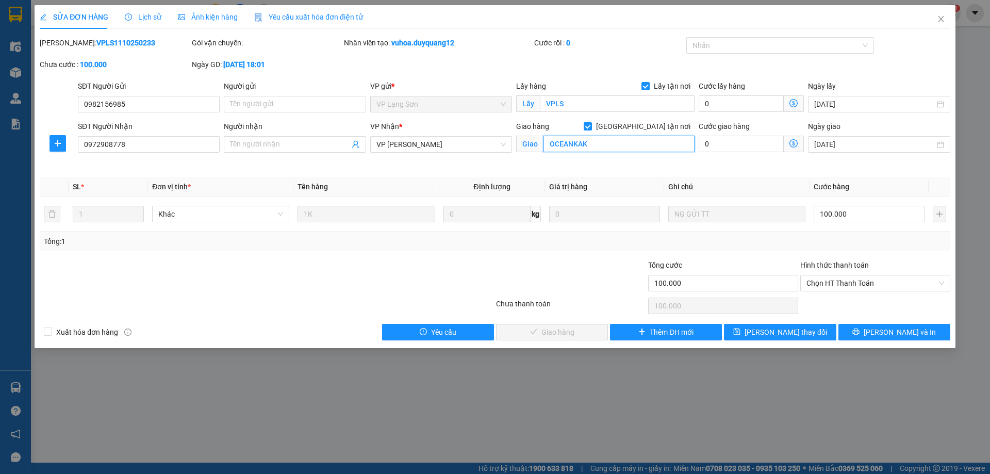
click at [609, 147] on input "OCEANKAK" at bounding box center [618, 144] width 151 height 16
type input "s2.01 ocean park đa tốn,gia lâm,hà nội"
click at [273, 102] on input "Người gửi" at bounding box center [295, 104] width 142 height 16
type input "a"
click at [281, 141] on input "Người nhận" at bounding box center [289, 144] width 119 height 11
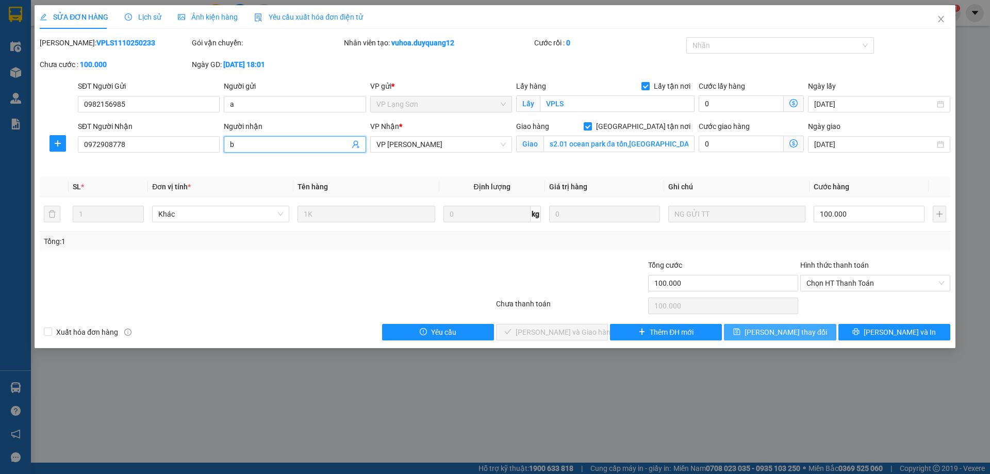
type input "b"
click at [789, 335] on span "[PERSON_NAME] thay đổi" at bounding box center [785, 331] width 82 height 11
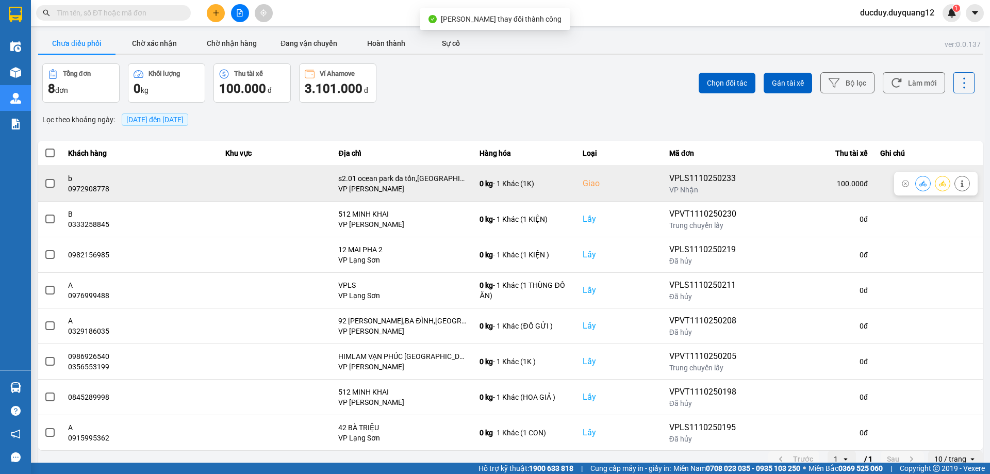
click at [46, 185] on span at bounding box center [49, 183] width 9 height 9
click at [44, 178] on input "checkbox" at bounding box center [44, 178] width 0 height 0
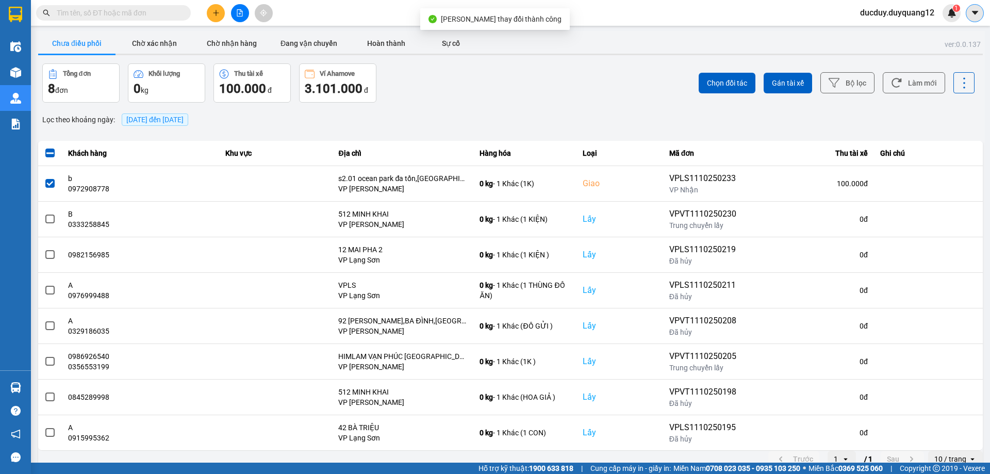
click at [976, 11] on icon "caret-down" at bounding box center [974, 12] width 9 height 9
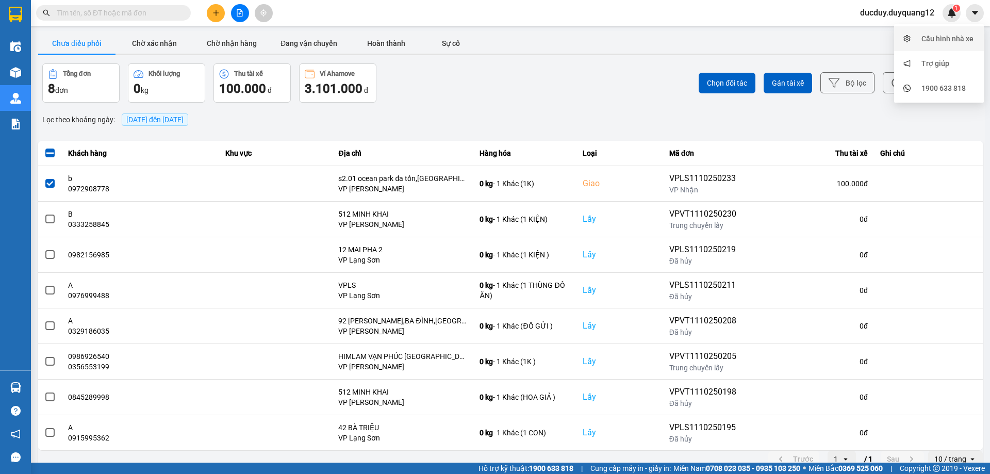
click at [950, 40] on div "Cấu hình nhà xe" at bounding box center [947, 38] width 52 height 11
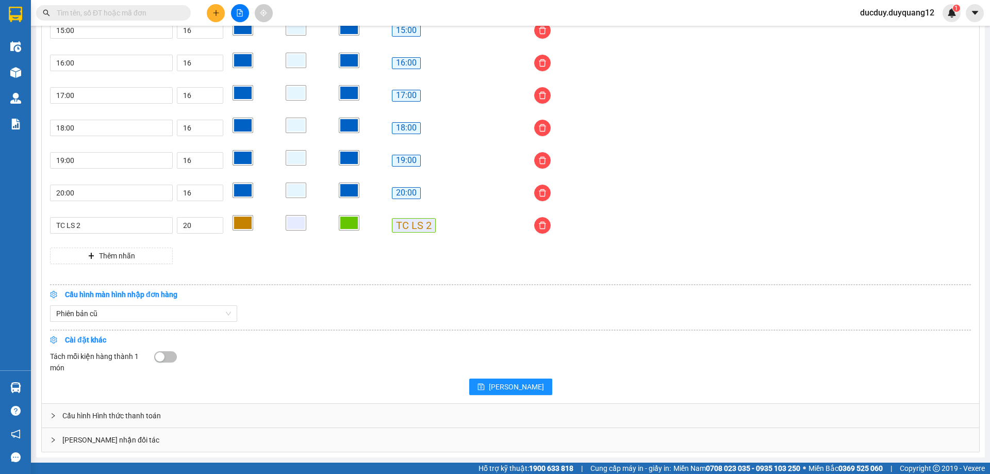
click at [164, 434] on div "Giao nhận đối tác" at bounding box center [510, 440] width 937 height 24
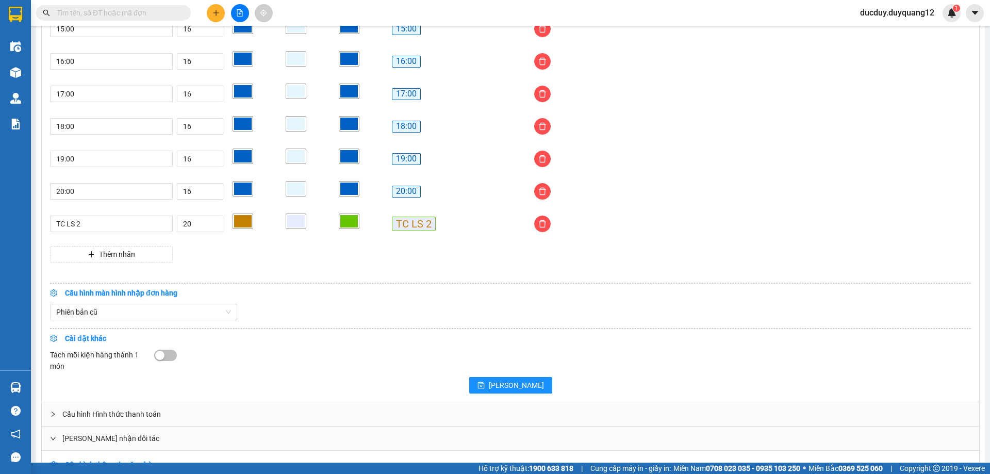
scroll to position [1009, 0]
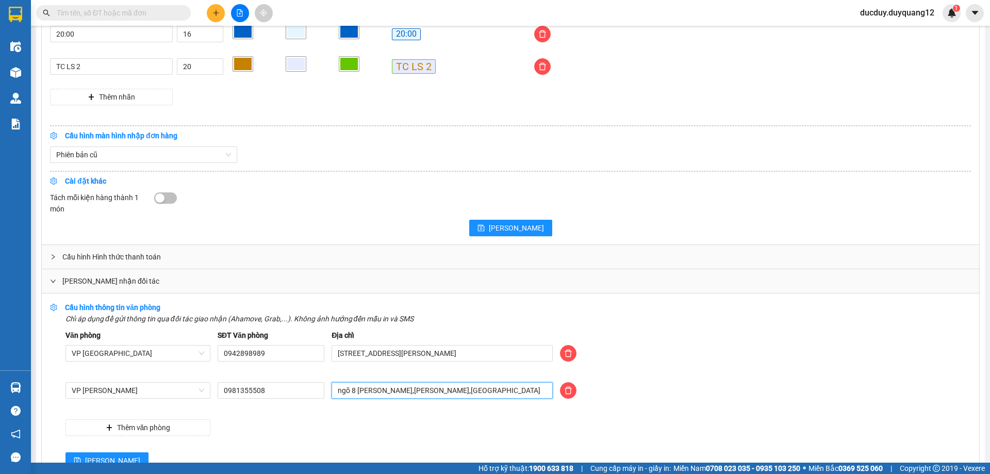
drag, startPoint x: 466, startPoint y: 397, endPoint x: 260, endPoint y: 403, distance: 206.8
click at [260, 403] on div "VP Minh Khai 0981355508 ngõ 8 ngọc hồi,hoàng mai,hà nội" at bounding box center [518, 396] width 912 height 29
type input "duy quang limousine sài đồng,long biên,hà nội"
drag, startPoint x: 299, startPoint y: 398, endPoint x: 278, endPoint y: 396, distance: 20.8
click at [278, 396] on input "0981355508" at bounding box center [271, 390] width 107 height 16
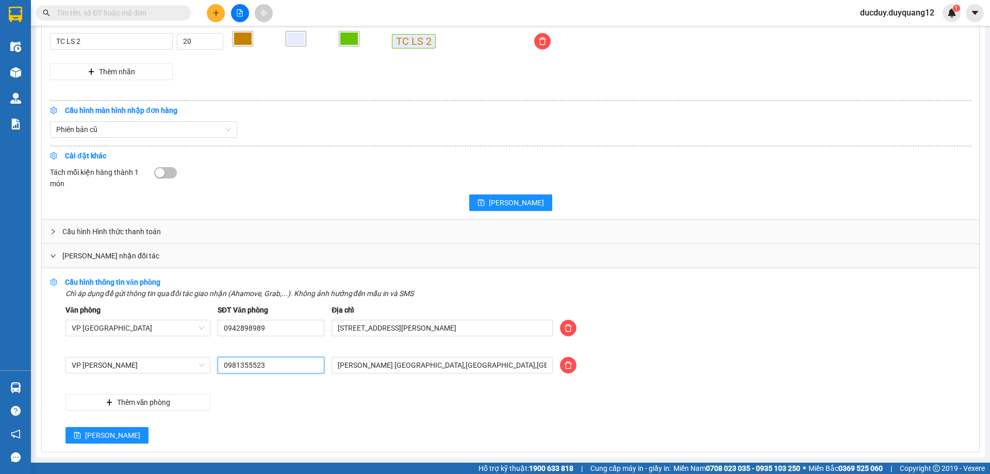
scroll to position [1036, 0]
type input "0981355523"
click at [90, 435] on span "[PERSON_NAME]" at bounding box center [112, 434] width 55 height 11
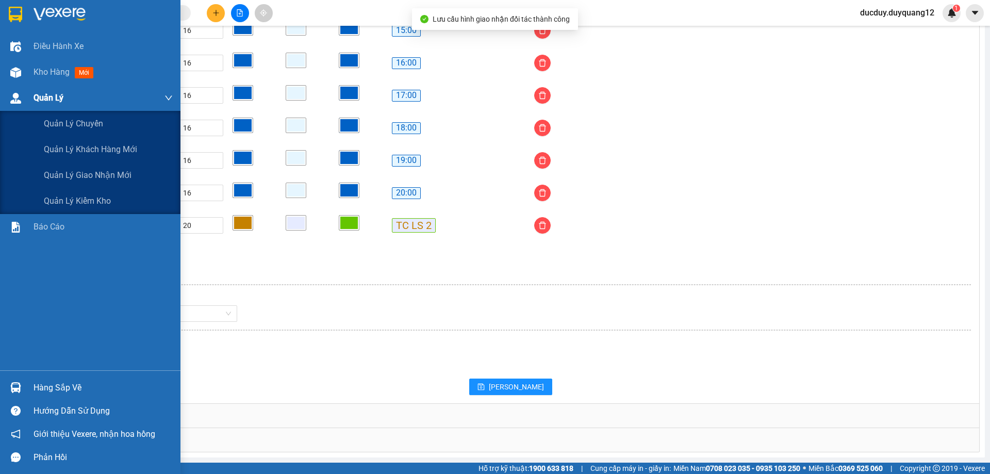
scroll to position [852, 0]
click at [98, 178] on span "Quản lý giao nhận mới" at bounding box center [88, 175] width 88 height 13
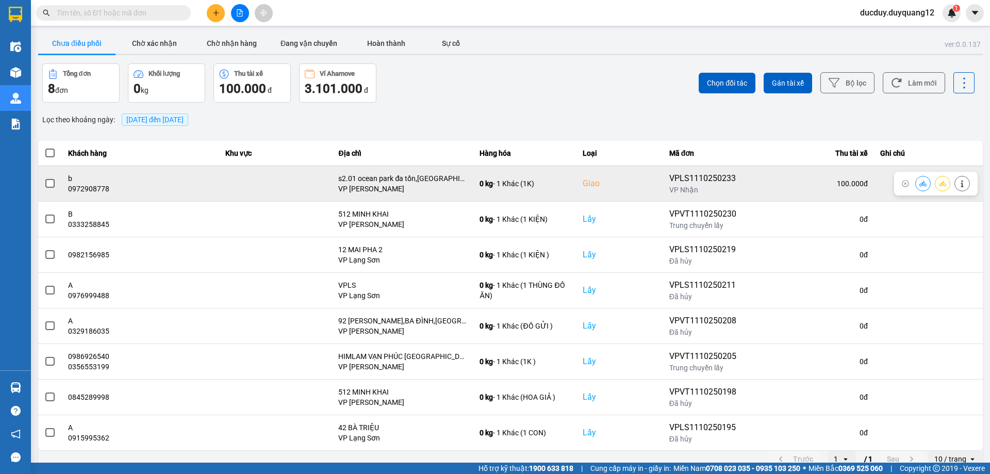
click at [46, 182] on span at bounding box center [49, 183] width 9 height 9
click at [44, 178] on input "checkbox" at bounding box center [44, 178] width 0 height 0
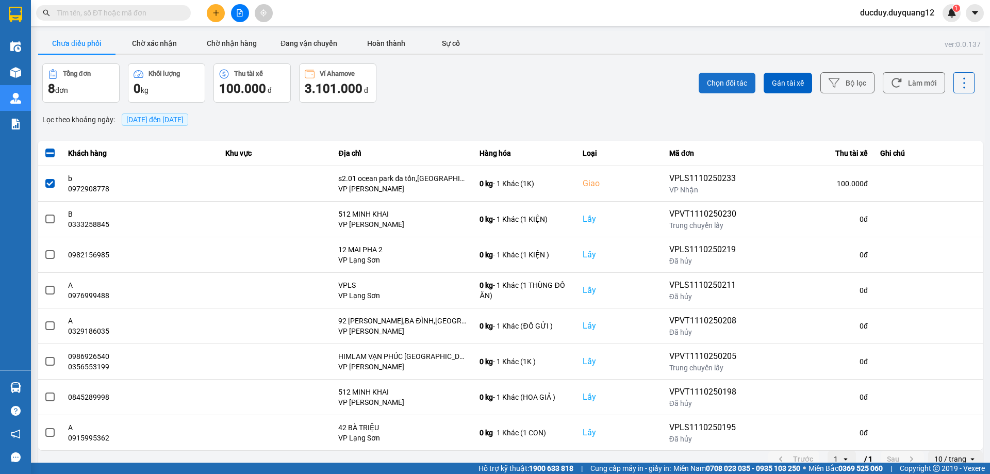
click at [714, 80] on span "Chọn đối tác" at bounding box center [727, 83] width 40 height 10
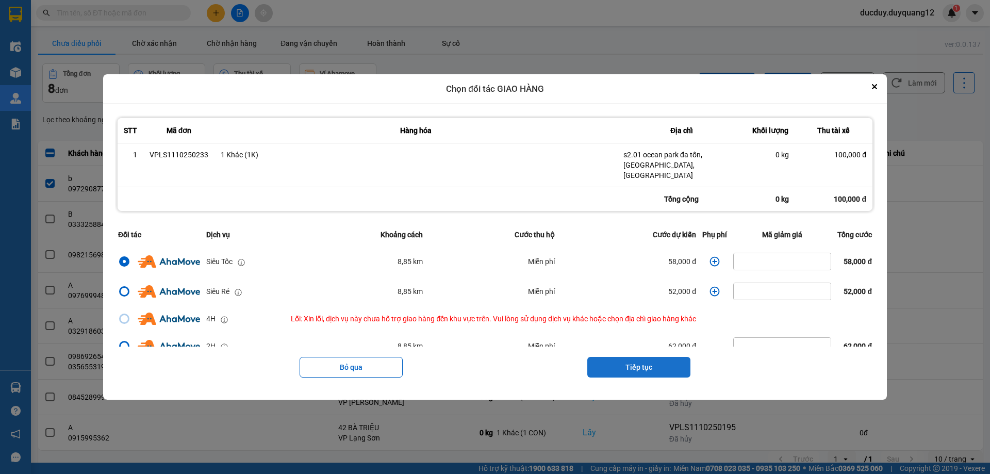
click at [667, 361] on button "Tiếp tục" at bounding box center [638, 367] width 103 height 21
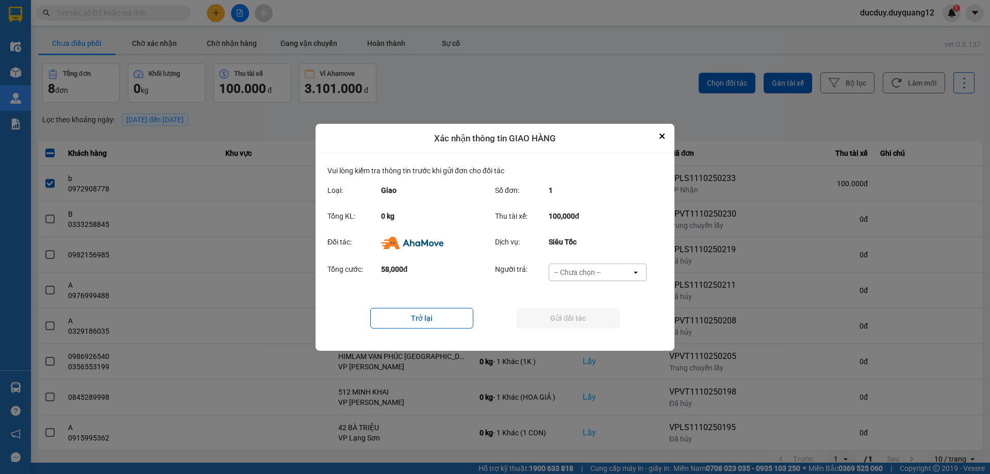
click at [614, 268] on div "-- Chưa chọn --" at bounding box center [590, 272] width 82 height 16
click at [593, 326] on span "Ví Ahamove" at bounding box center [577, 331] width 42 height 10
click at [595, 314] on button "Gửi đối tác" at bounding box center [567, 318] width 103 height 21
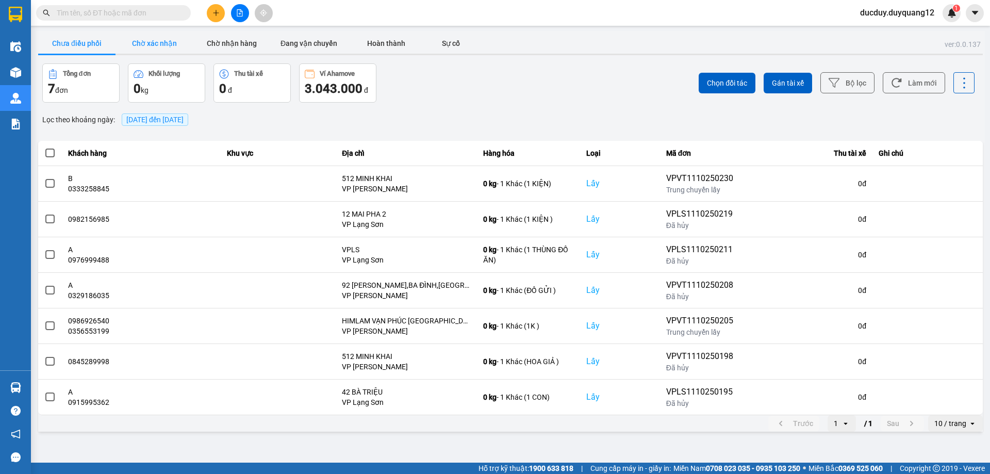
click at [152, 44] on button "Chờ xác nhận" at bounding box center [153, 43] width 77 height 21
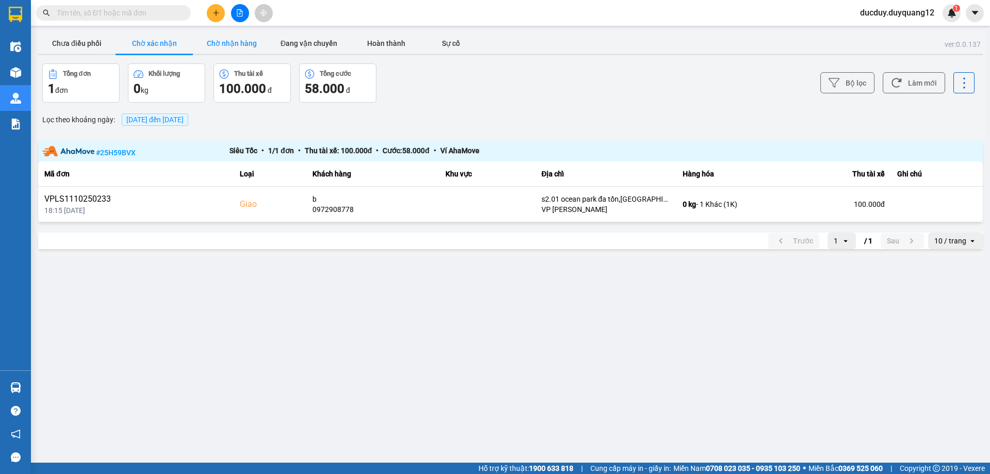
click at [211, 39] on button "Chờ nhận hàng" at bounding box center [231, 43] width 77 height 21
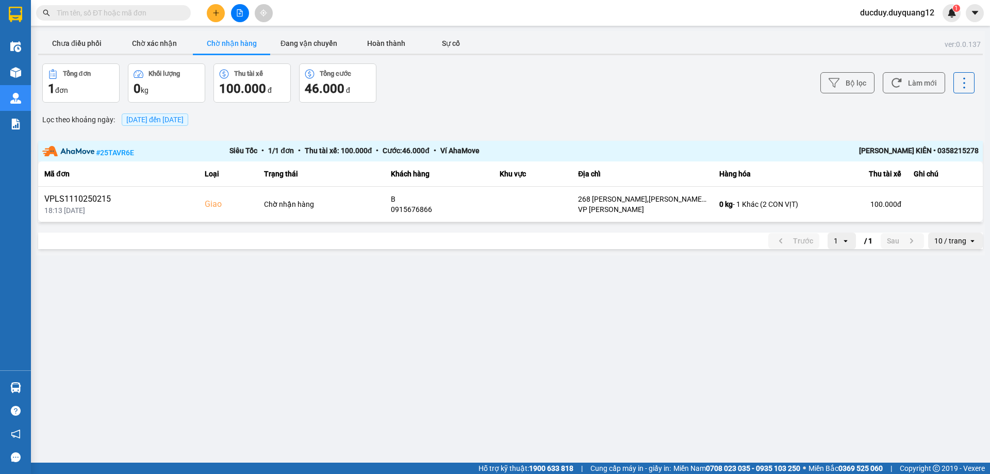
drag, startPoint x: 929, startPoint y: 149, endPoint x: 989, endPoint y: 149, distance: 60.3
click at [989, 149] on main "ver: 0.0.137 Chưa điều phối Chờ xác nhận Chờ nhận hàng Đang vận chuyển Hoàn thà…" at bounding box center [495, 231] width 990 height 462
copy div "• 0358215278"
click at [161, 47] on button "Chờ xác nhận" at bounding box center [153, 43] width 77 height 21
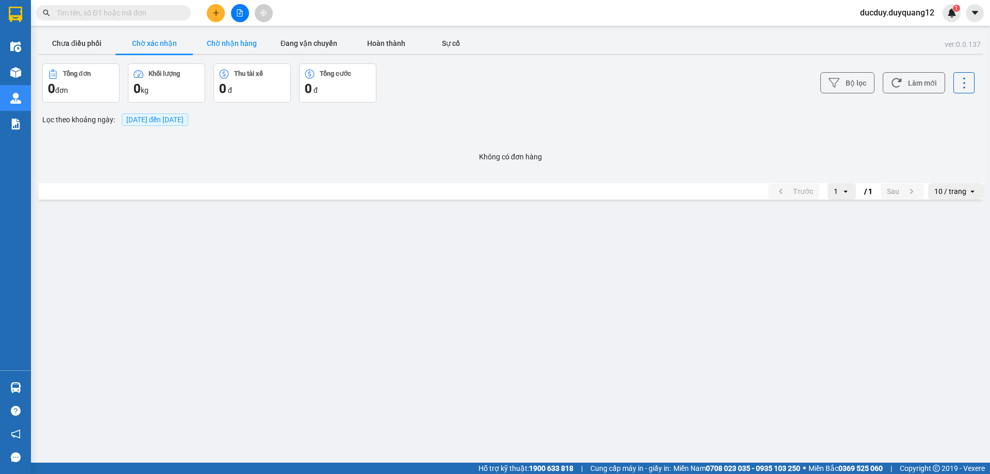
click at [229, 41] on button "Chờ nhận hàng" at bounding box center [231, 43] width 77 height 21
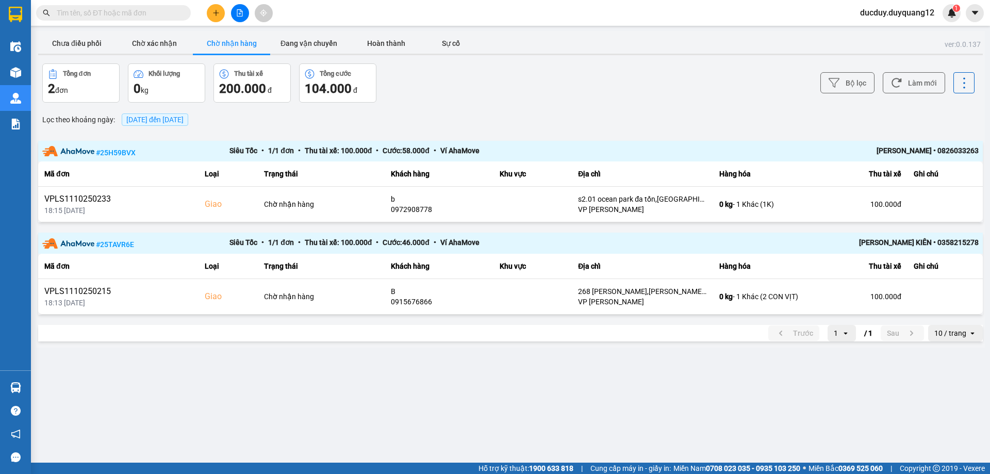
click at [27, 38] on div "Điều hành xe" at bounding box center [15, 47] width 31 height 26
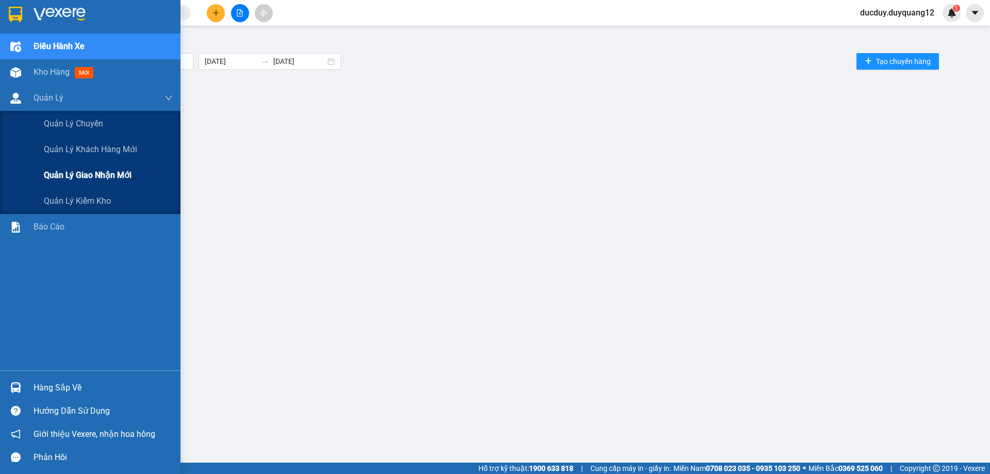
click at [91, 177] on span "Quản lý giao nhận mới" at bounding box center [88, 175] width 88 height 13
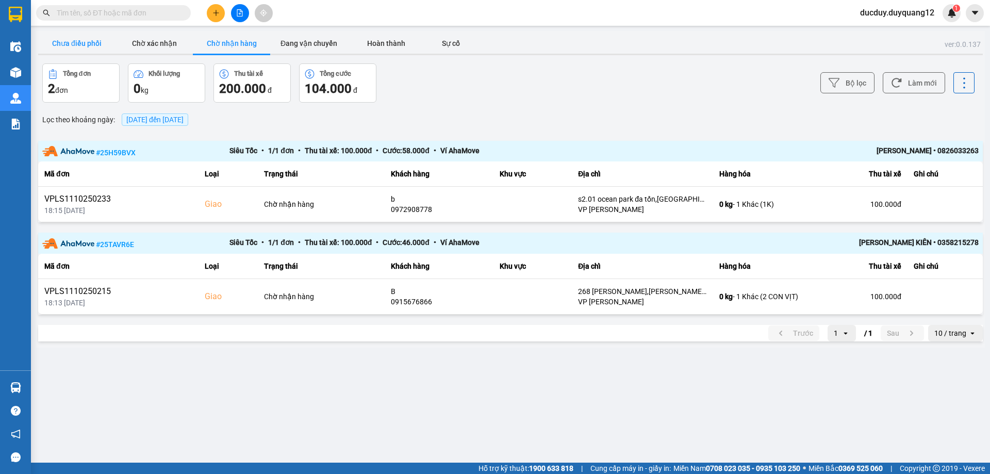
click at [76, 40] on button "Chưa điều phối" at bounding box center [76, 43] width 77 height 21
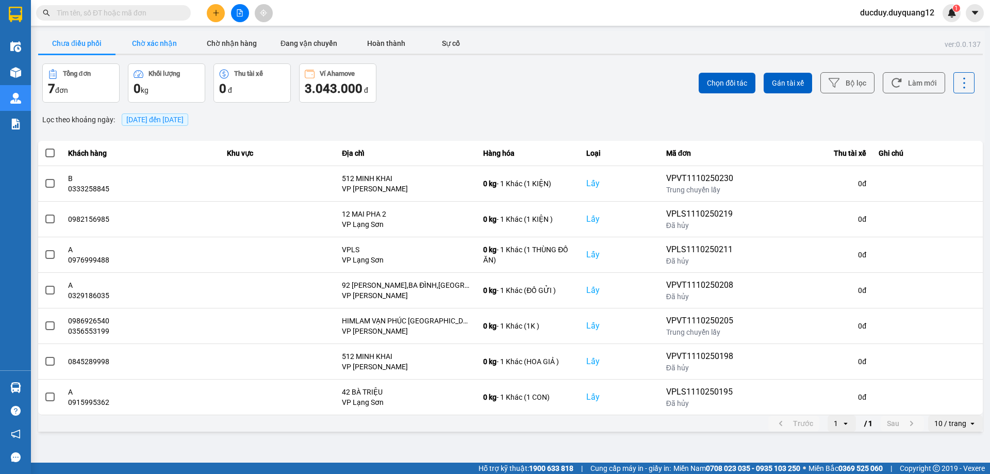
click at [141, 46] on button "Chờ xác nhận" at bounding box center [153, 43] width 77 height 21
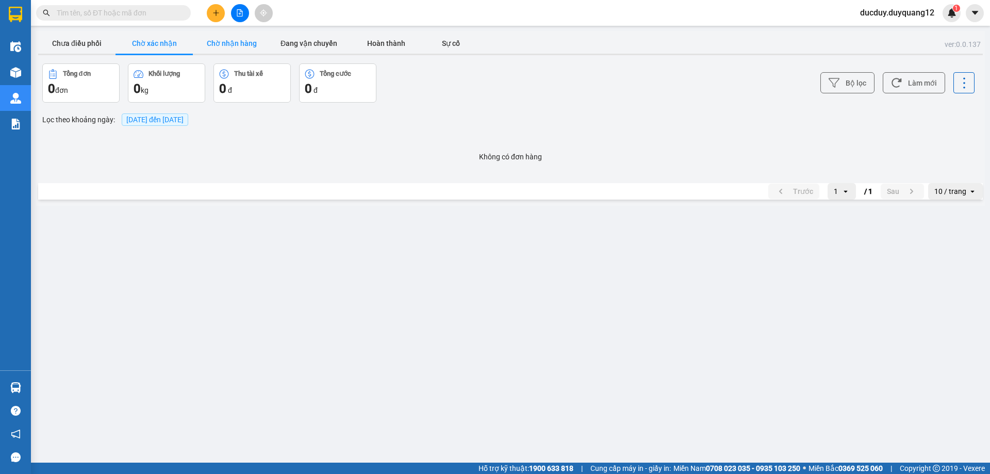
click at [222, 39] on button "Chờ nhận hàng" at bounding box center [231, 43] width 77 height 21
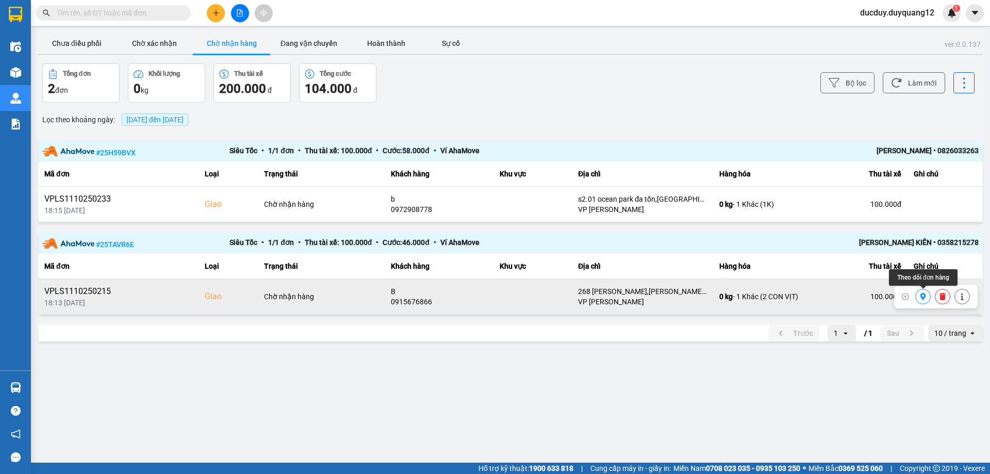
click at [926, 295] on icon at bounding box center [922, 296] width 7 height 7
click at [73, 39] on button "Chưa điều phối" at bounding box center [76, 43] width 77 height 21
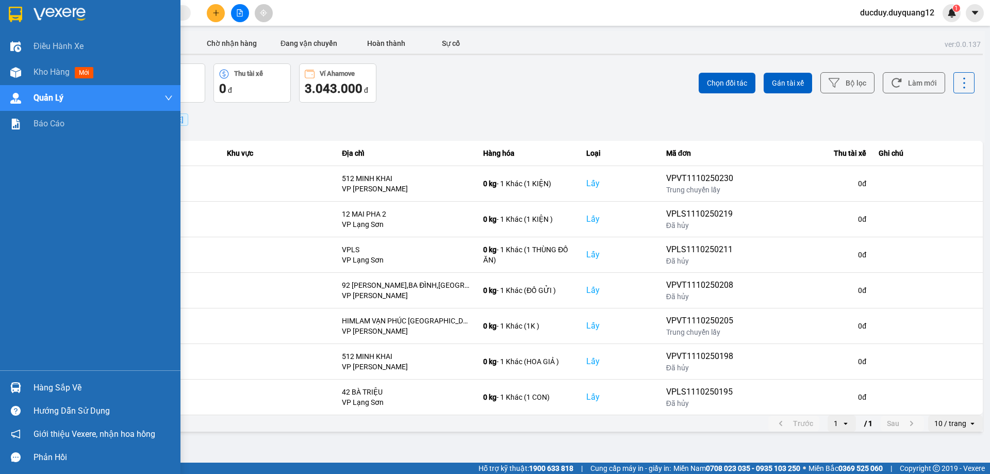
click at [28, 385] on div "Hàng sắp về" at bounding box center [90, 387] width 180 height 23
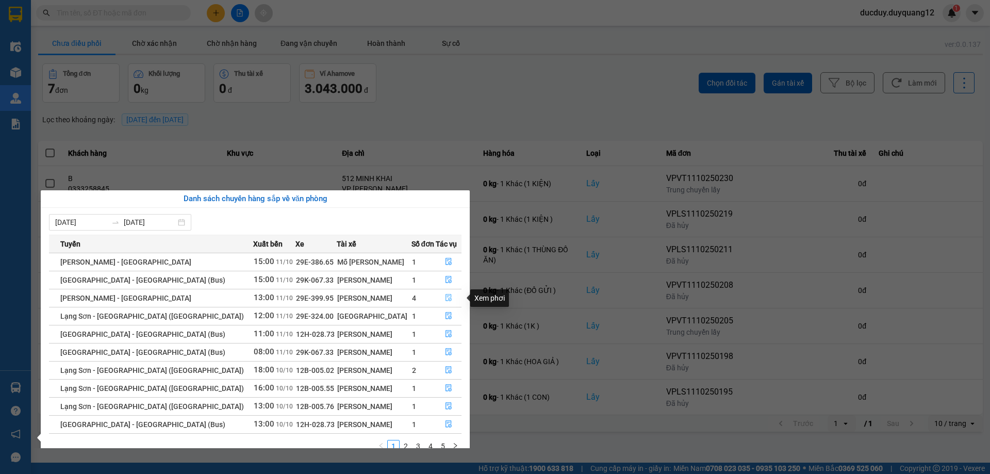
click at [445, 295] on icon "file-done" at bounding box center [448, 297] width 7 height 7
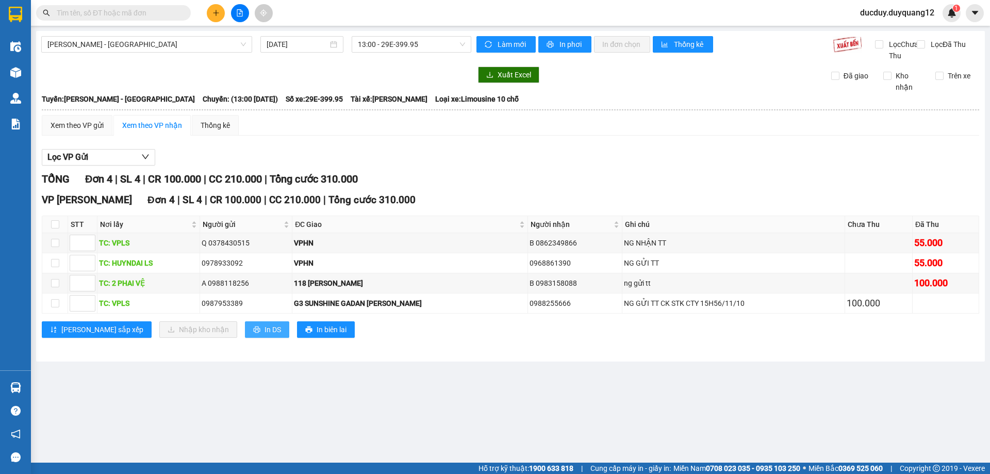
click at [245, 337] on button "In DS" at bounding box center [267, 329] width 44 height 16
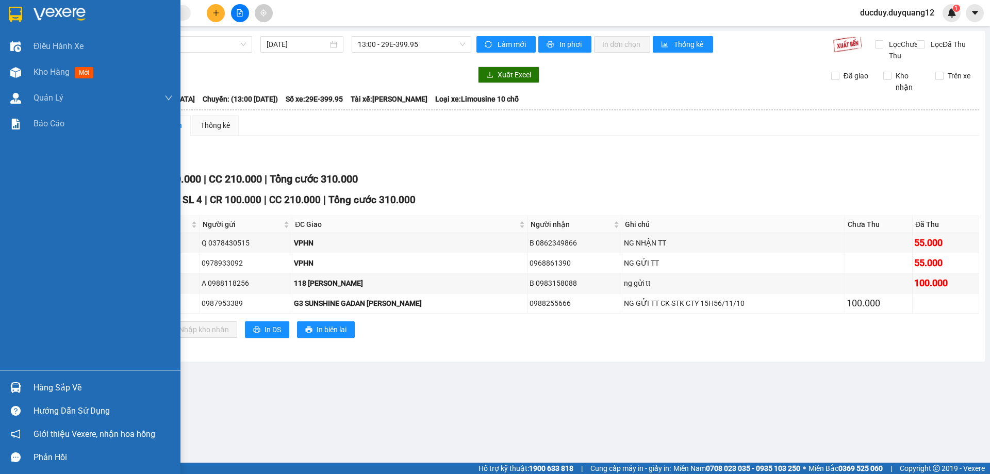
click at [48, 382] on div "Hàng sắp về" at bounding box center [103, 387] width 139 height 15
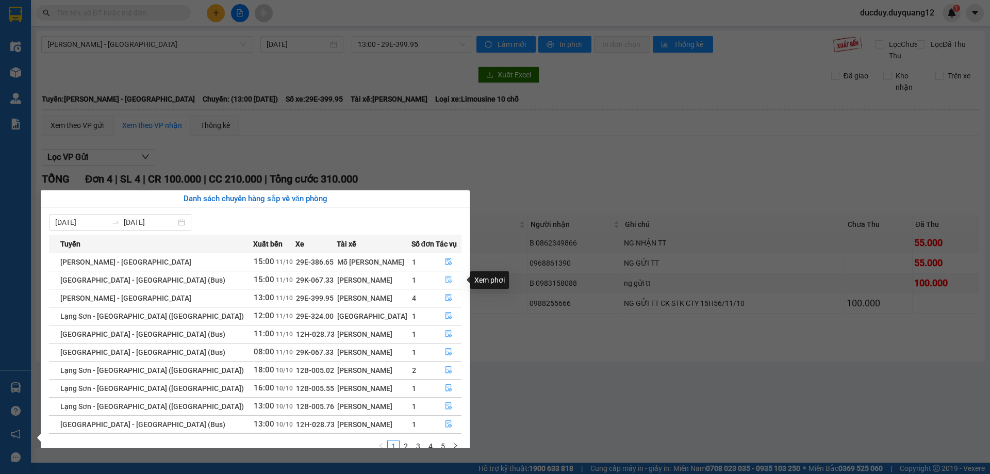
click at [445, 278] on icon "file-done" at bounding box center [448, 279] width 6 height 7
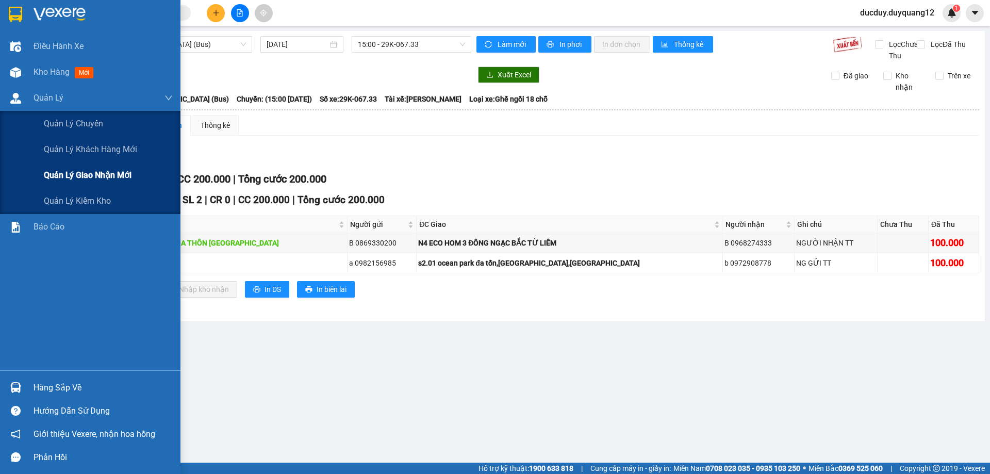
click at [72, 175] on span "Quản lý giao nhận mới" at bounding box center [88, 175] width 88 height 13
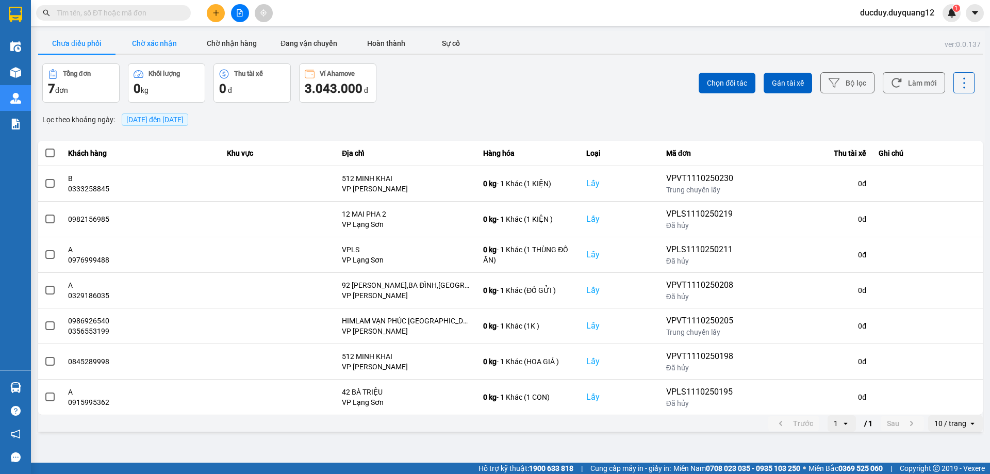
click at [166, 39] on button "Chờ xác nhận" at bounding box center [153, 43] width 77 height 21
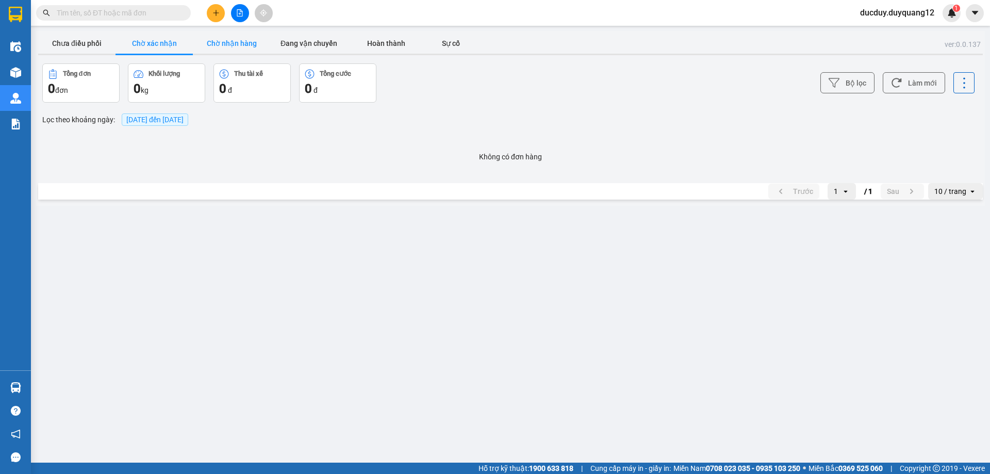
click at [245, 38] on button "Chờ nhận hàng" at bounding box center [231, 43] width 77 height 21
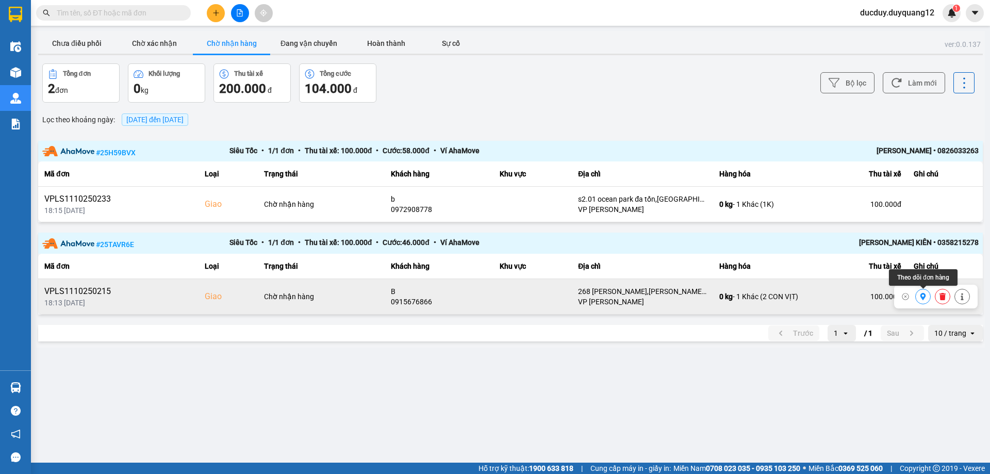
click at [921, 297] on icon at bounding box center [923, 296] width 6 height 7
click at [309, 43] on button "Đang vận chuyển" at bounding box center [308, 43] width 77 height 21
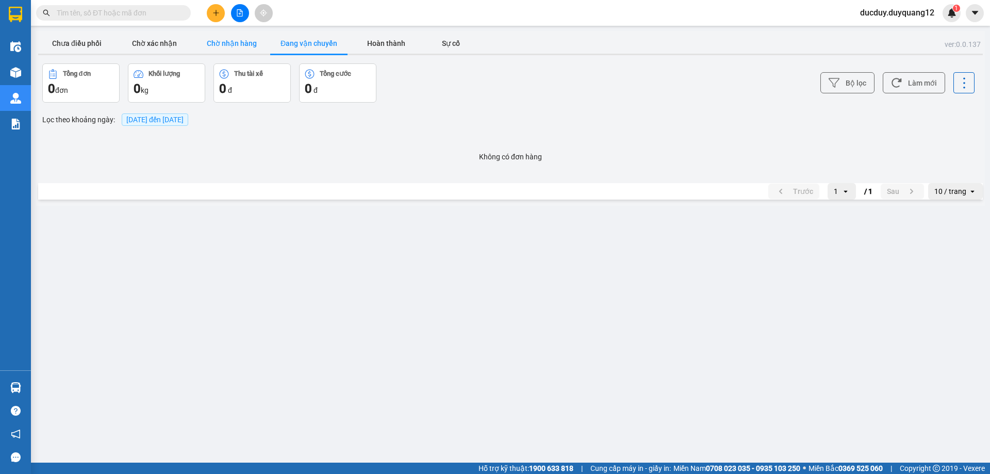
click at [250, 48] on button "Chờ nhận hàng" at bounding box center [231, 43] width 77 height 21
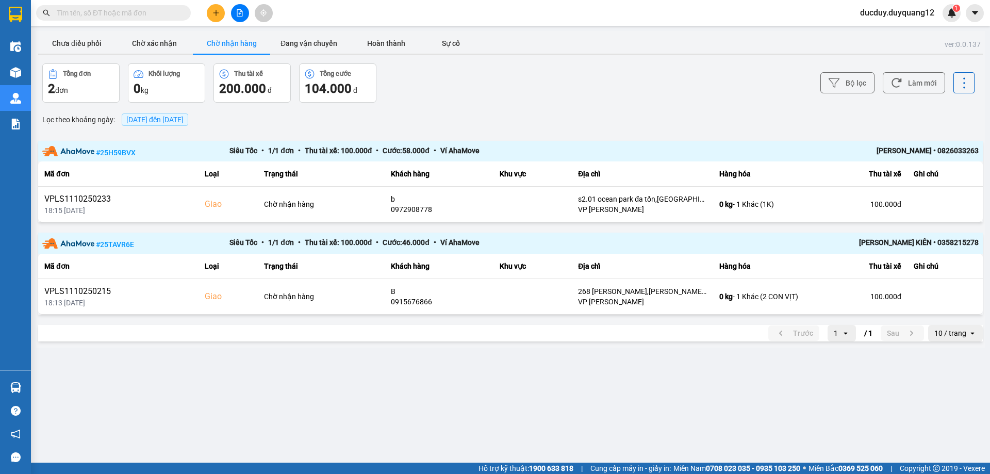
click at [228, 36] on button "Chờ nhận hàng" at bounding box center [231, 43] width 77 height 21
click at [285, 41] on button "Đang vận chuyển" at bounding box center [308, 43] width 77 height 21
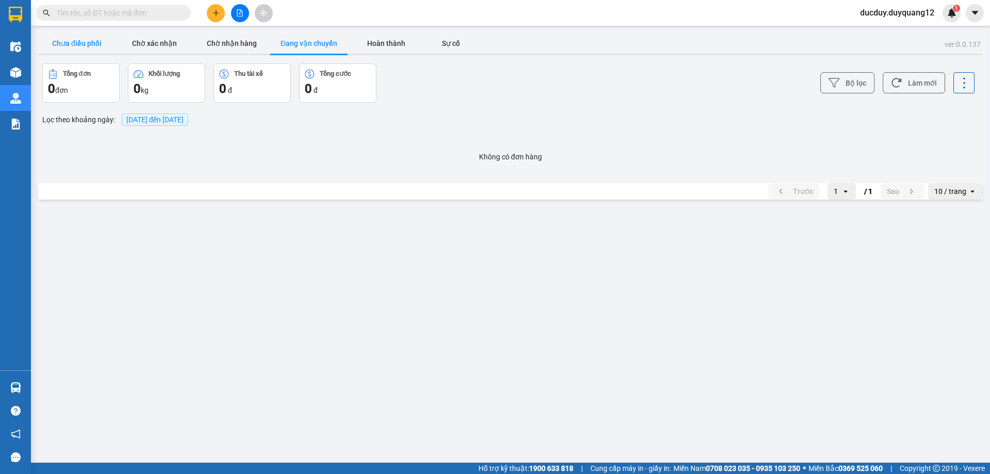
click at [105, 42] on button "Chưa điều phối" at bounding box center [76, 43] width 77 height 21
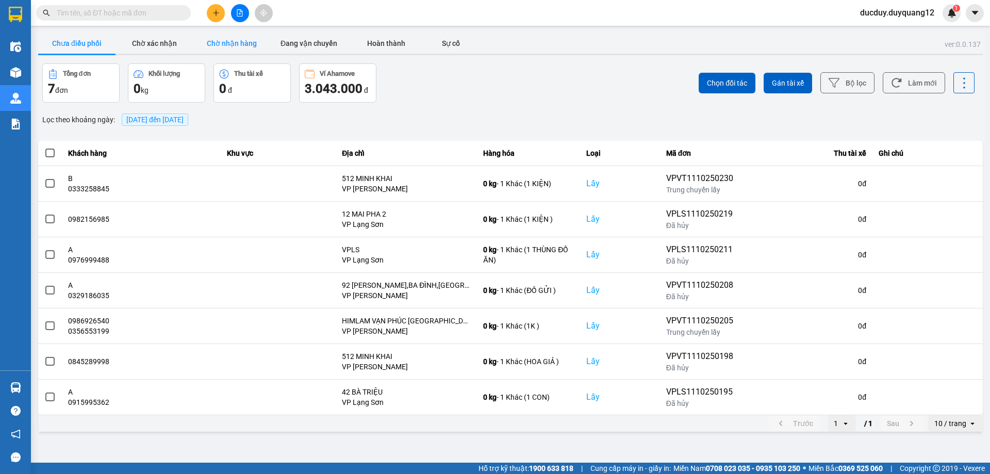
click at [241, 39] on button "Chờ nhận hàng" at bounding box center [231, 43] width 77 height 21
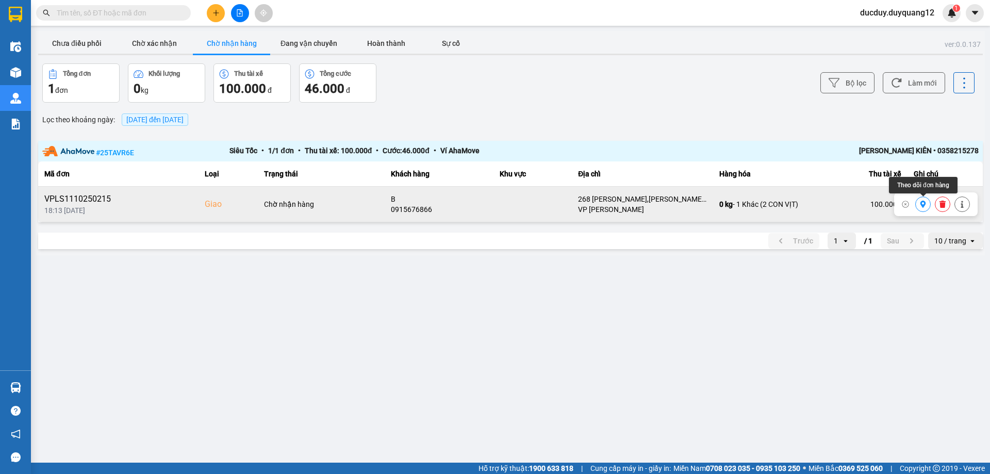
click at [924, 203] on icon at bounding box center [922, 204] width 7 height 7
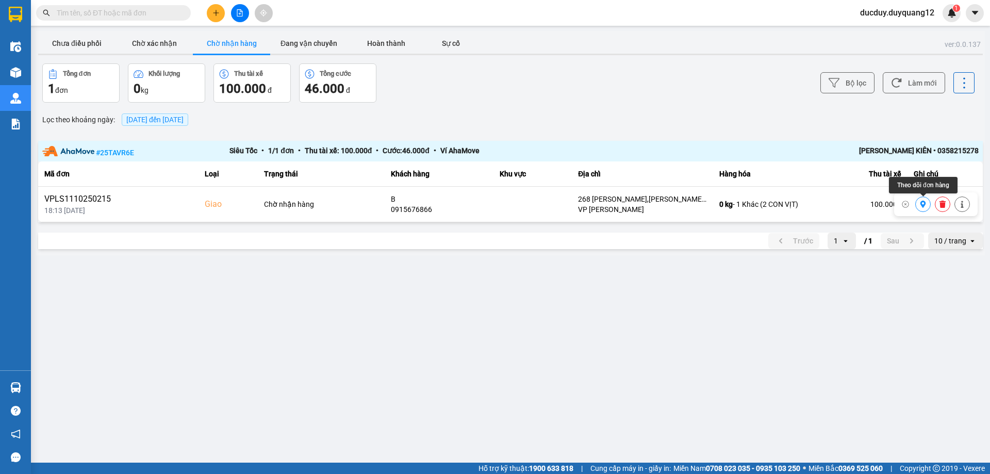
drag, startPoint x: 924, startPoint y: 204, endPoint x: 809, endPoint y: 165, distance: 120.8
click at [310, 36] on button "Đang vận chuyển" at bounding box center [308, 43] width 77 height 21
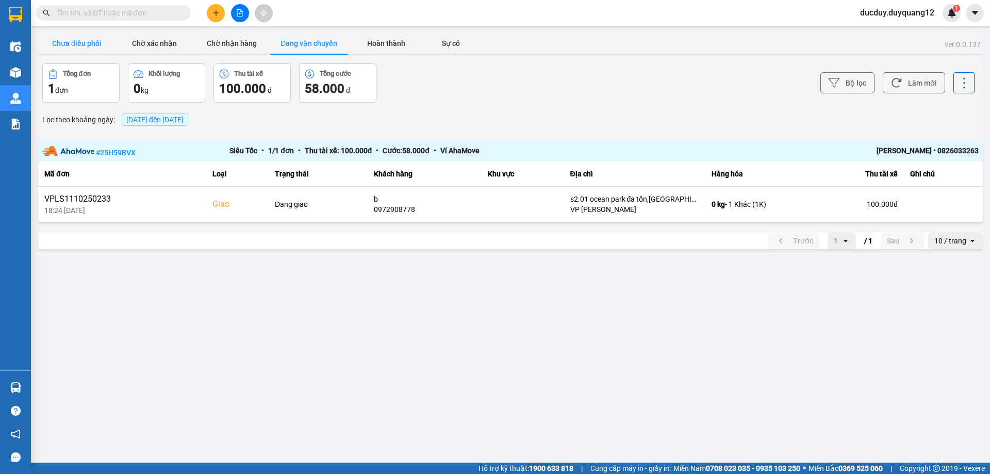
click at [86, 34] on button "Chưa điều phối" at bounding box center [76, 43] width 77 height 21
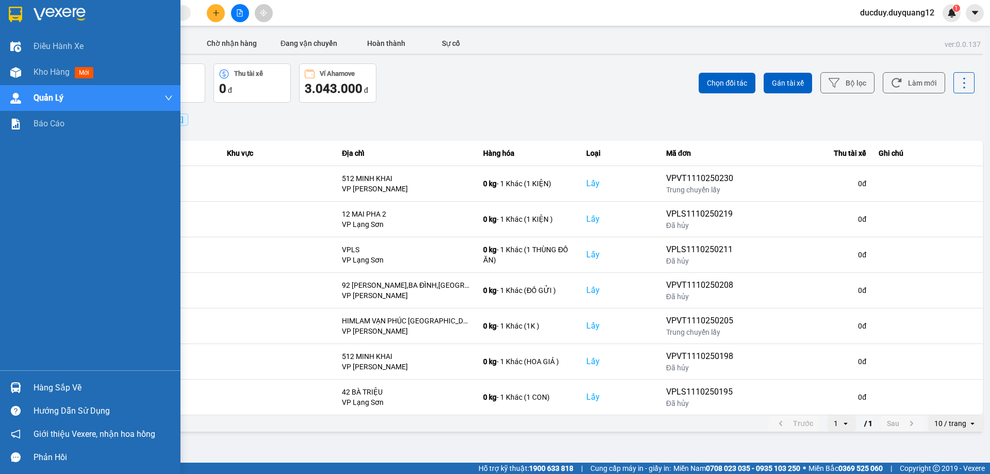
click at [43, 380] on div "Hàng sắp về" at bounding box center [103, 387] width 139 height 15
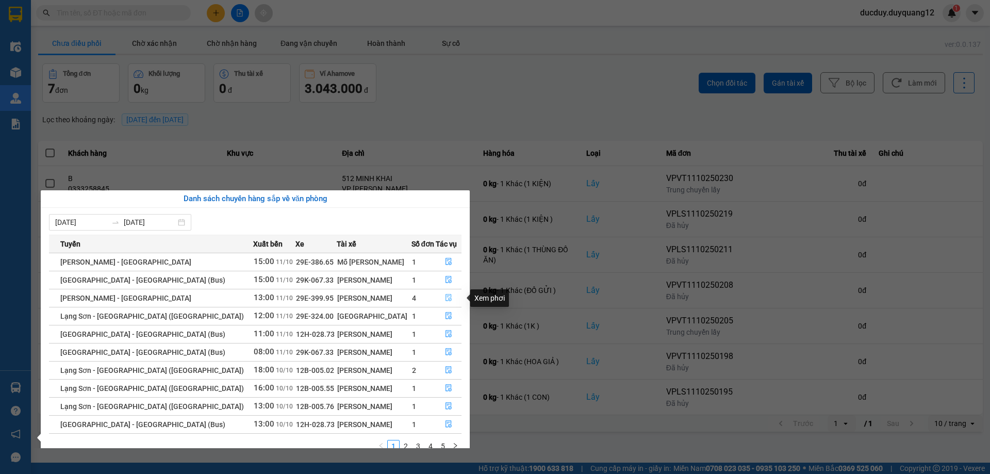
click at [445, 295] on icon "file-done" at bounding box center [448, 297] width 7 height 7
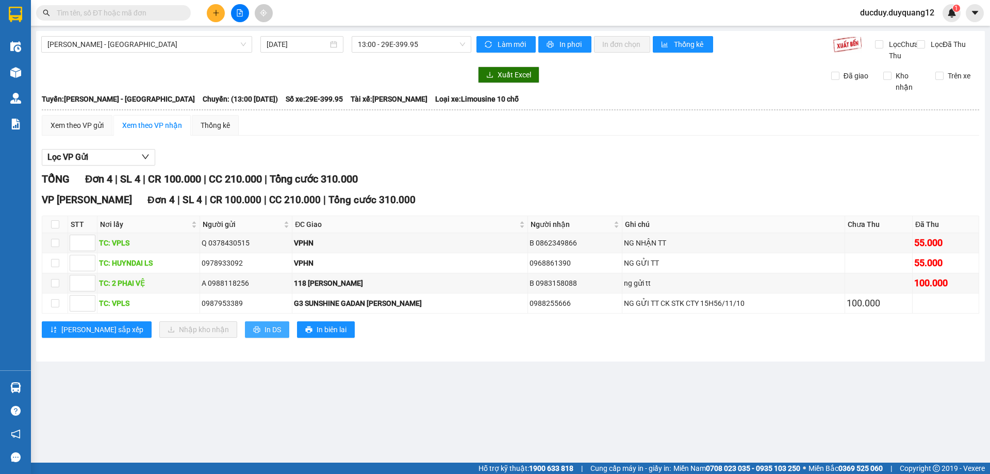
click at [264, 335] on span "In DS" at bounding box center [272, 329] width 16 height 11
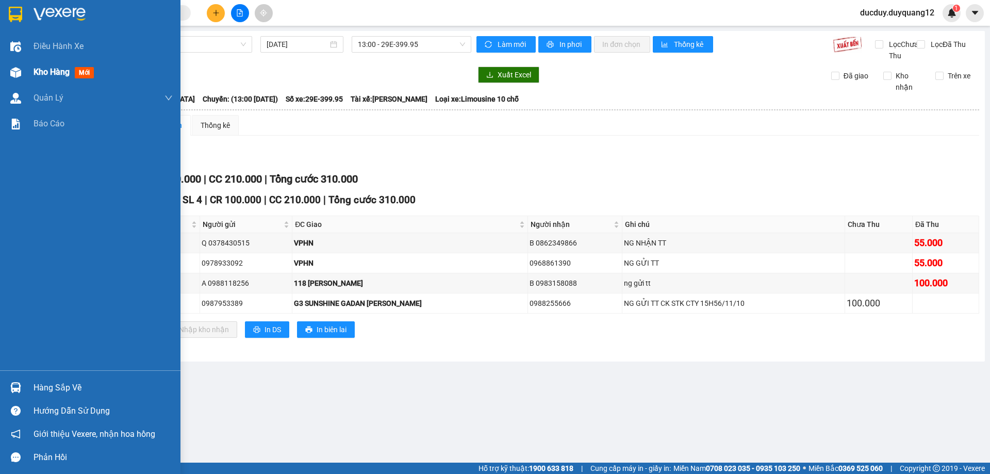
click at [62, 68] on span "Kho hàng" at bounding box center [52, 72] width 36 height 10
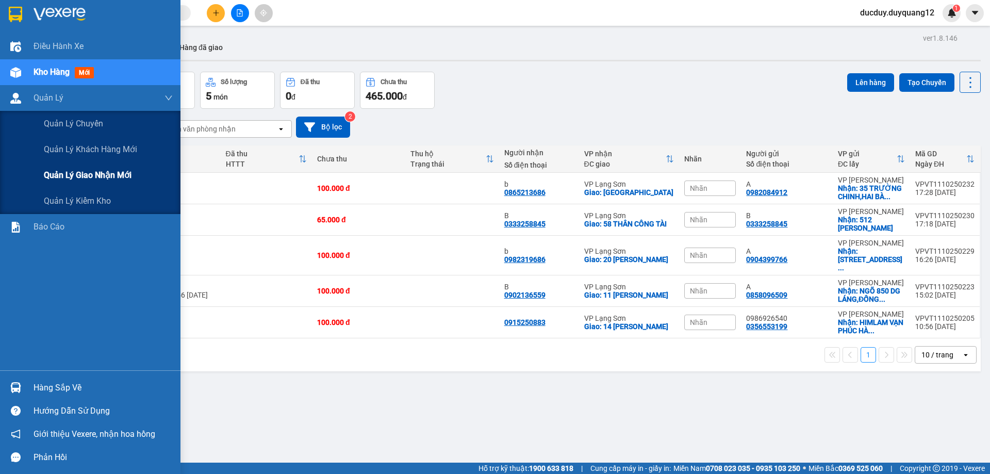
drag, startPoint x: 71, startPoint y: 170, endPoint x: 92, endPoint y: 165, distance: 22.1
click at [71, 170] on span "Quản lý giao nhận mới" at bounding box center [88, 175] width 88 height 13
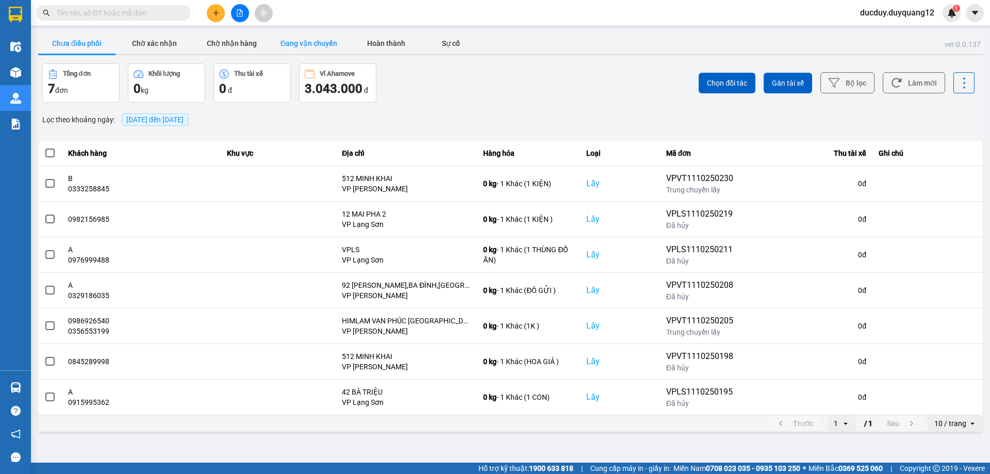
click at [312, 36] on button "Đang vận chuyển" at bounding box center [308, 43] width 77 height 21
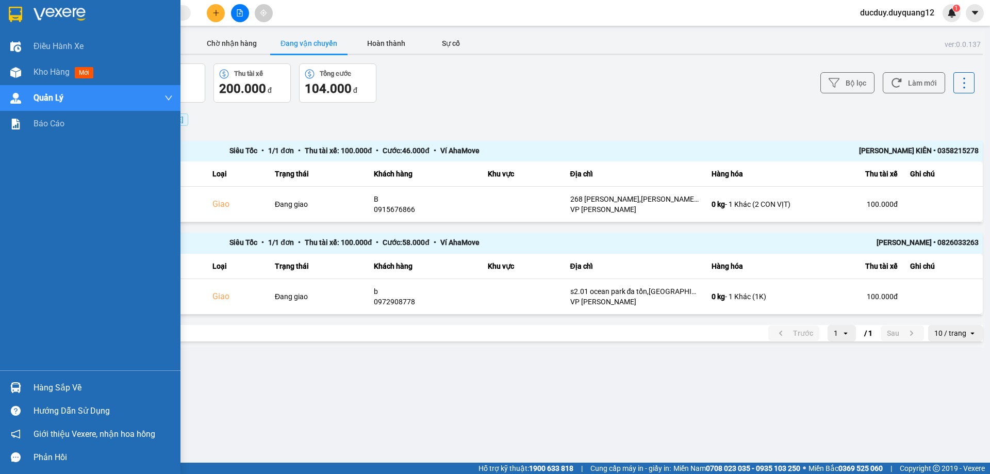
click at [58, 389] on div "Hàng sắp về" at bounding box center [103, 387] width 139 height 15
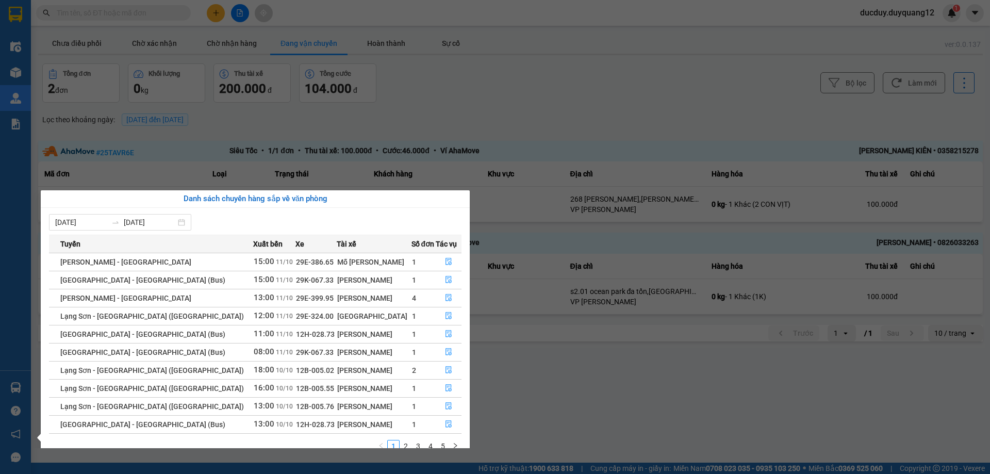
click at [588, 104] on section "Kết quả tìm kiếm ( 0 ) Bộ lọc No Data ducduy.duyquang12 1 Điều hành xe Kho hàng…" at bounding box center [495, 237] width 990 height 474
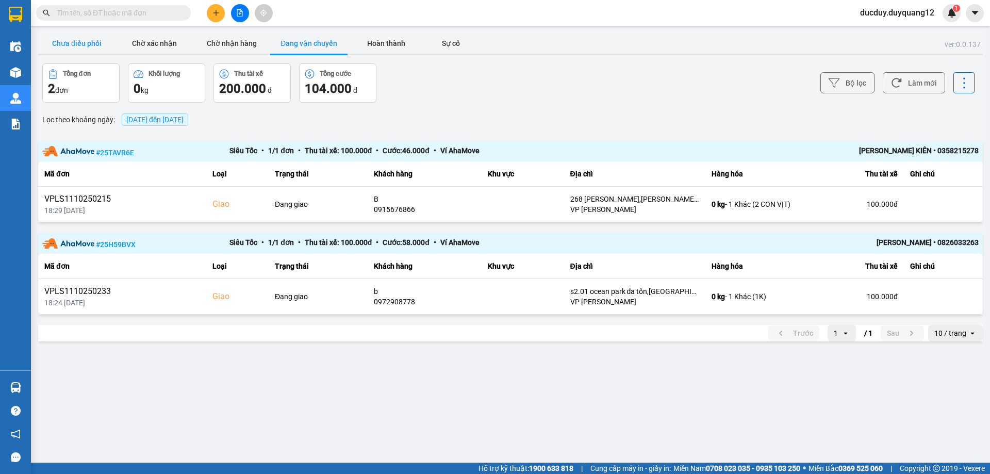
click at [75, 47] on button "Chưa điều phối" at bounding box center [76, 43] width 77 height 21
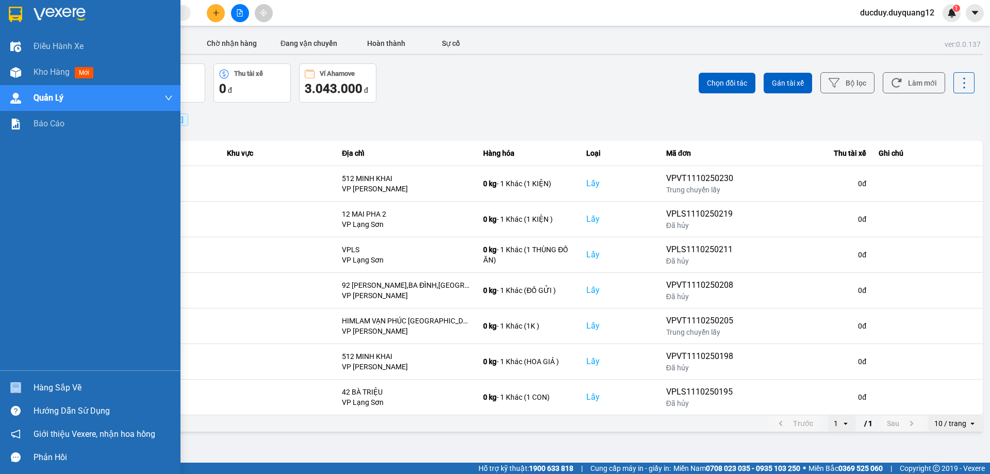
click at [60, 380] on div "Hàng sắp về" at bounding box center [90, 387] width 180 height 23
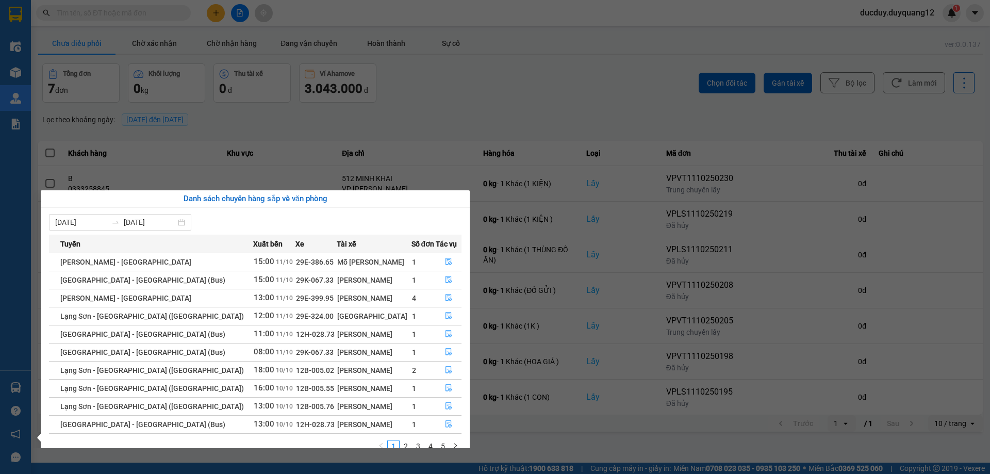
click at [60, 387] on span "Lạng Sơn - [GEOGRAPHIC_DATA] ([GEOGRAPHIC_DATA])" at bounding box center [152, 388] width 184 height 8
click at [445, 278] on icon "file-done" at bounding box center [448, 279] width 6 height 7
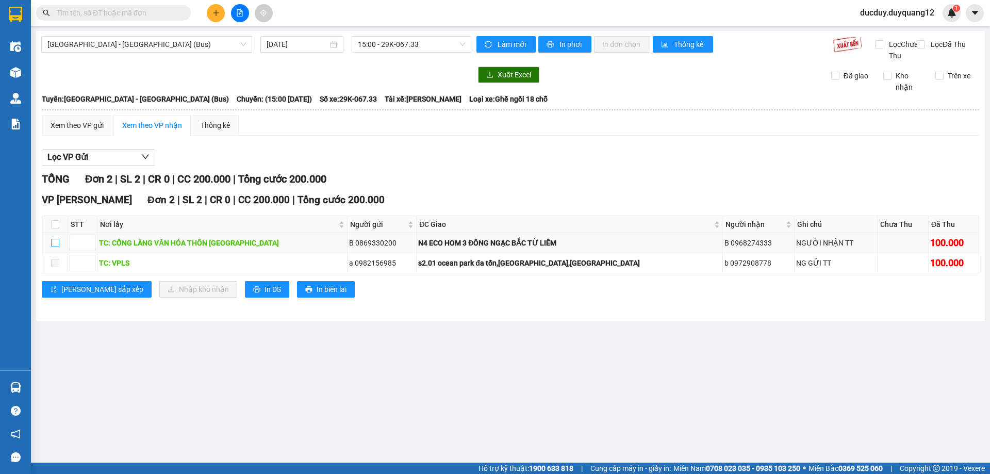
click at [54, 247] on input "checkbox" at bounding box center [55, 243] width 8 height 8
checkbox input "true"
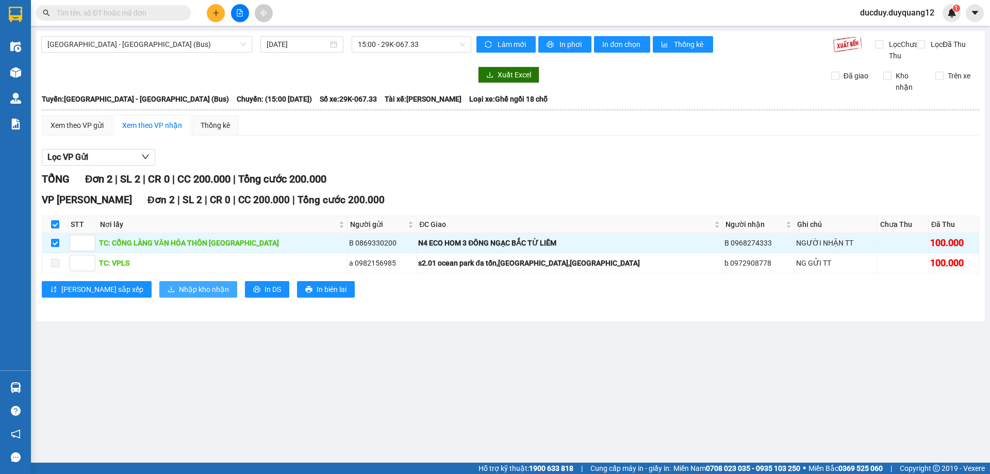
click at [159, 293] on button "Nhập kho nhận" at bounding box center [198, 289] width 78 height 16
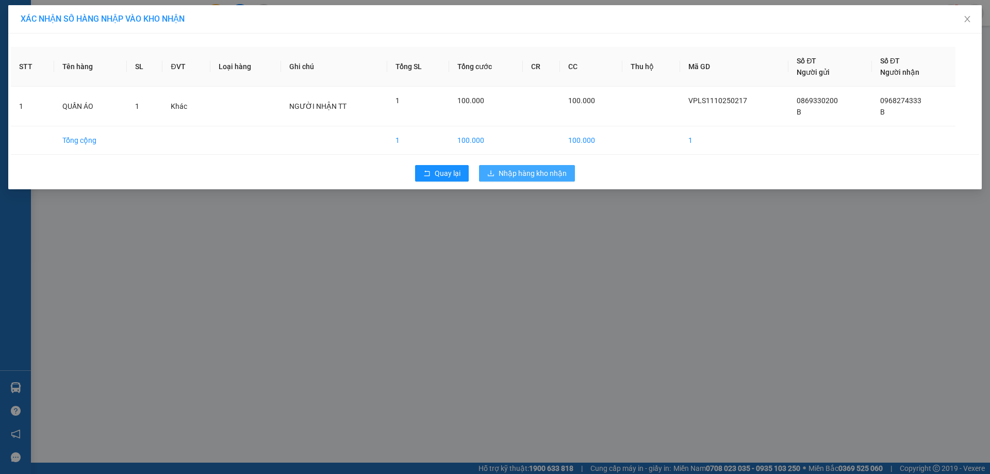
click at [514, 180] on button "Nhập hàng kho nhận" at bounding box center [527, 173] width 96 height 16
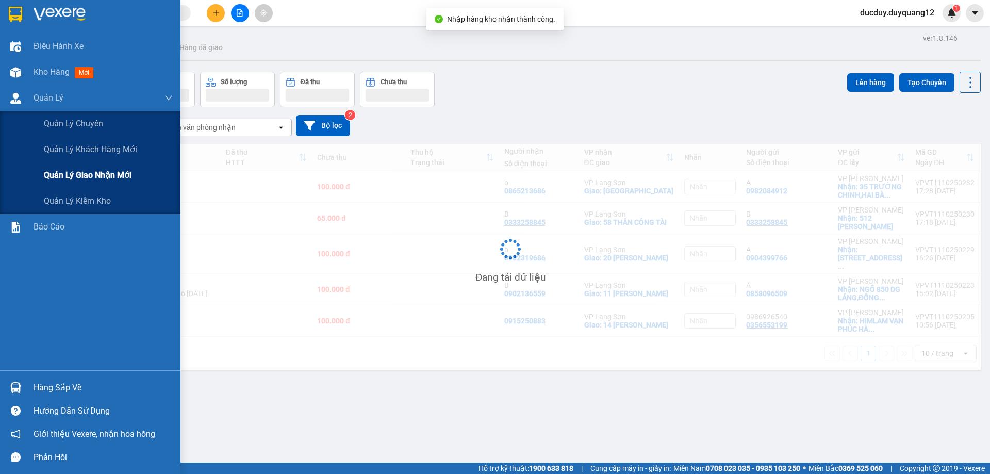
click at [78, 176] on span "Quản lý giao nhận mới" at bounding box center [88, 175] width 88 height 13
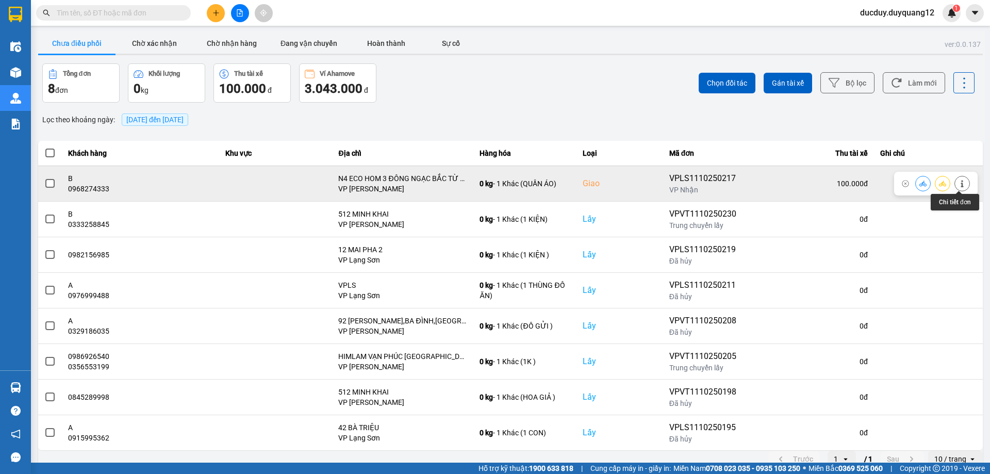
click at [958, 182] on icon at bounding box center [961, 183] width 7 height 7
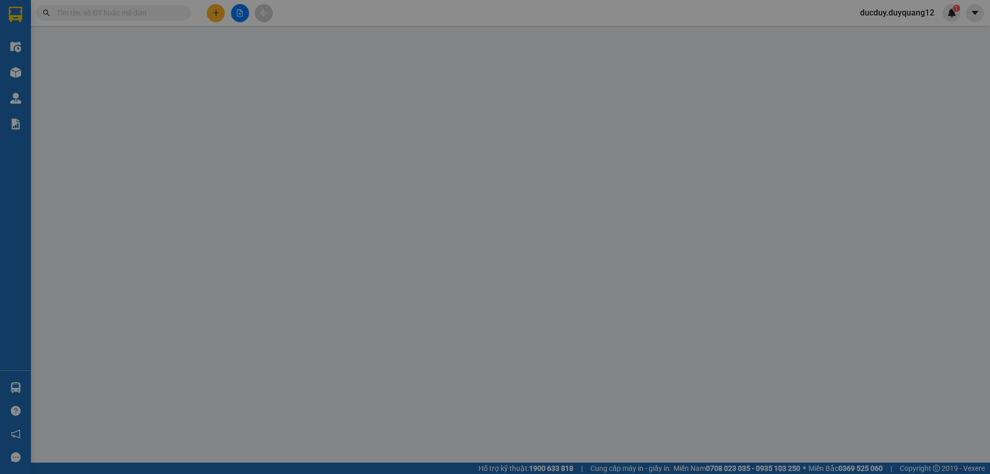
type input "0869330200"
type input "B"
checkbox input "true"
type input "CỔNG LÀNG VĂN HÓA THÔN HOÀNG THANH"
type input "0968274333"
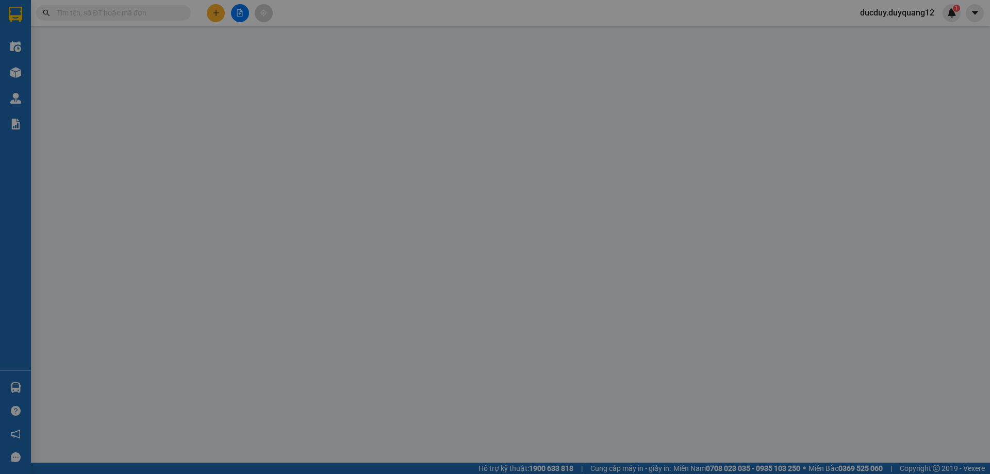
type input "B"
checkbox input "true"
type input "N4 ECO HOM 3 ĐÔNG NGẠC BẮC TỪ LIÊM"
type input "100.000"
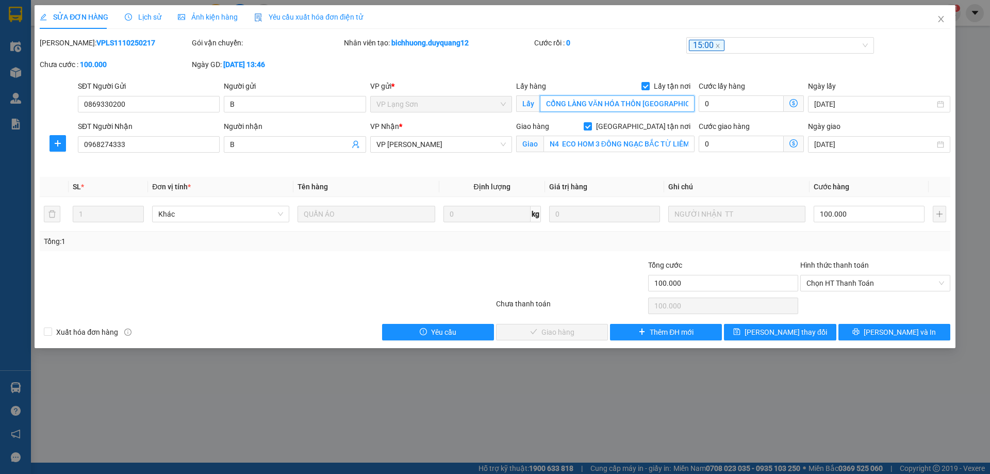
click at [614, 103] on input "CỔNG LÀNG VĂN HÓA THÔN HOÀNG THANH" at bounding box center [617, 103] width 155 height 16
click at [663, 148] on input "N4 ECO HOM 3 ĐÔNG NGẠC BẮC TỪ LIÊM" at bounding box center [618, 144] width 151 height 16
click at [648, 143] on input "N4 ECO HOM 3 ĐÔNG NGẠC BẮC TỪ LIÊM" at bounding box center [618, 144] width 151 height 16
click at [649, 143] on input "N4 ECO HOM 3 ĐÔNG NGẠC BẮC TỪ LIÊM" at bounding box center [618, 144] width 151 height 16
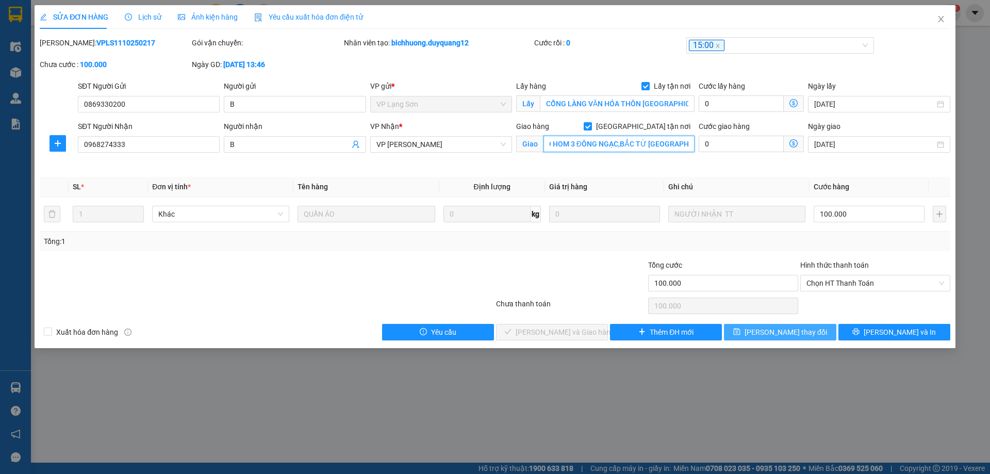
type input "N4 ECO HOM 3 ĐÔNG NGẠC,BẮC TỪ LIÊM,hà nội"
click at [780, 330] on span "[PERSON_NAME] thay đổi" at bounding box center [785, 331] width 82 height 11
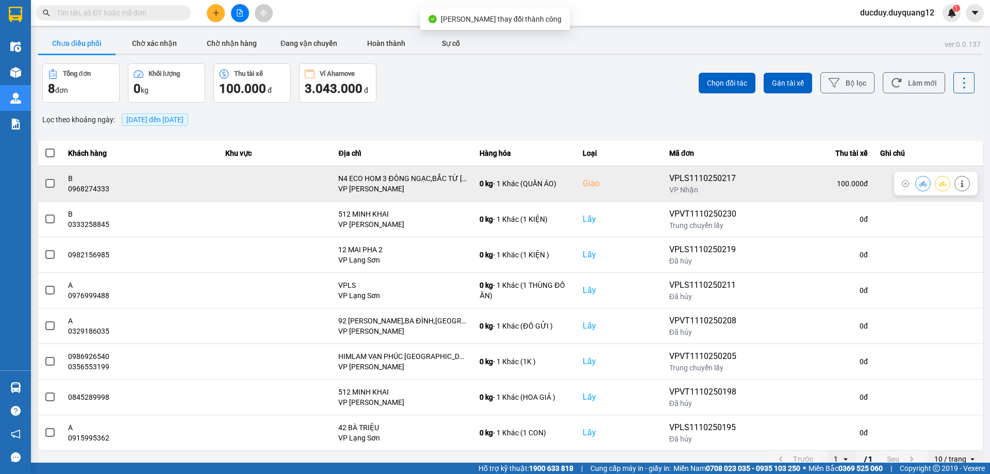
click at [49, 182] on span at bounding box center [49, 183] width 9 height 9
click at [44, 178] on input "checkbox" at bounding box center [44, 178] width 0 height 0
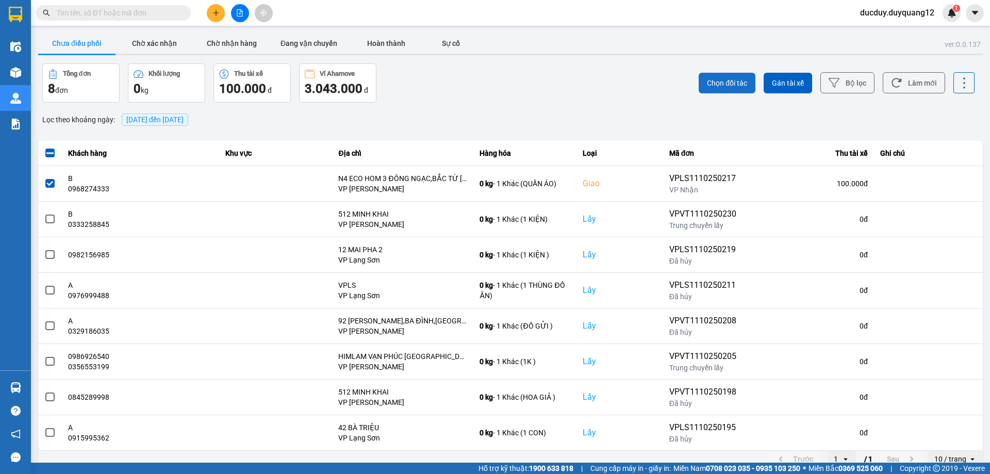
click at [721, 79] on span "Chọn đối tác" at bounding box center [727, 83] width 40 height 10
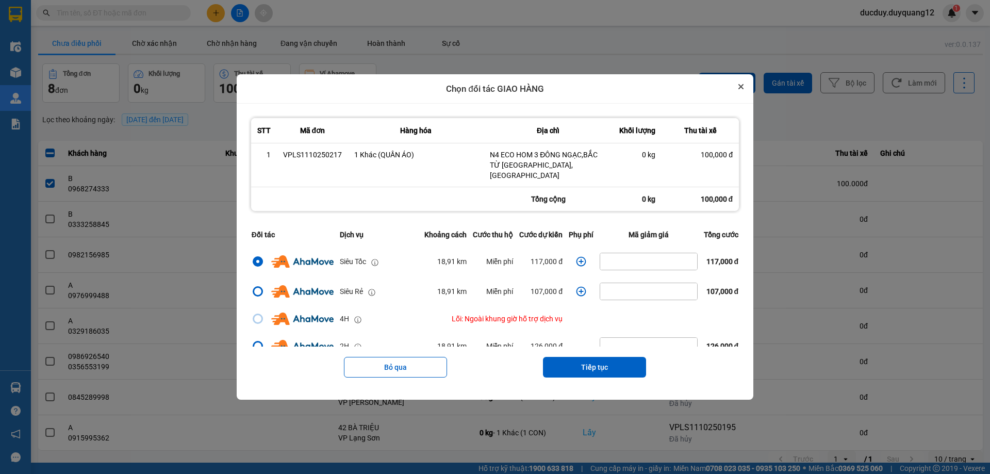
click at [740, 86] on button "Close" at bounding box center [741, 86] width 12 height 12
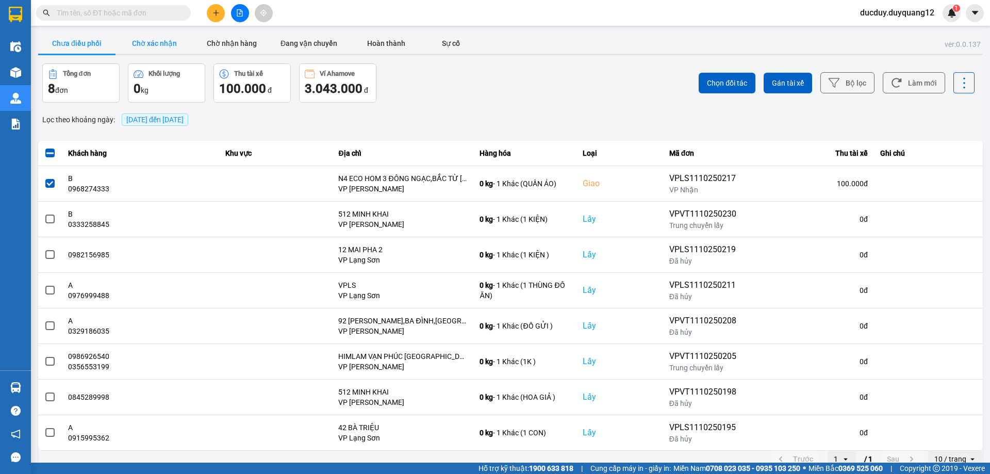
click at [141, 43] on button "Chờ xác nhận" at bounding box center [153, 43] width 77 height 21
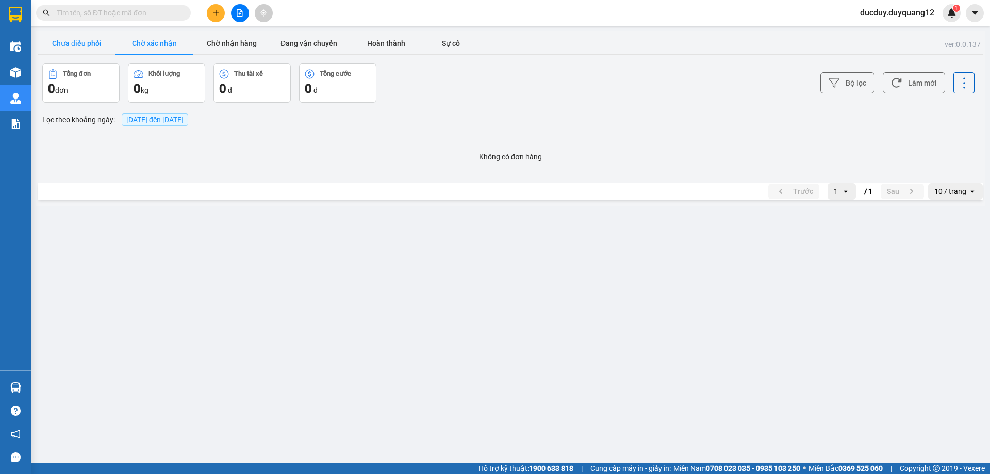
click at [65, 36] on button "Chưa điều phối" at bounding box center [76, 43] width 77 height 21
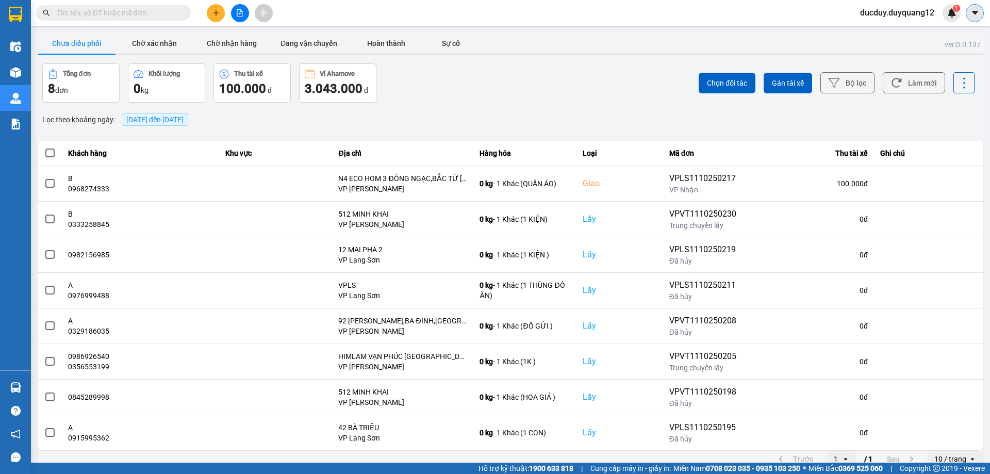
click at [973, 12] on icon "caret-down" at bounding box center [974, 12] width 9 height 9
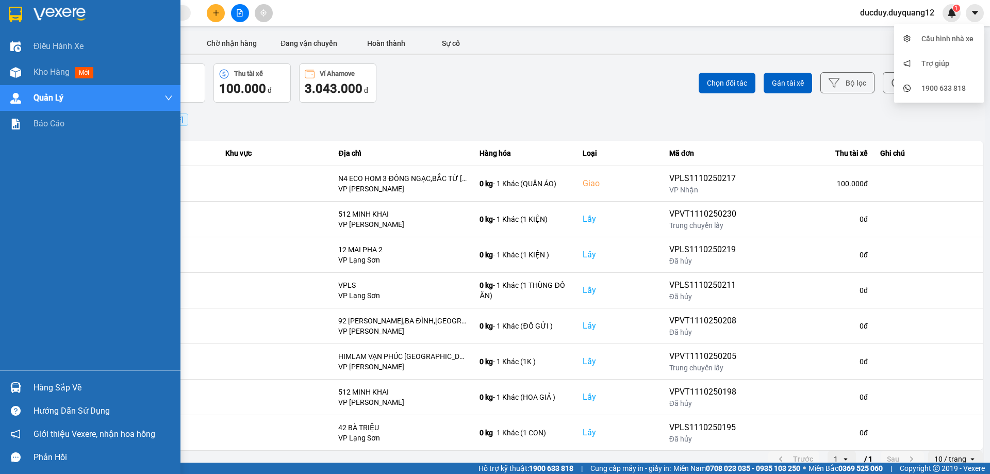
click at [52, 386] on div "Hàng sắp về" at bounding box center [103, 387] width 139 height 15
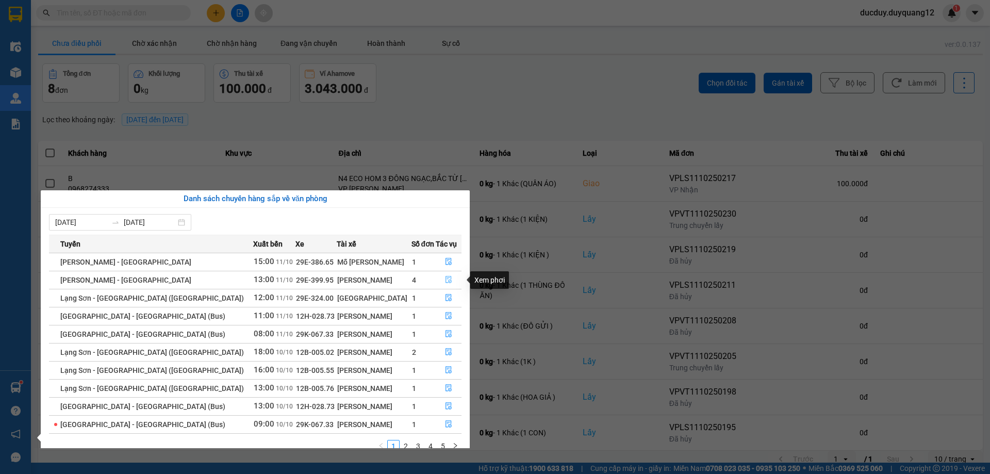
click at [445, 277] on icon "file-done" at bounding box center [448, 279] width 7 height 7
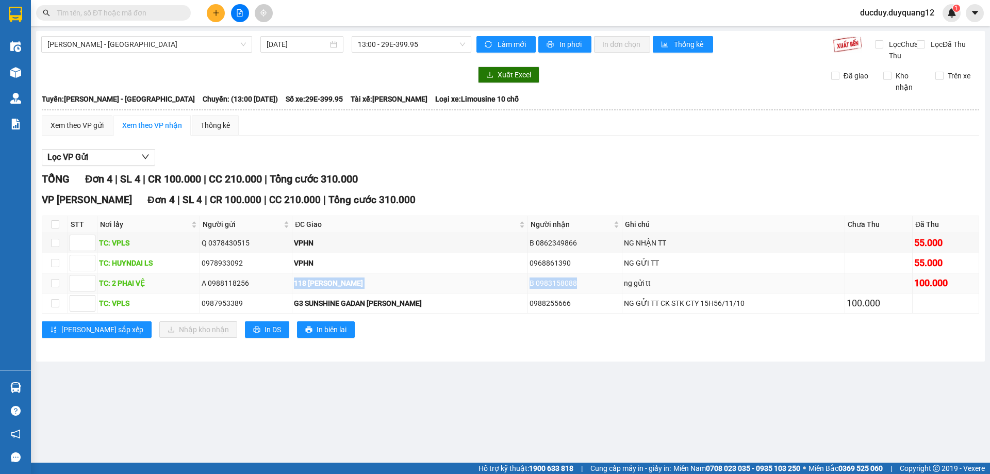
drag, startPoint x: 263, startPoint y: 287, endPoint x: 608, endPoint y: 286, distance: 345.4
click at [610, 286] on tr "TC: 2 PHAI VỆ A 0988118256 118 nguyễn hy quang B 0983158088 ng gửi tt 100.000" at bounding box center [510, 283] width 937 height 20
copy tr "118 nguyễn hy quang B 0983158088"
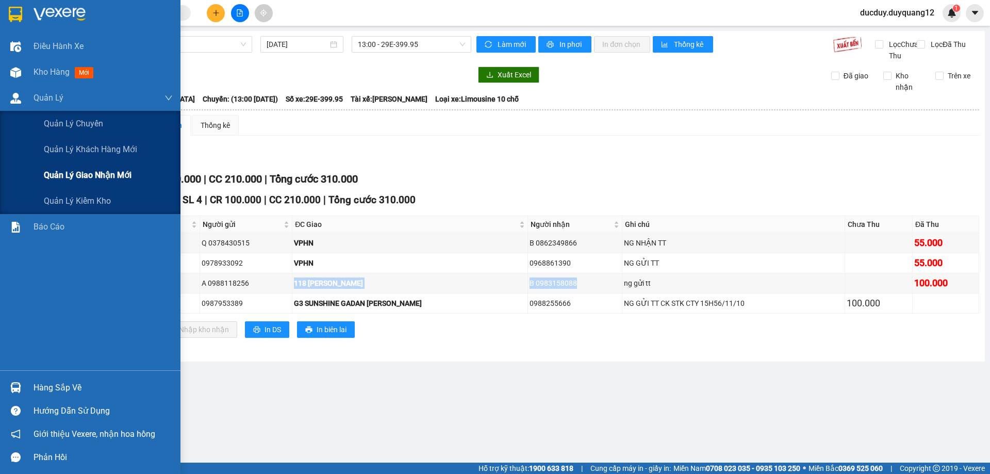
click at [76, 175] on span "Quản lý giao nhận mới" at bounding box center [88, 175] width 88 height 13
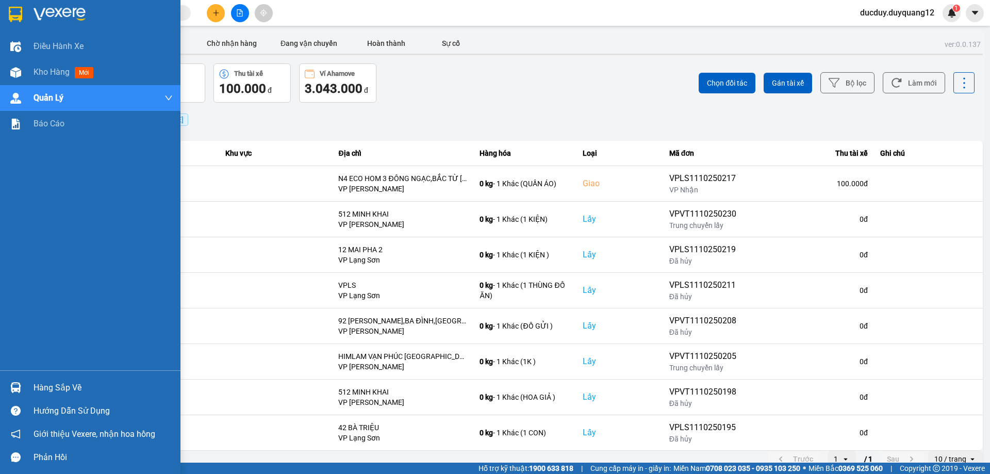
click at [42, 390] on div "Hàng sắp về" at bounding box center [103, 387] width 139 height 15
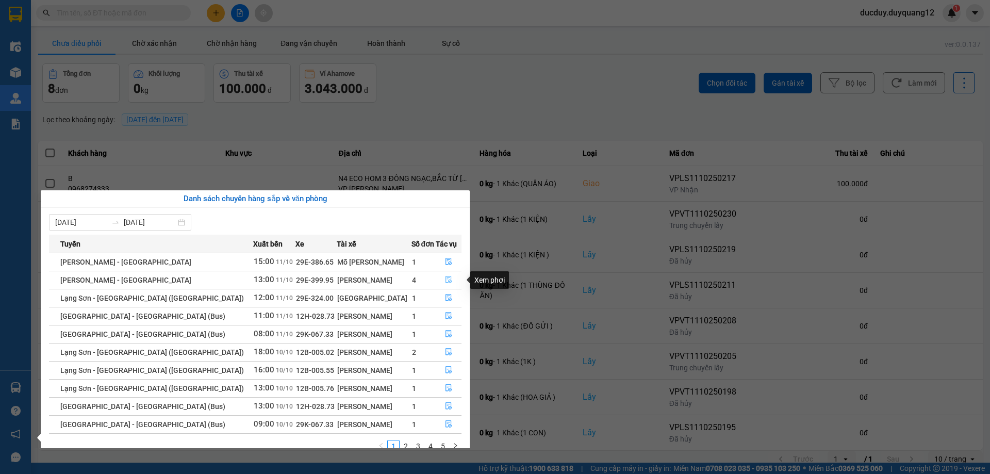
click at [445, 278] on icon "file-done" at bounding box center [448, 279] width 6 height 7
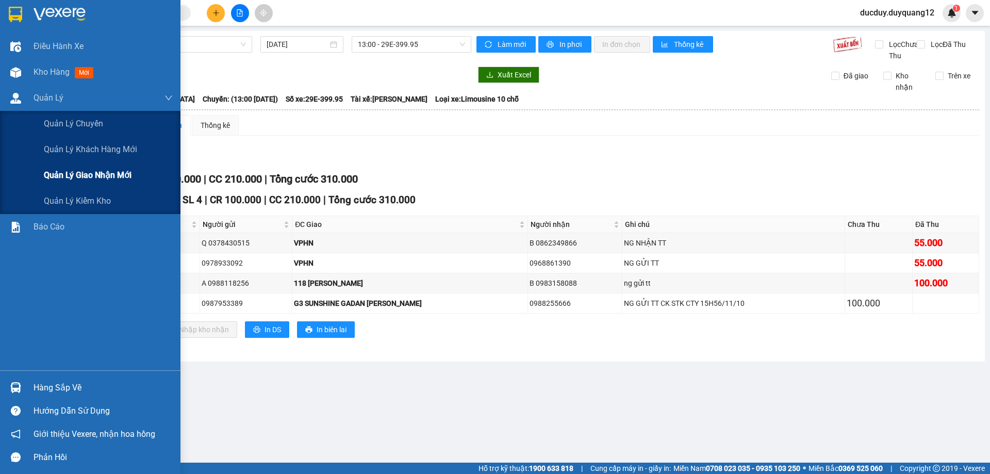
click at [88, 179] on span "Quản lý giao nhận mới" at bounding box center [88, 175] width 88 height 13
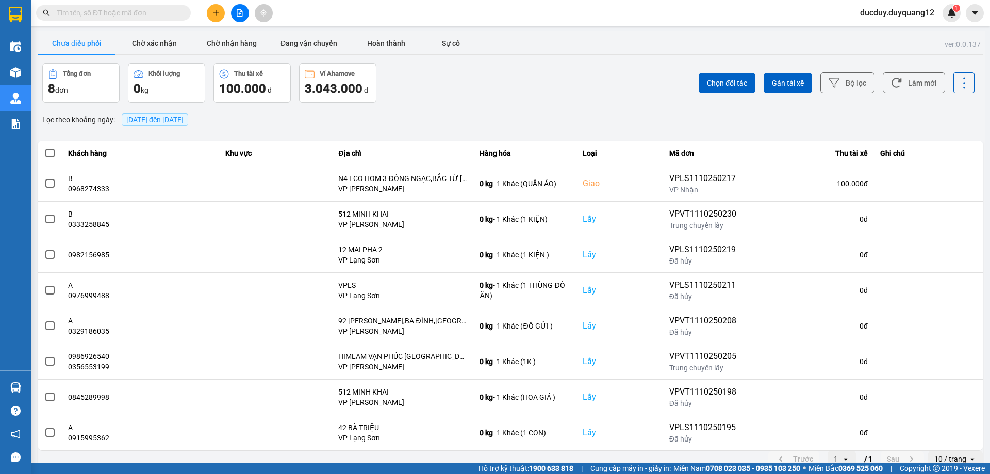
click at [215, 12] on icon "plus" at bounding box center [215, 12] width 7 height 7
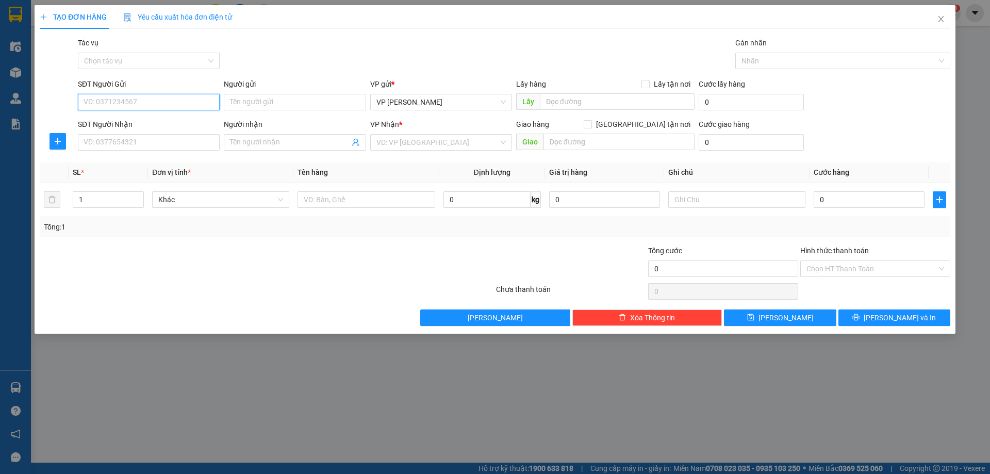
click at [158, 100] on input "SĐT Người Gửi" at bounding box center [149, 102] width 142 height 16
click at [163, 143] on input "SĐT Người Nhận" at bounding box center [149, 142] width 142 height 16
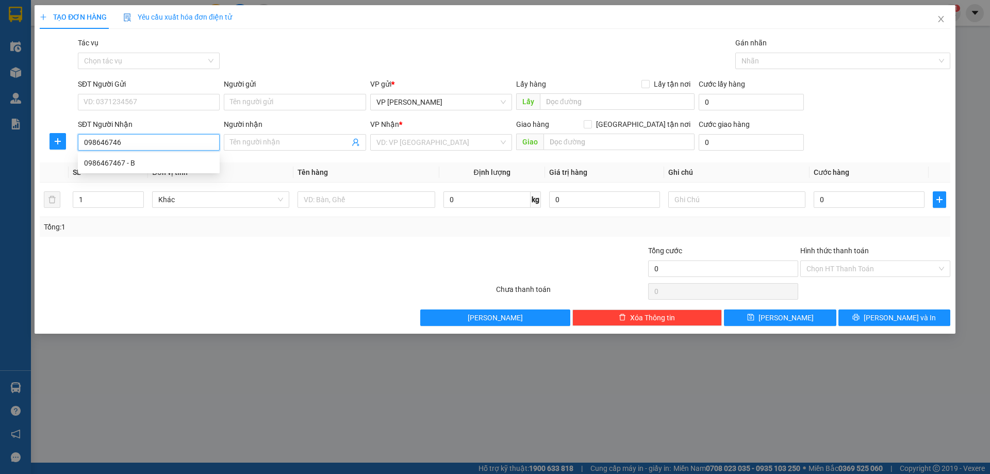
type input "0986467467"
click at [176, 161] on div "0986467467 - B" at bounding box center [148, 162] width 129 height 11
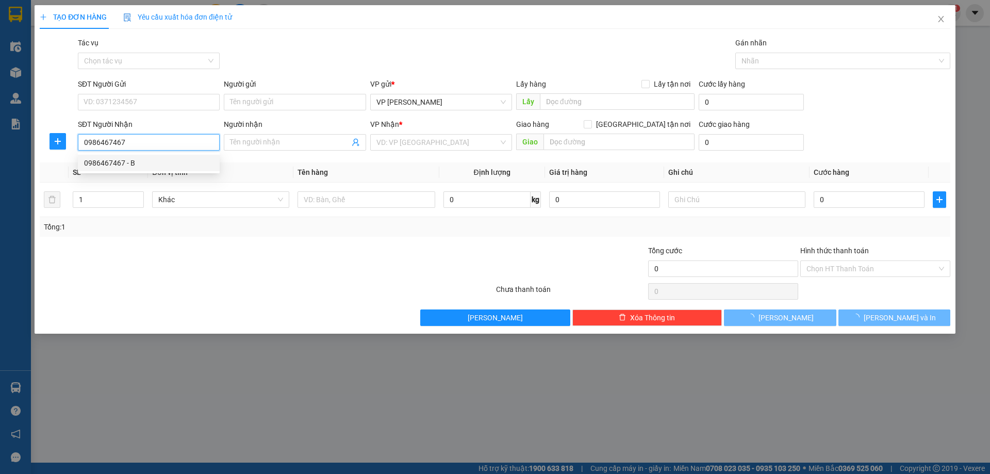
type input "B"
checkbox input "true"
type input "NVH PÒ MỎ"
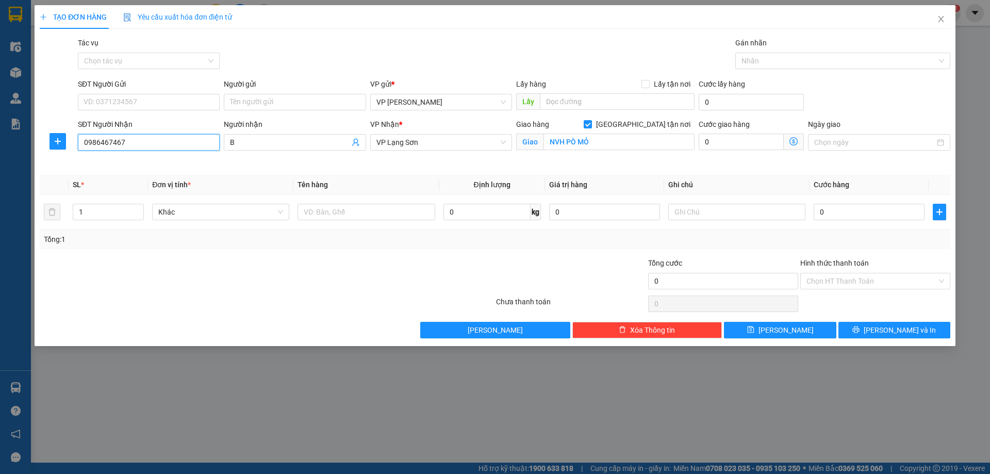
type input "0986467467"
click at [635, 131] on div "Giao hàng Giao tận nơi" at bounding box center [605, 126] width 178 height 15
click at [872, 211] on input "0" at bounding box center [868, 212] width 111 height 16
type input "8"
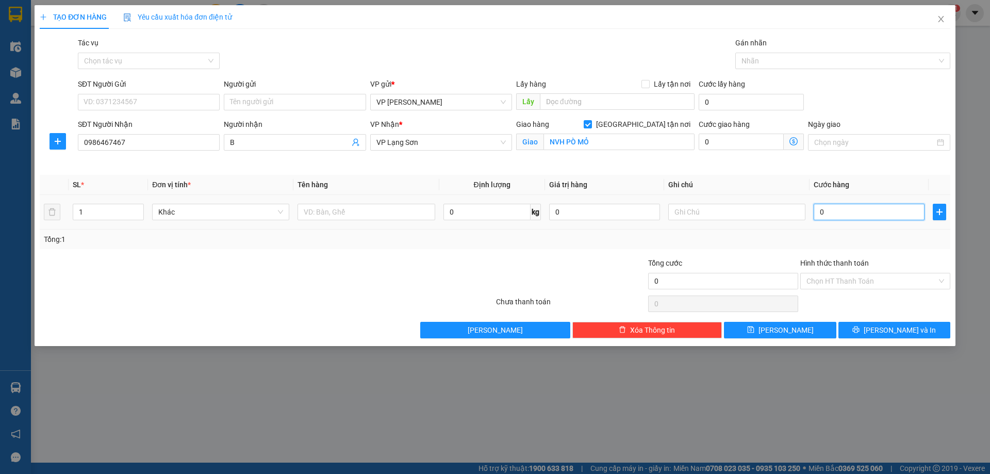
type input "8"
type input "80"
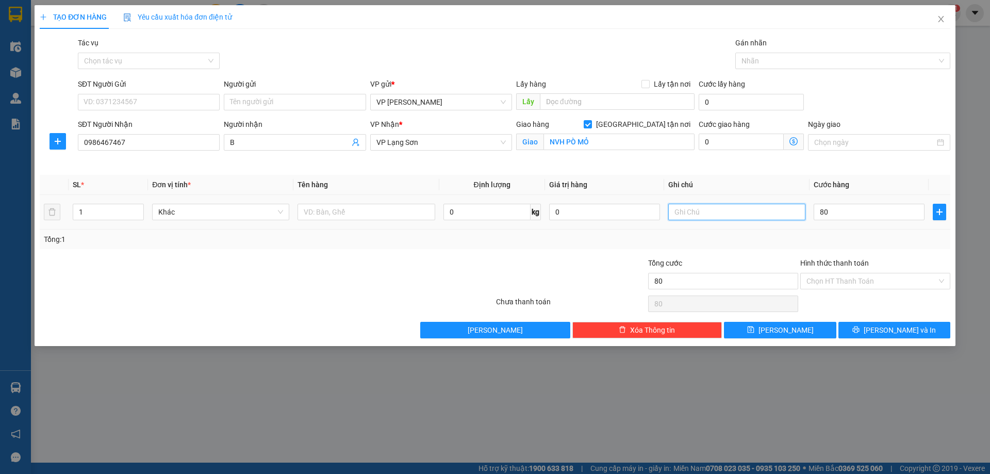
type input "80.000"
click at [749, 214] on input "text" at bounding box center [736, 212] width 137 height 16
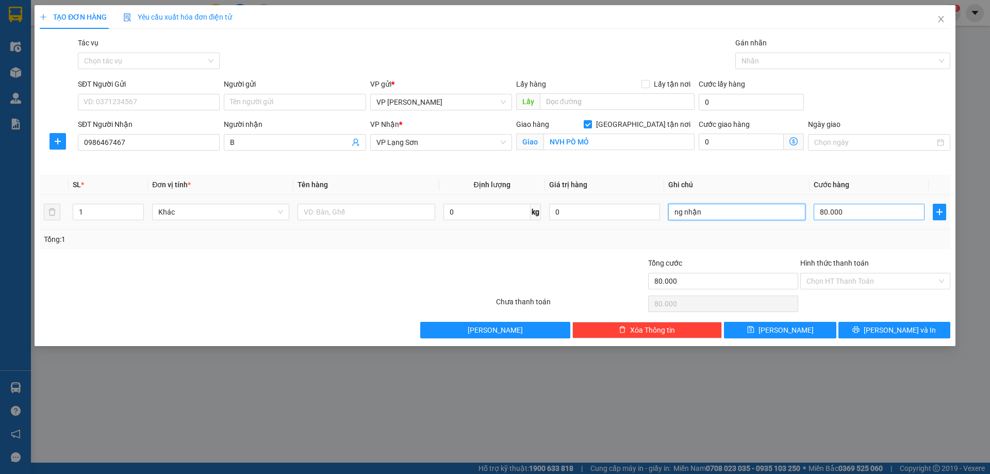
type input "ng nhận"
click at [854, 209] on input "80.000" at bounding box center [868, 212] width 111 height 16
click at [736, 216] on input "ng nhận" at bounding box center [736, 212] width 137 height 16
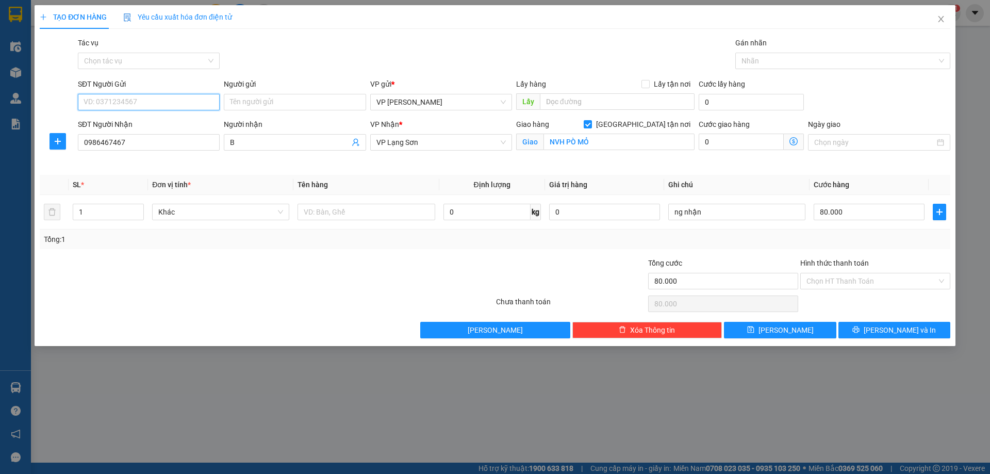
click at [182, 101] on input "SĐT Người Gửi" at bounding box center [149, 102] width 142 height 16
click at [190, 104] on input "SĐT Người Gửi" at bounding box center [149, 102] width 142 height 16
type input "0964482898"
click at [165, 125] on div "0964482898 - A" at bounding box center [148, 122] width 129 height 11
type input "A"
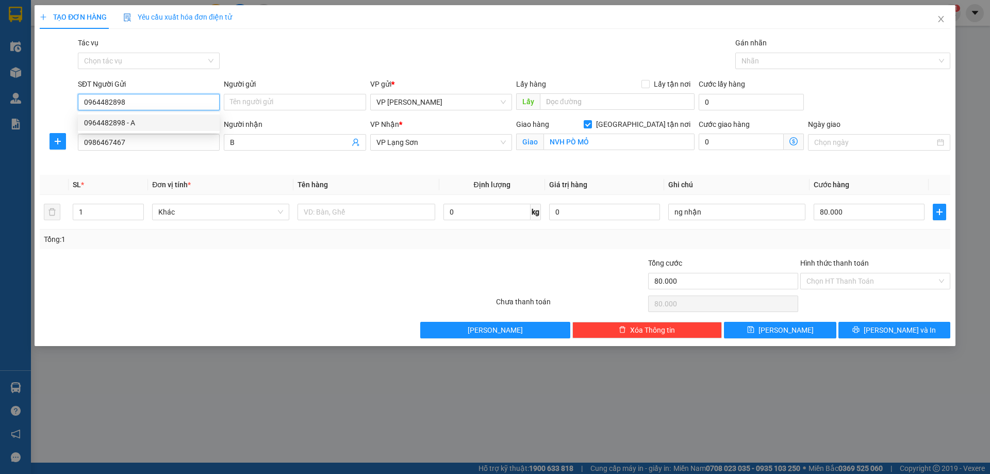
checkbox input "true"
type input "VPHN"
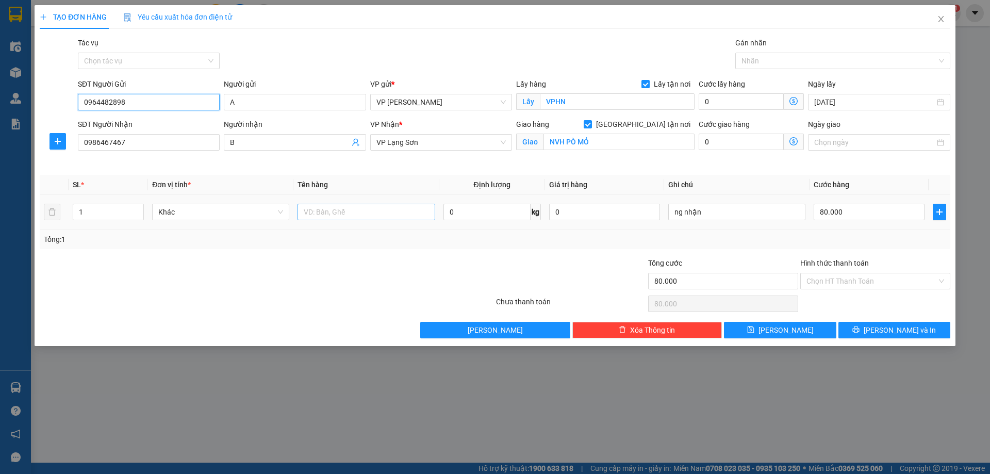
type input "0964482898"
click at [376, 209] on input "text" at bounding box center [365, 212] width 137 height 16
type input "2 kiện"
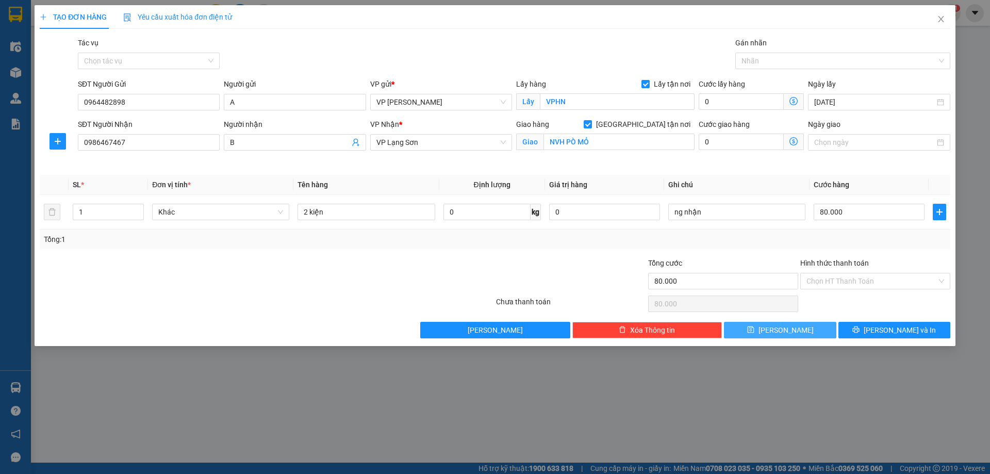
click at [764, 329] on button "[PERSON_NAME]" at bounding box center [780, 330] width 112 height 16
checkbox input "false"
type input "0"
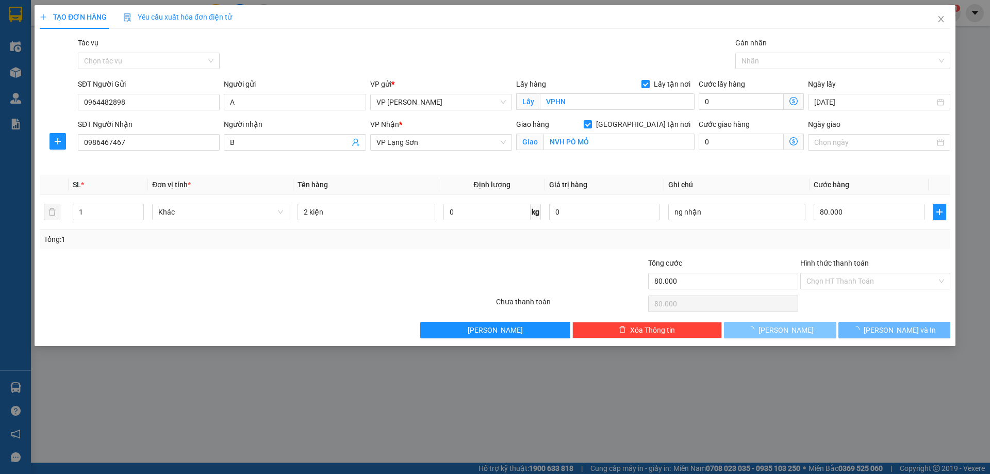
type input "0"
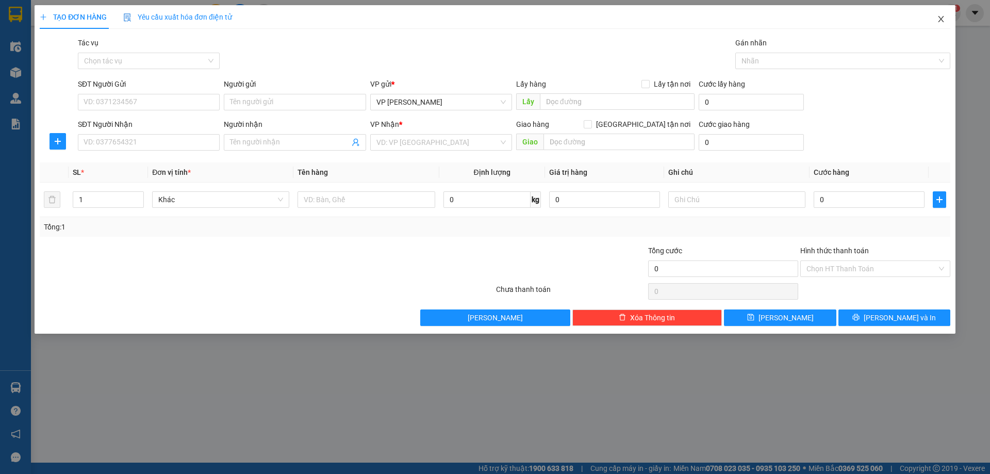
click at [941, 17] on icon "close" at bounding box center [941, 19] width 8 height 8
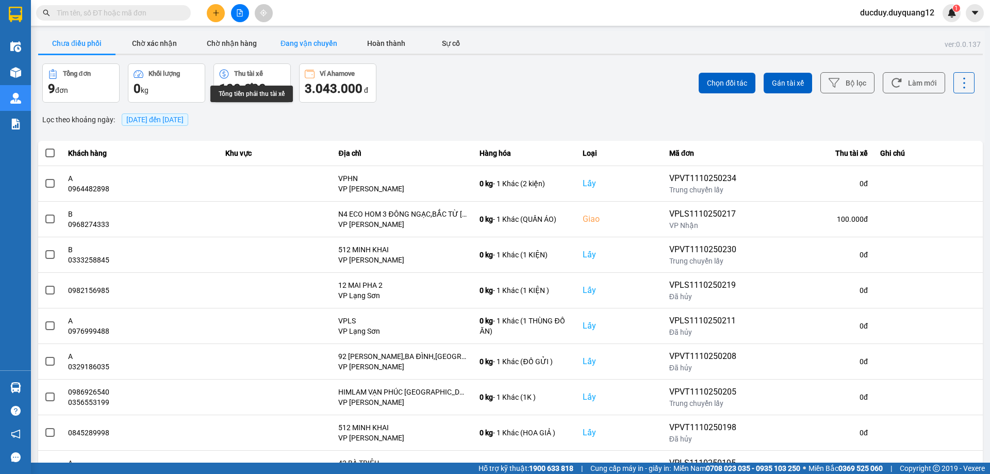
click at [297, 34] on button "Đang vận chuyển" at bounding box center [308, 43] width 77 height 21
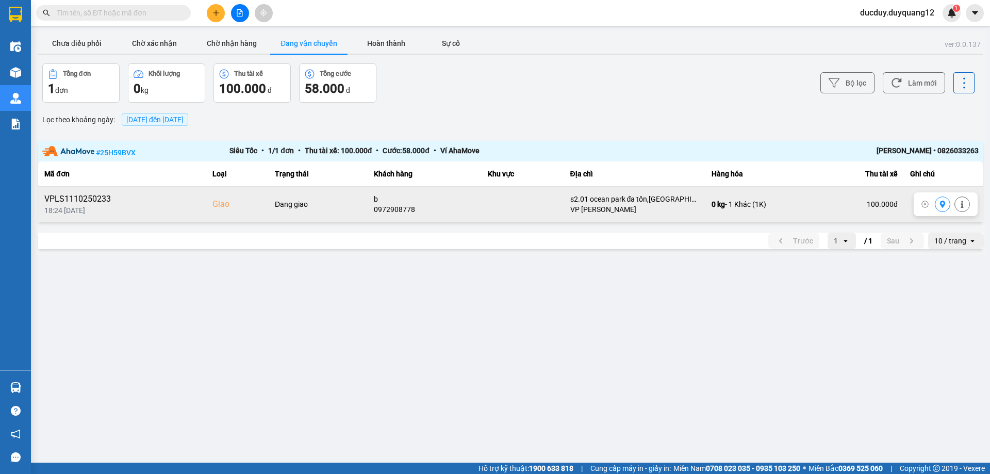
click at [940, 201] on icon at bounding box center [942, 204] width 7 height 7
click at [943, 205] on icon at bounding box center [943, 204] width 6 height 7
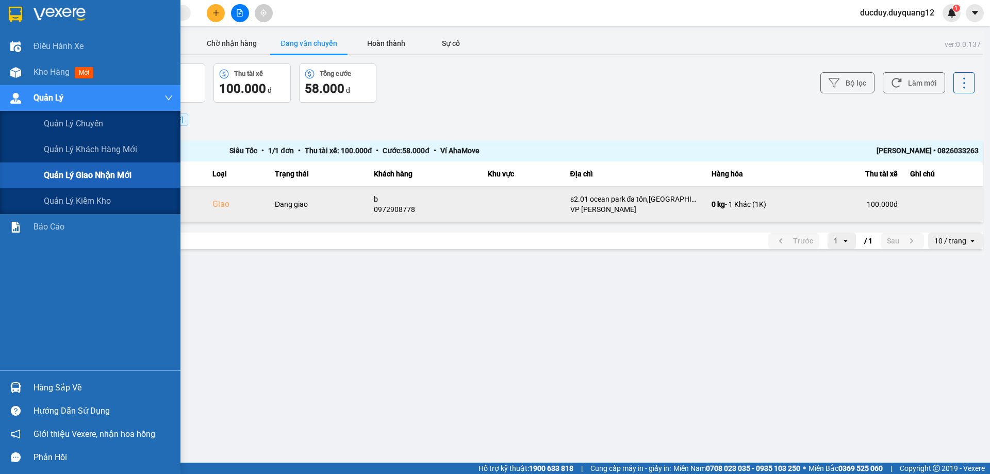
click at [75, 173] on span "Quản lý giao nhận mới" at bounding box center [88, 175] width 88 height 13
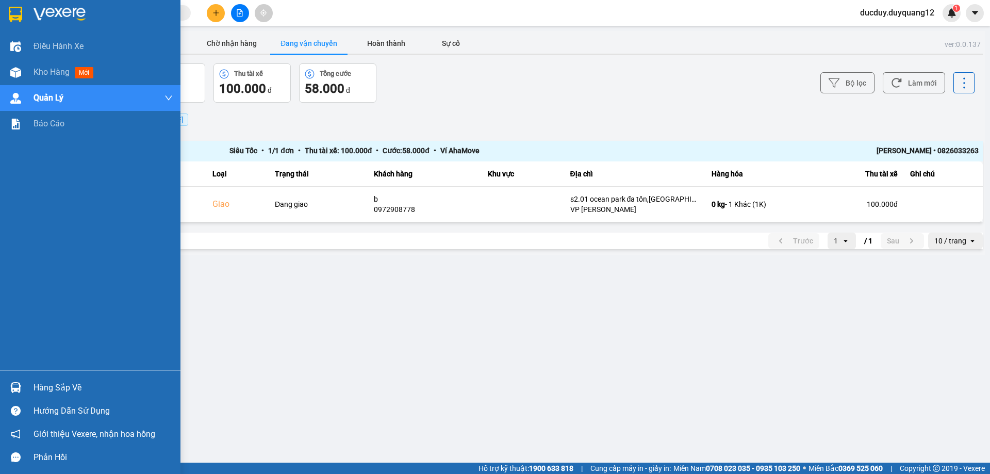
click at [44, 384] on div "Hàng sắp về" at bounding box center [103, 387] width 139 height 15
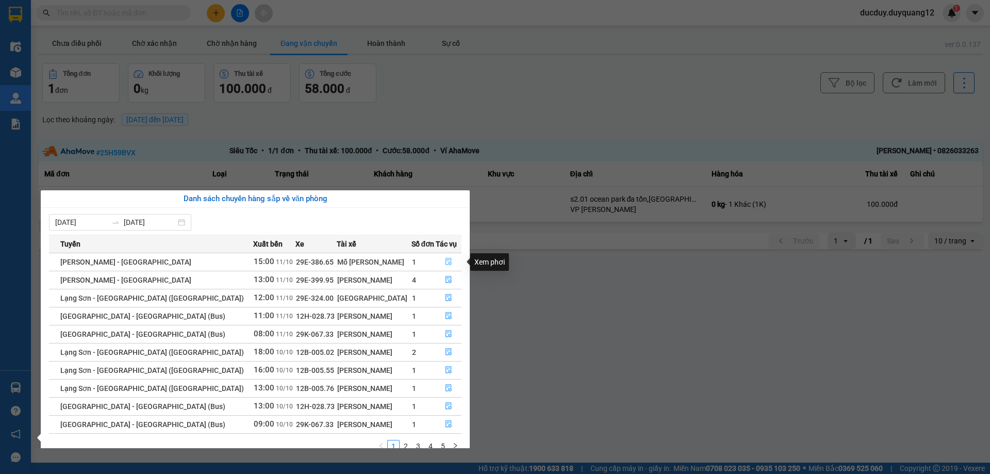
click at [445, 262] on icon "file-done" at bounding box center [448, 261] width 6 height 7
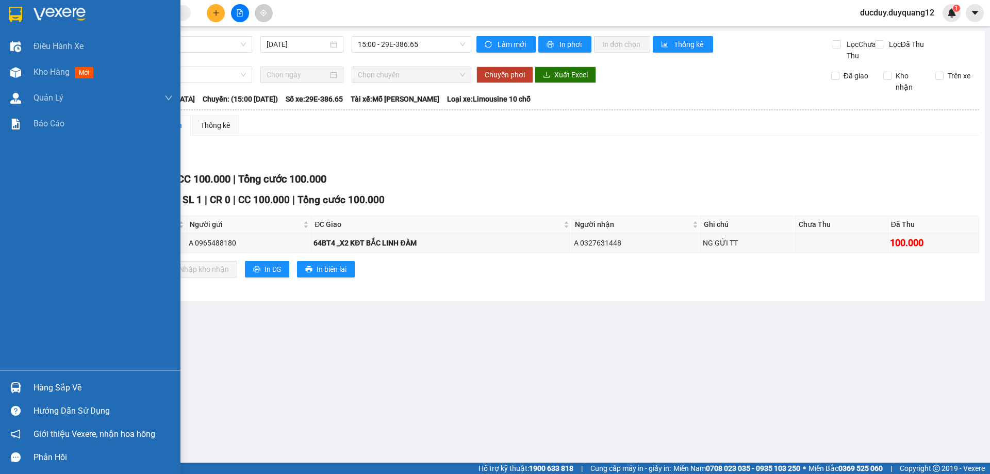
click at [82, 372] on div "Hàng sắp về Hướng dẫn sử dụng Giới thiệu Vexere, nhận hoa hồng Phản hồi" at bounding box center [90, 419] width 180 height 98
click at [52, 388] on div "Hàng sắp về" at bounding box center [103, 387] width 139 height 15
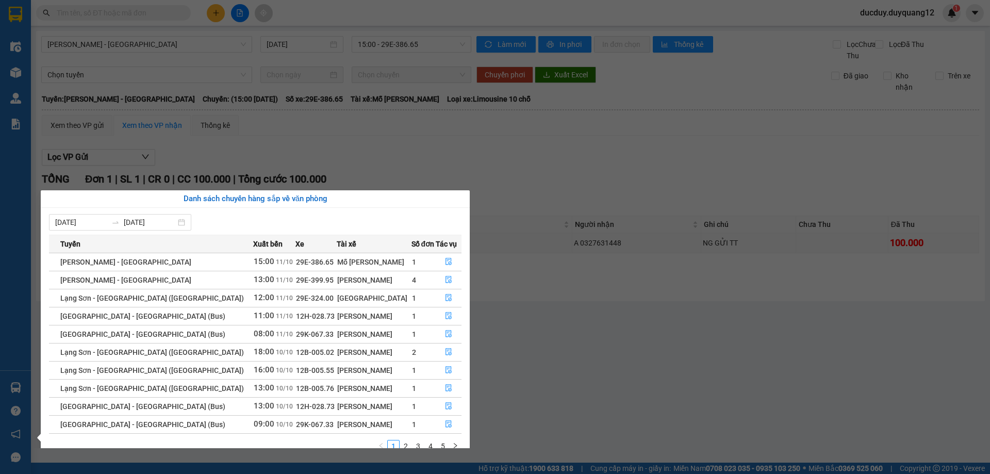
click at [498, 145] on section "Kết quả tìm kiếm ( 0 ) Bộ lọc No Data ducduy.duyquang12 1 Điều hành xe Kho hàng…" at bounding box center [495, 237] width 990 height 474
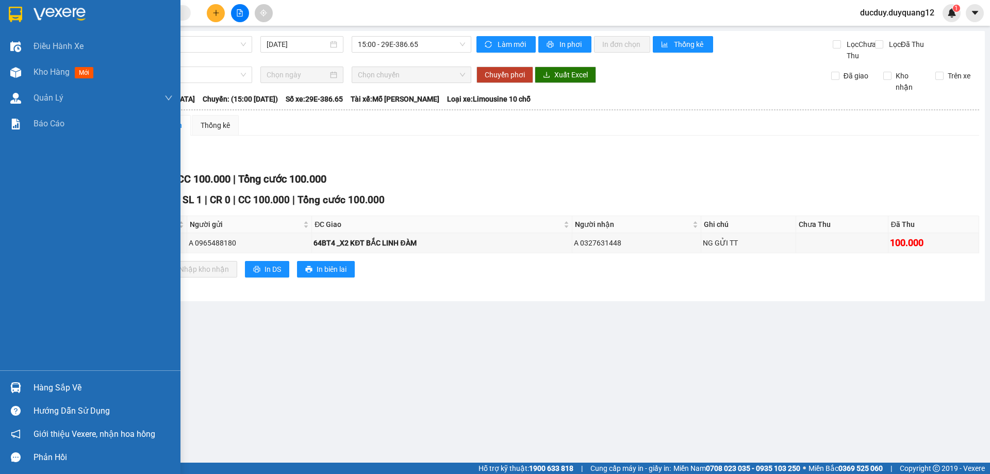
click at [66, 395] on div "Hàng sắp về" at bounding box center [90, 387] width 180 height 23
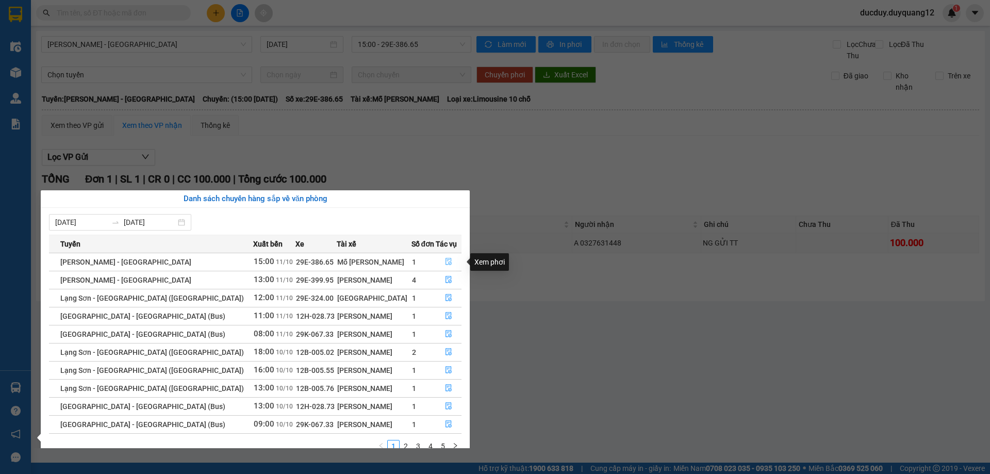
click at [447, 258] on icon "file-done" at bounding box center [448, 261] width 7 height 7
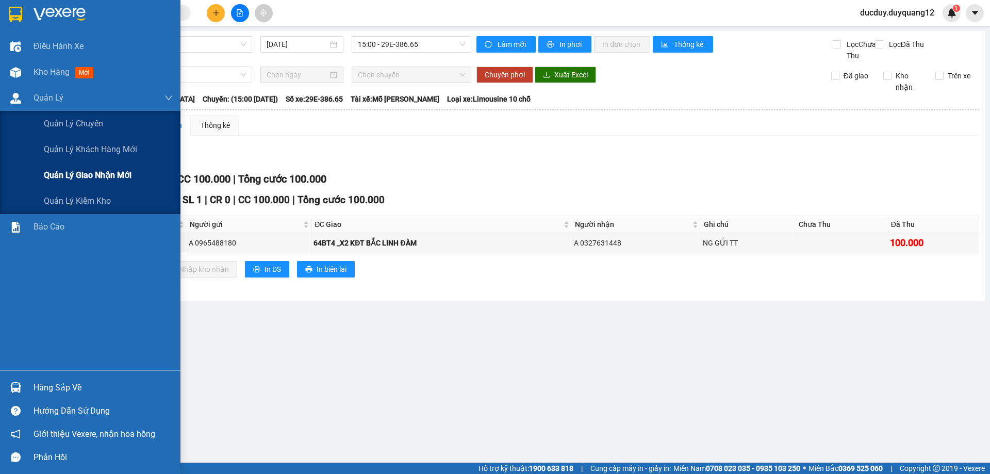
click at [94, 176] on span "Quản lý giao nhận mới" at bounding box center [88, 175] width 88 height 13
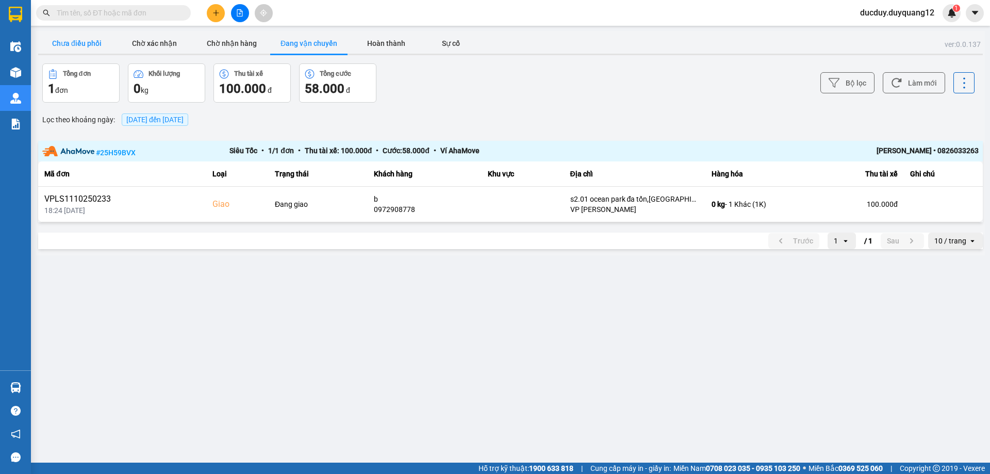
click at [98, 46] on button "Chưa điều phối" at bounding box center [76, 43] width 77 height 21
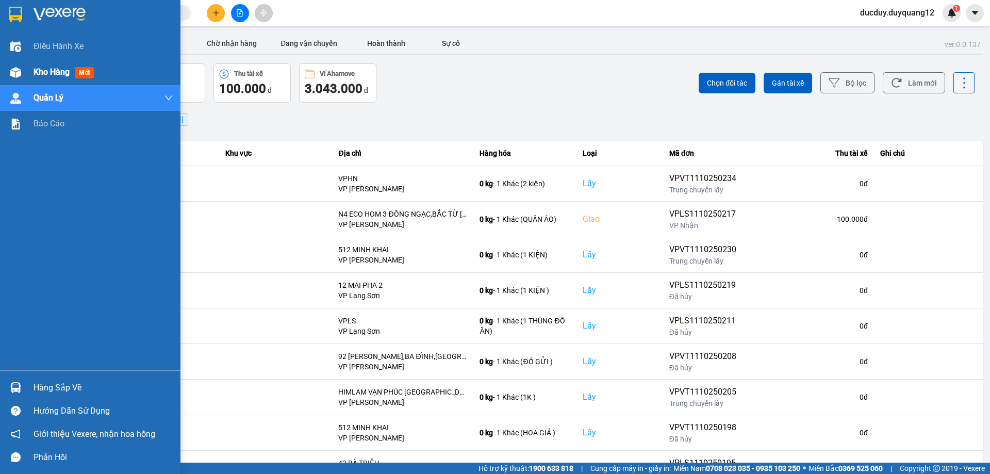
click at [38, 72] on span "Kho hàng" at bounding box center [52, 72] width 36 height 10
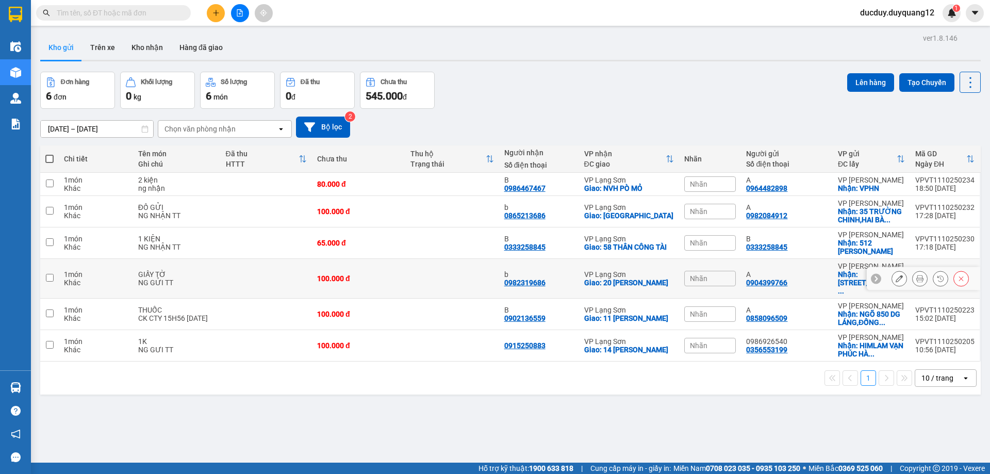
click at [53, 275] on input "checkbox" at bounding box center [50, 278] width 8 height 8
checkbox input "true"
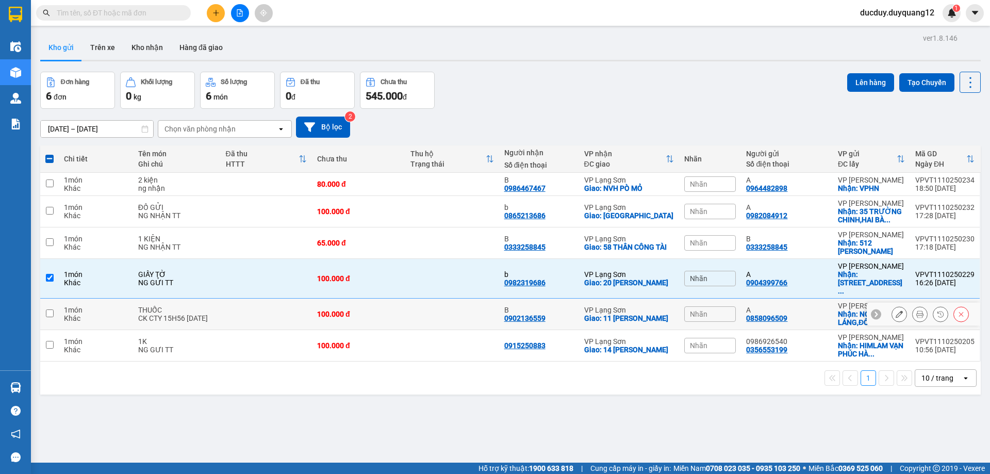
click at [54, 304] on td at bounding box center [49, 313] width 19 height 31
checkbox input "true"
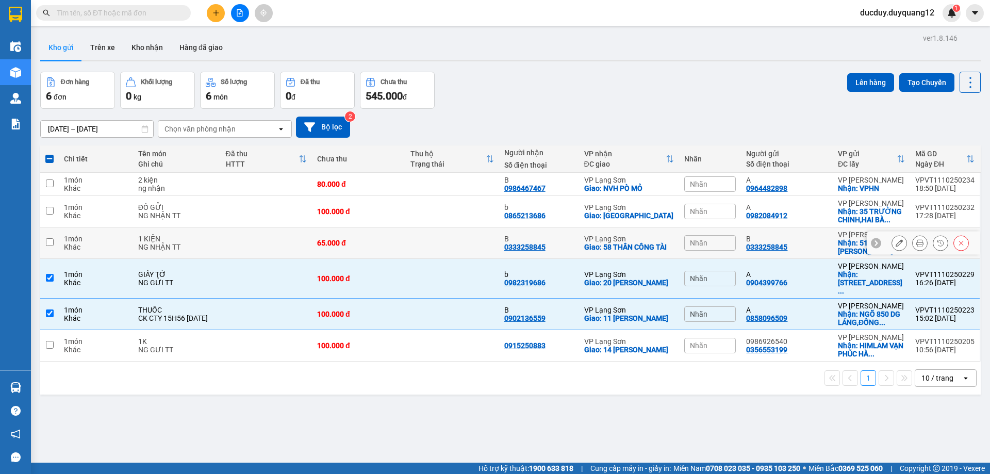
click at [49, 241] on input "checkbox" at bounding box center [50, 242] width 8 height 8
checkbox input "true"
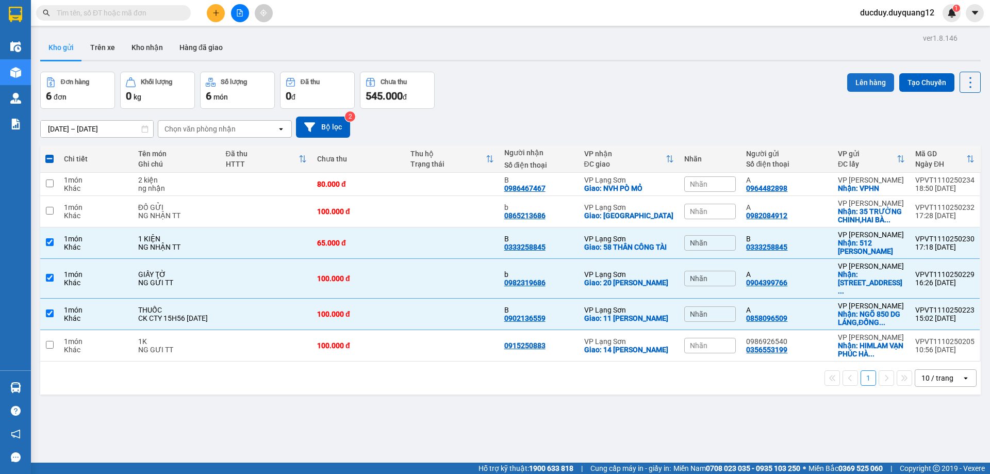
click at [860, 85] on button "Lên hàng" at bounding box center [870, 82] width 47 height 19
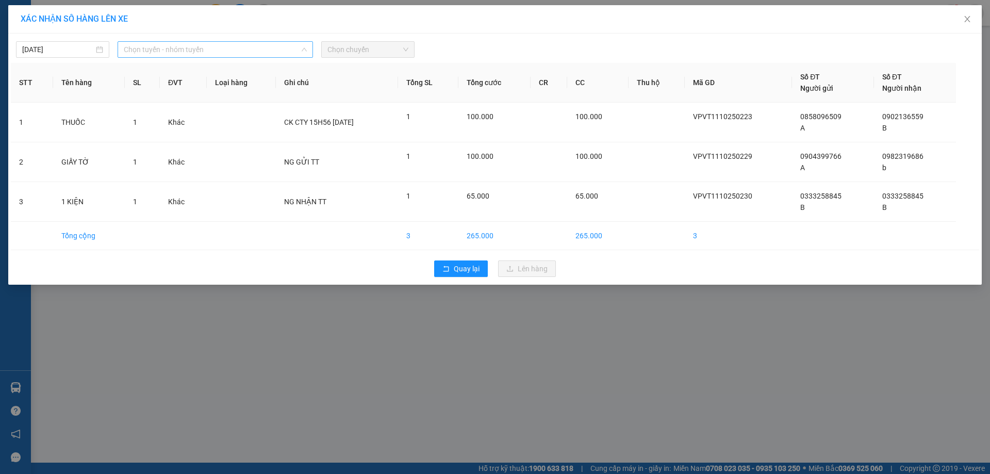
click at [231, 49] on span "Chọn tuyến - nhóm tuyến" at bounding box center [215, 49] width 183 height 15
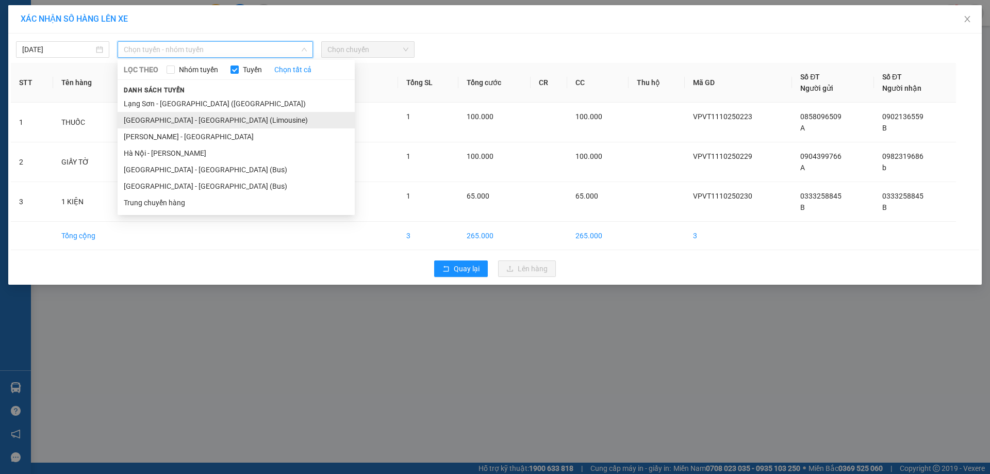
click at [192, 116] on li "Hà Nội - Lạng Sơn (Limousine)" at bounding box center [236, 120] width 237 height 16
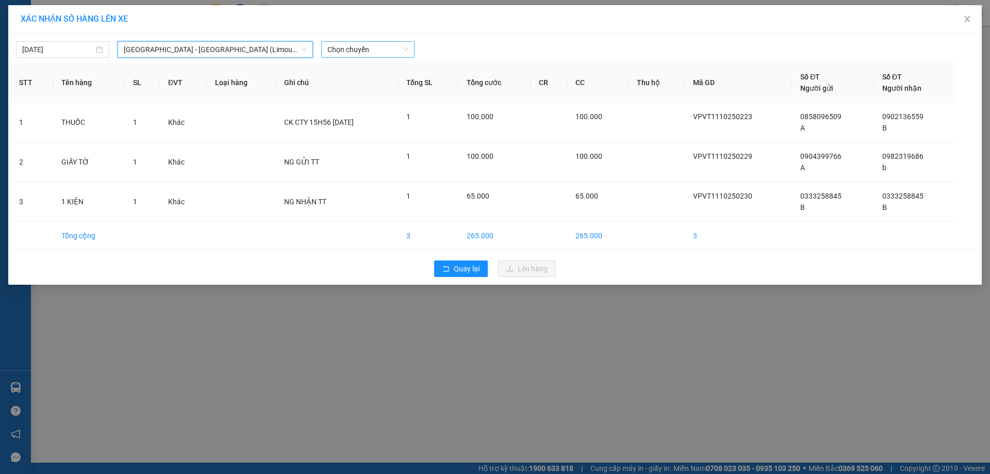
click at [348, 48] on span "Chọn chuyến" at bounding box center [367, 49] width 81 height 15
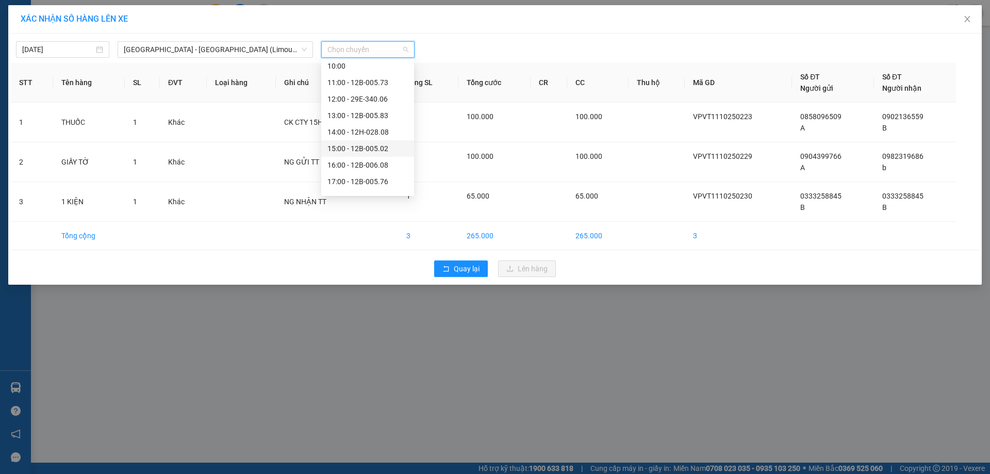
scroll to position [148, 0]
click at [376, 153] on div "18:00 - 12B-005.60" at bounding box center [367, 152] width 80 height 11
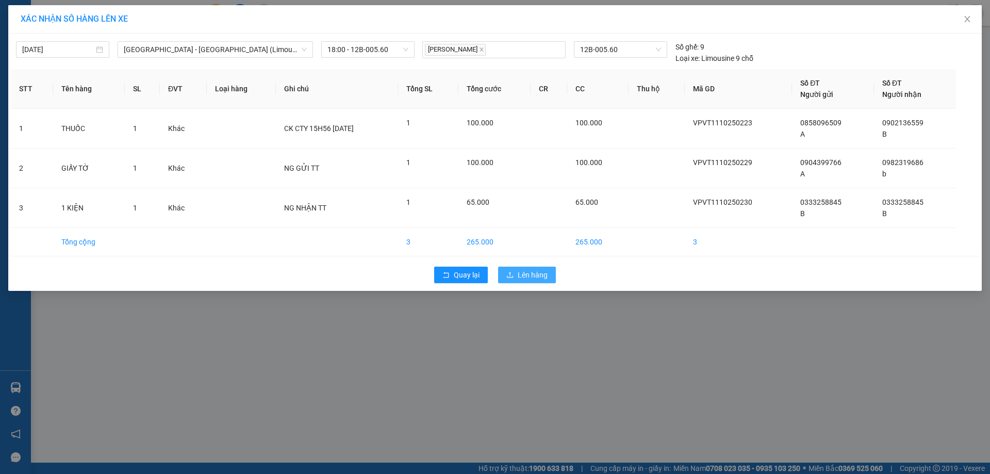
click at [542, 271] on span "Lên hàng" at bounding box center [533, 274] width 30 height 11
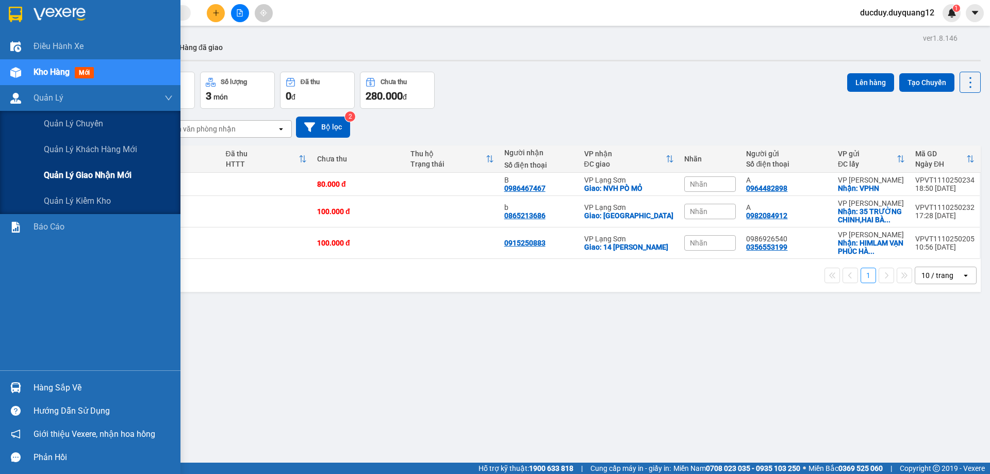
click at [79, 171] on span "Quản lý giao nhận mới" at bounding box center [88, 175] width 88 height 13
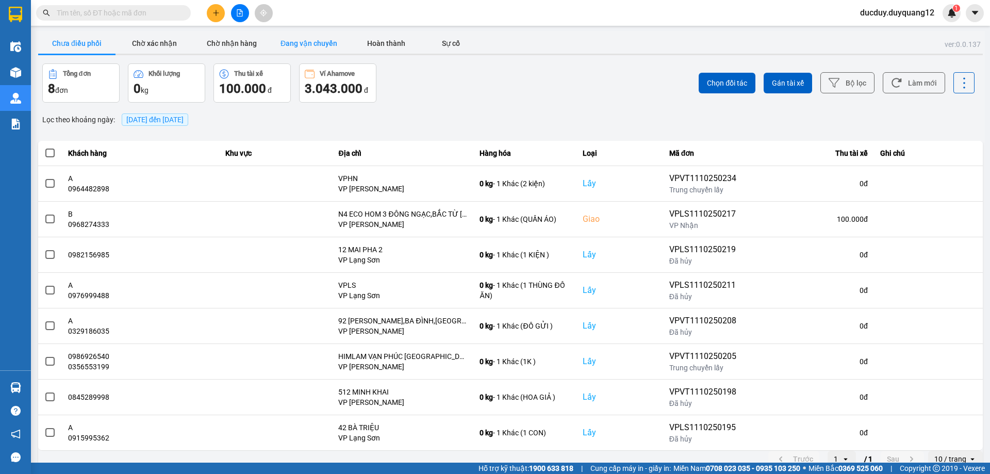
click at [310, 45] on button "Đang vận chuyển" at bounding box center [308, 43] width 77 height 21
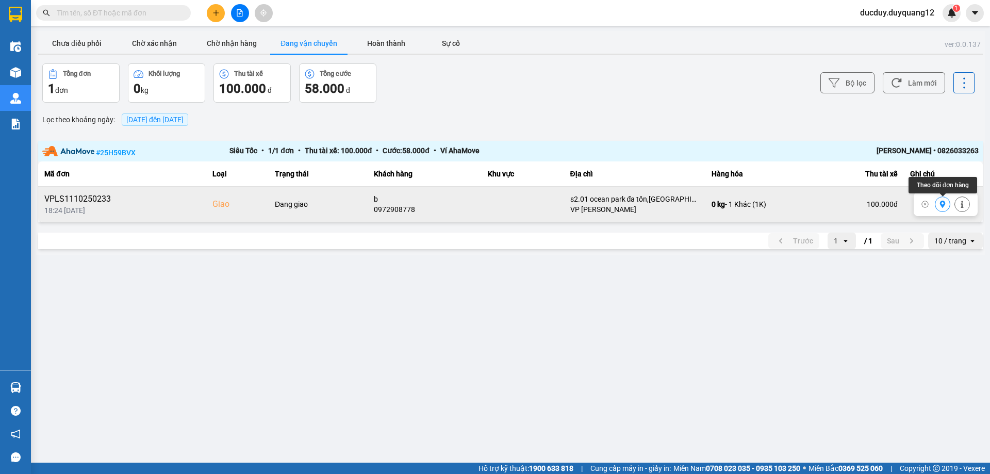
click at [940, 203] on icon at bounding box center [943, 204] width 6 height 7
click at [70, 40] on button "Chưa điều phối" at bounding box center [76, 43] width 77 height 21
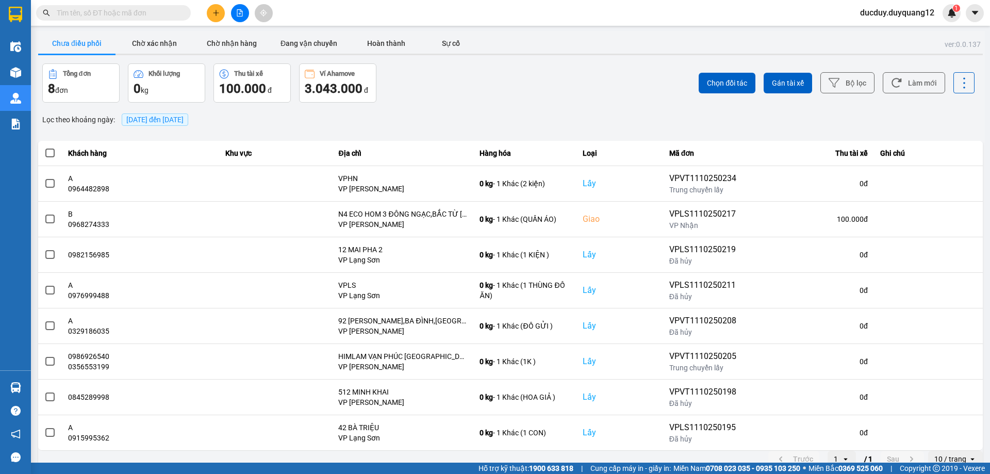
click at [75, 42] on button "Chưa điều phối" at bounding box center [76, 43] width 77 height 21
click at [171, 44] on button "Chờ xác nhận" at bounding box center [153, 43] width 77 height 21
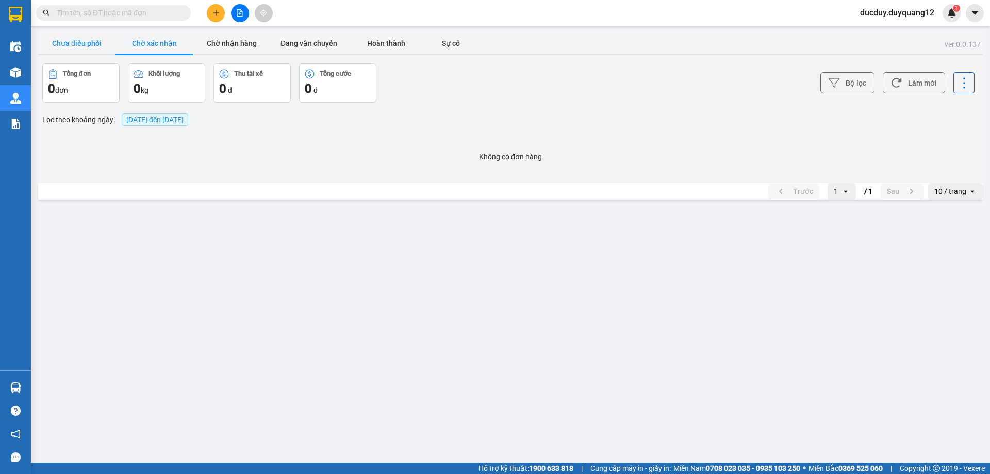
click at [64, 39] on button "Chưa điều phối" at bounding box center [76, 43] width 77 height 21
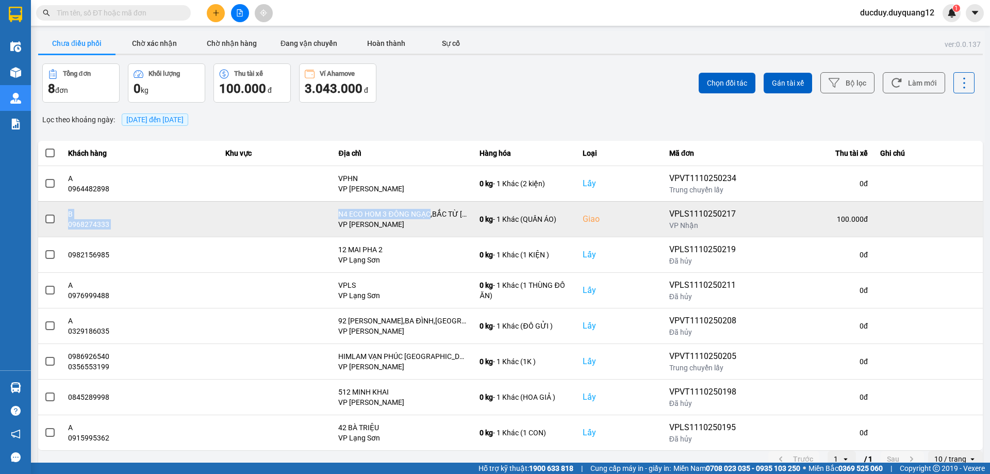
drag, startPoint x: 427, startPoint y: 212, endPoint x: 63, endPoint y: 215, distance: 363.9
click at [63, 215] on tr "B 0968274333 N4 ECO HOM 3 ĐÔNG NGẠC,BẮC TỪ LIÊM,hà nội VP Minh Khai 0 kg - 1 Kh…" at bounding box center [510, 219] width 944 height 36
copy tr "B 0968274333 N4 ECO HOM 3 ĐÔNG NGẠC"
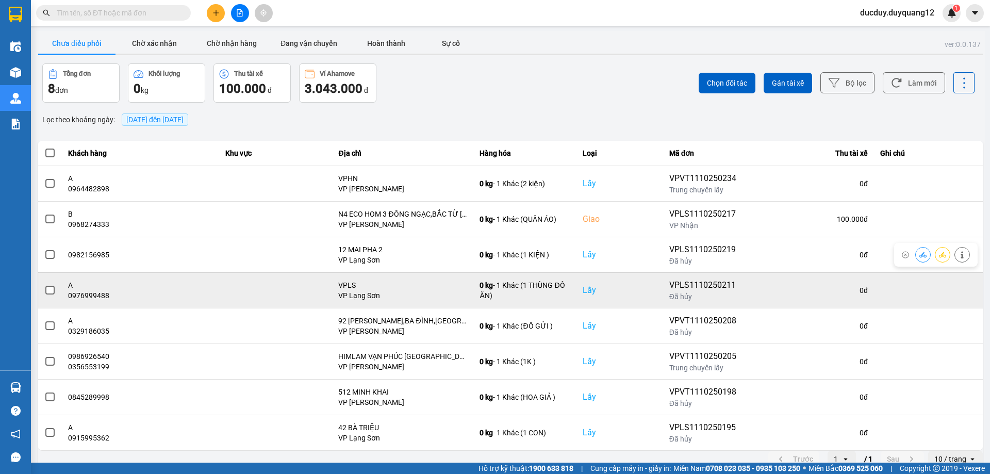
click at [267, 289] on td at bounding box center [275, 290] width 113 height 36
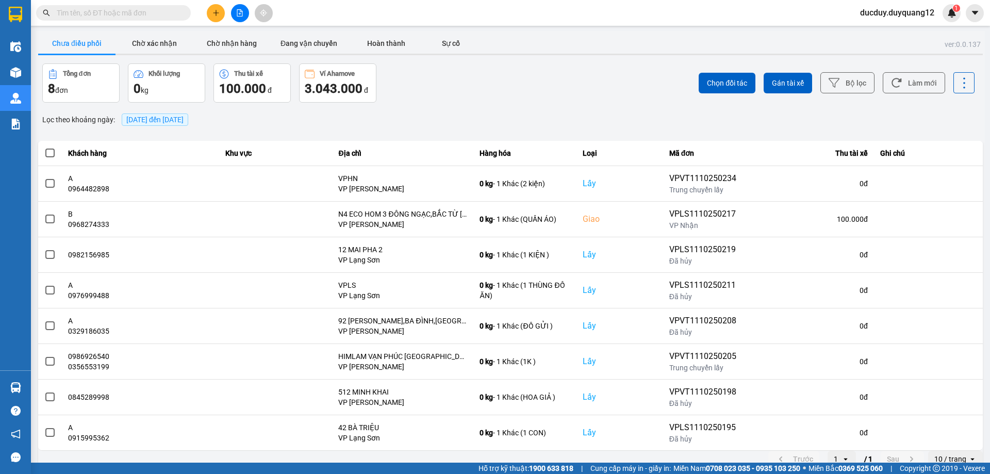
click at [523, 103] on div "ver: 0.0.137 Chưa điều phối Chờ xác nhận Chờ nhận hàng Đang vận chuyển Hoàn thà…" at bounding box center [510, 250] width 948 height 438
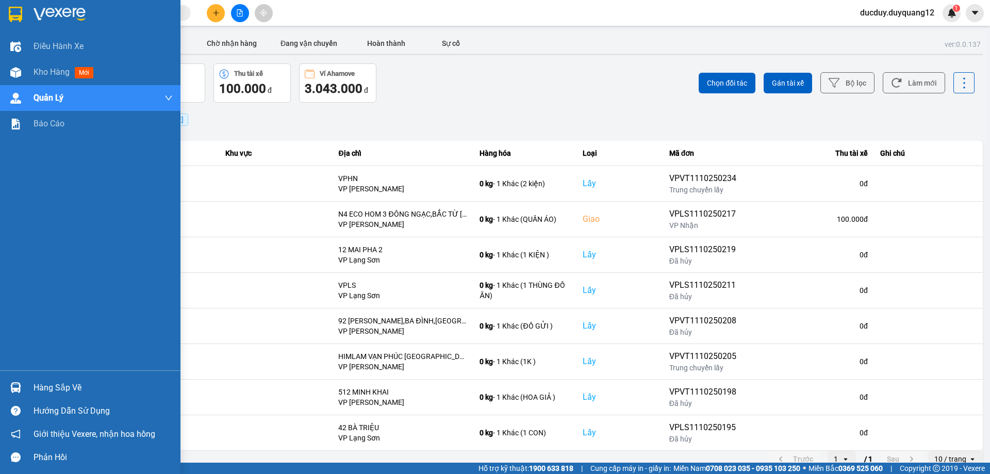
click at [53, 382] on div "Hàng sắp về" at bounding box center [103, 387] width 139 height 15
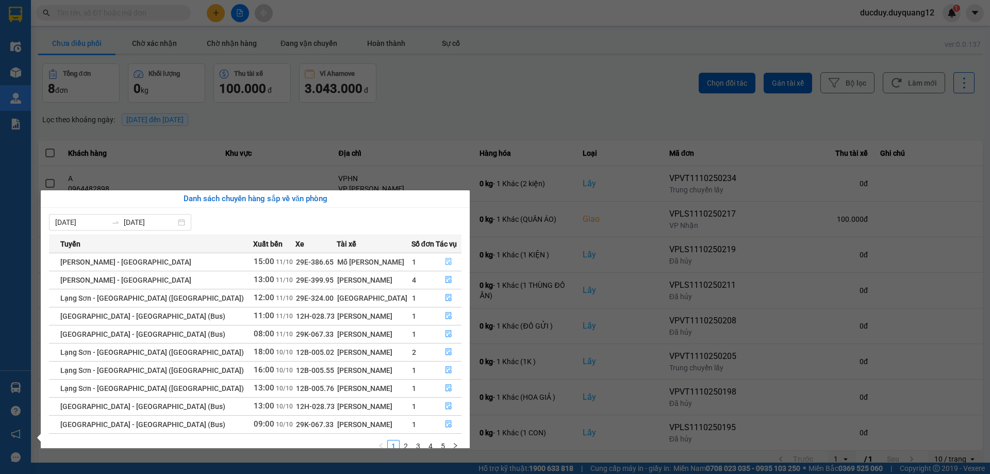
click at [449, 260] on button "button" at bounding box center [448, 262] width 25 height 16
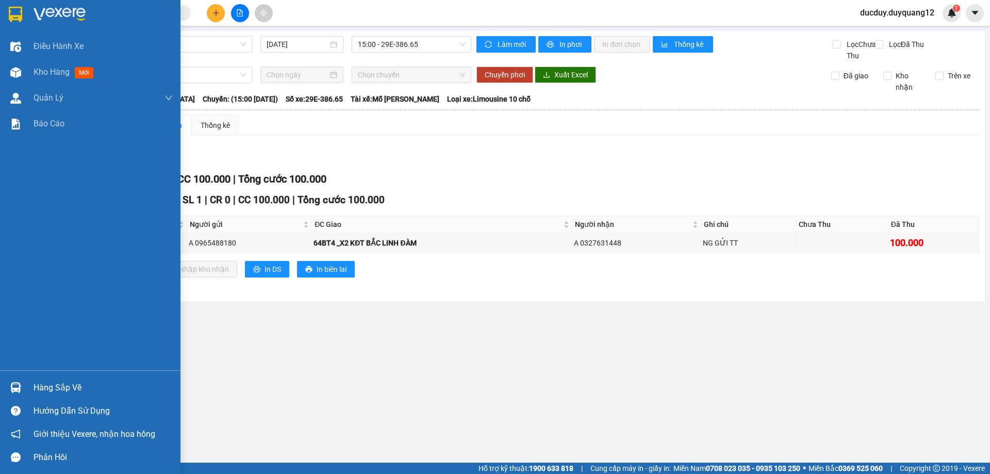
click at [58, 383] on div "Hàng sắp về" at bounding box center [103, 387] width 139 height 15
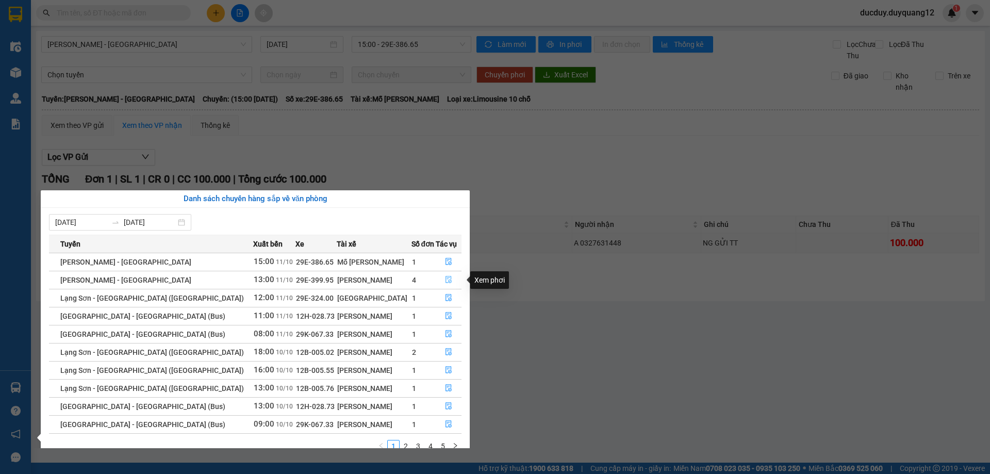
click at [445, 280] on icon "file-done" at bounding box center [448, 279] width 7 height 7
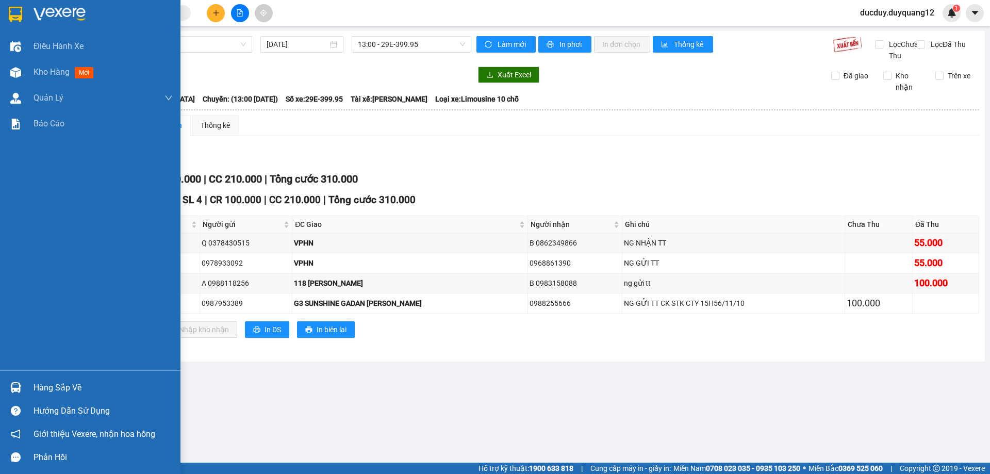
click at [46, 384] on div "Hàng sắp về" at bounding box center [103, 387] width 139 height 15
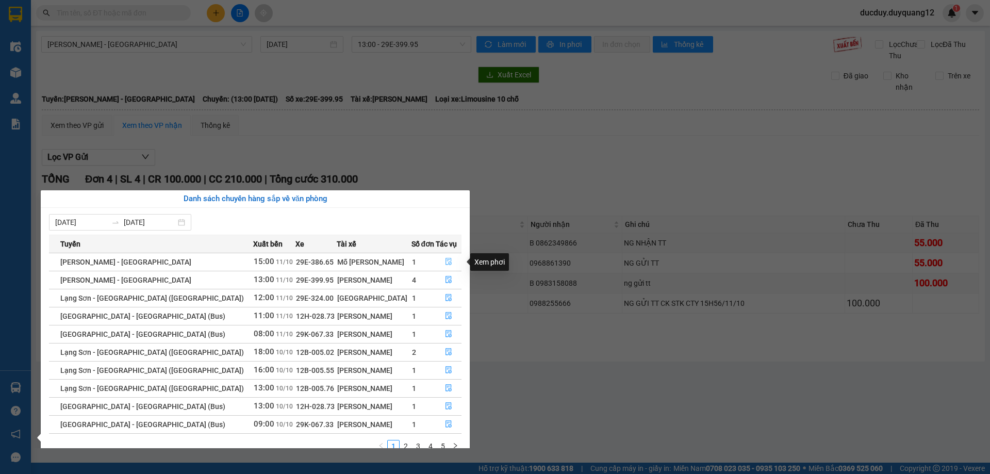
click at [447, 260] on icon "file-done" at bounding box center [448, 261] width 6 height 7
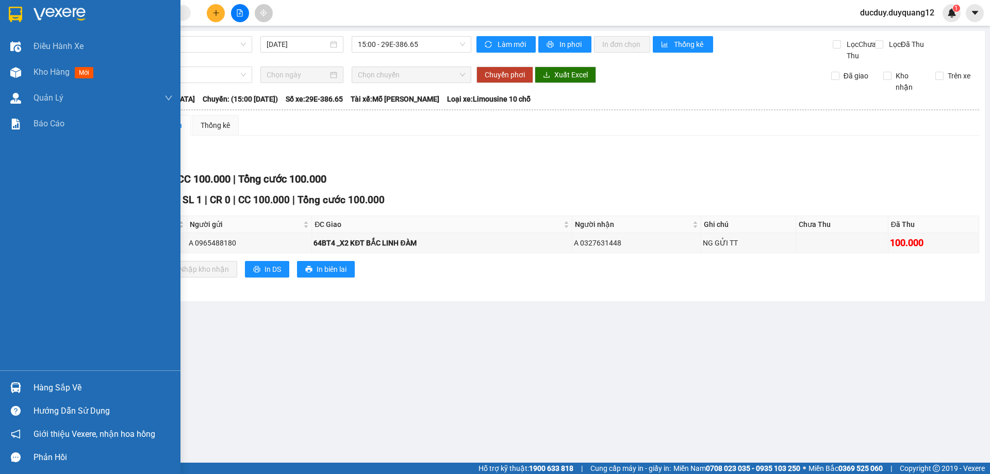
click at [69, 382] on div "Hàng sắp về" at bounding box center [103, 387] width 139 height 15
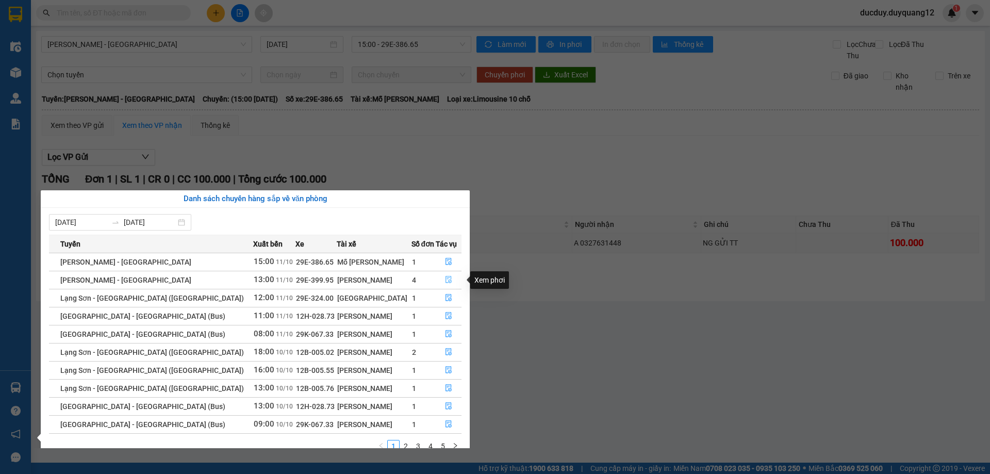
click at [445, 279] on icon "file-done" at bounding box center [448, 279] width 7 height 7
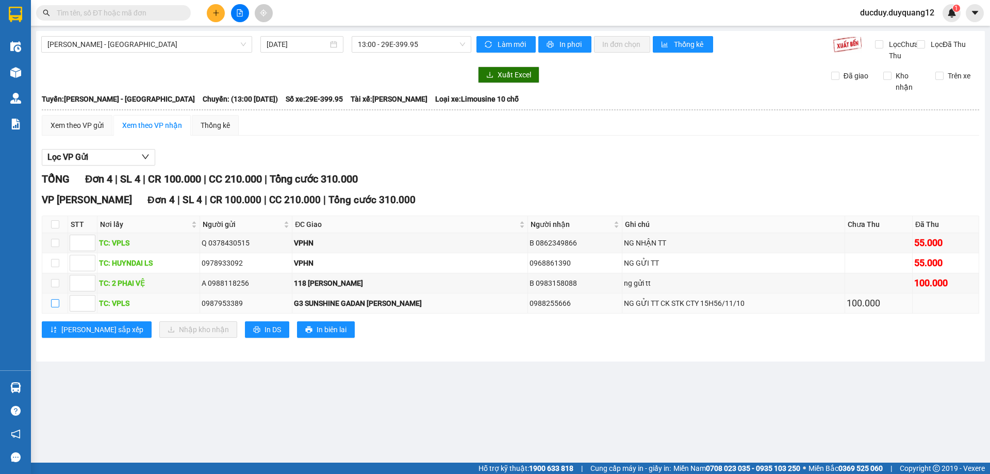
click at [55, 307] on input "checkbox" at bounding box center [55, 303] width 8 height 8
checkbox input "true"
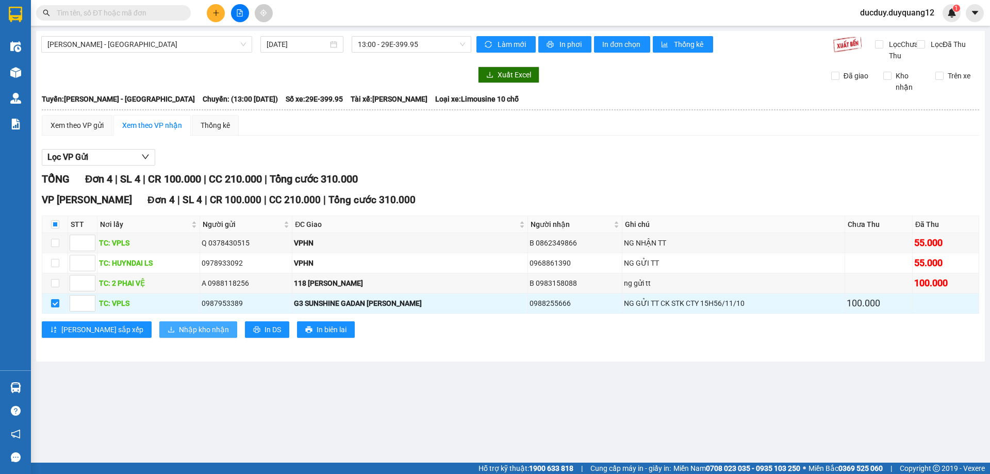
click at [179, 335] on span "Nhập kho nhận" at bounding box center [204, 329] width 50 height 11
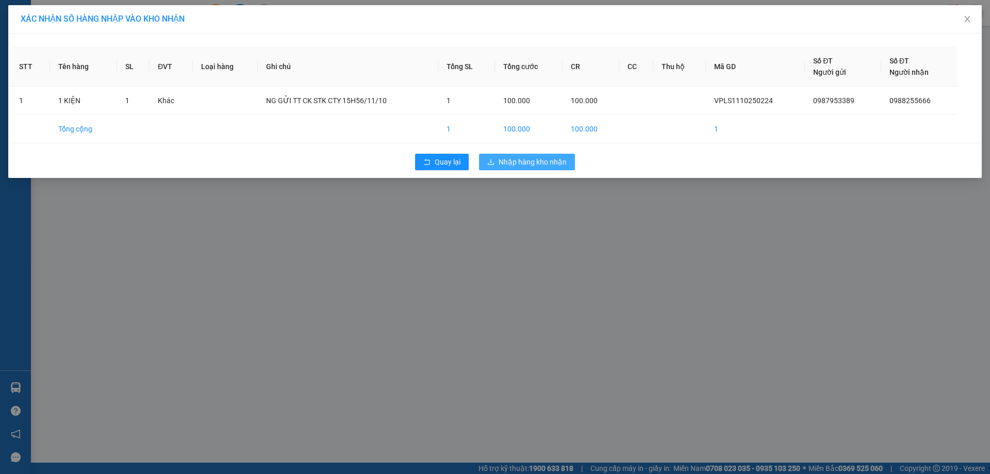
click at [526, 158] on span "Nhập hàng kho nhận" at bounding box center [532, 161] width 68 height 11
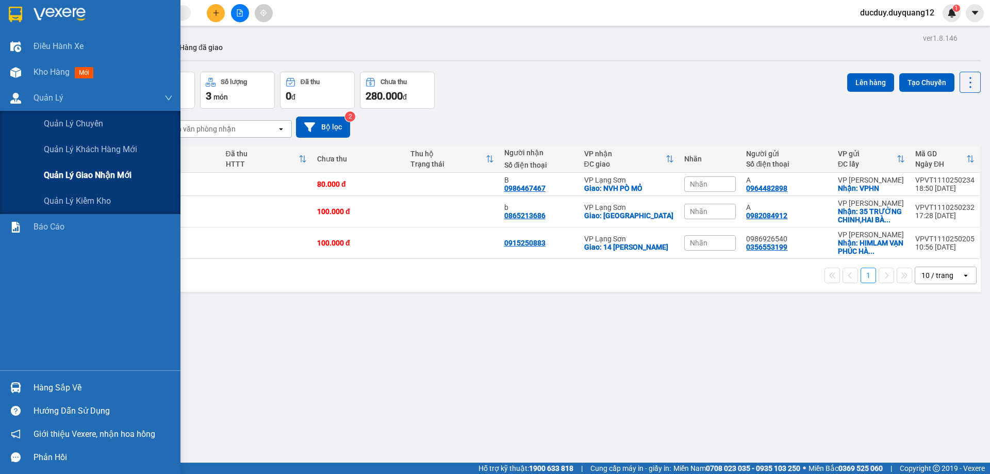
click at [86, 176] on span "Quản lý giao nhận mới" at bounding box center [88, 175] width 88 height 13
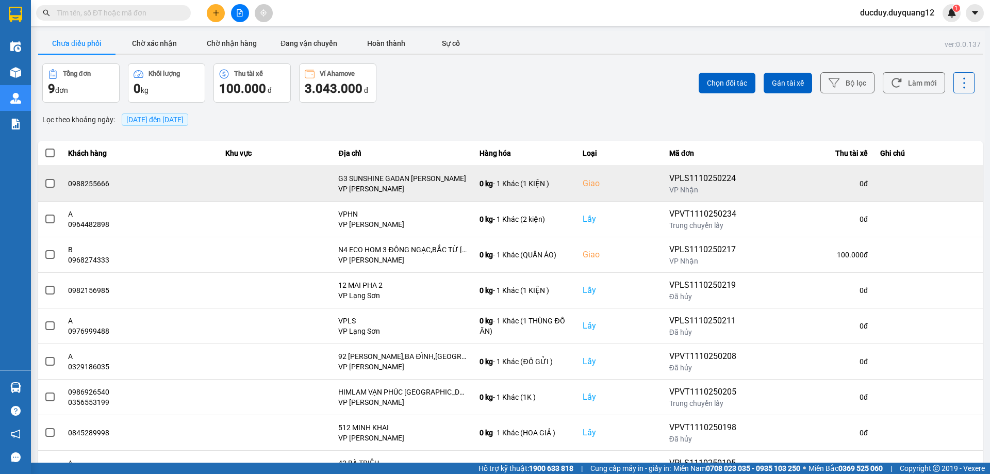
click at [961, 187] on td at bounding box center [928, 183] width 109 height 36
click at [960, 184] on icon at bounding box center [961, 183] width 3 height 7
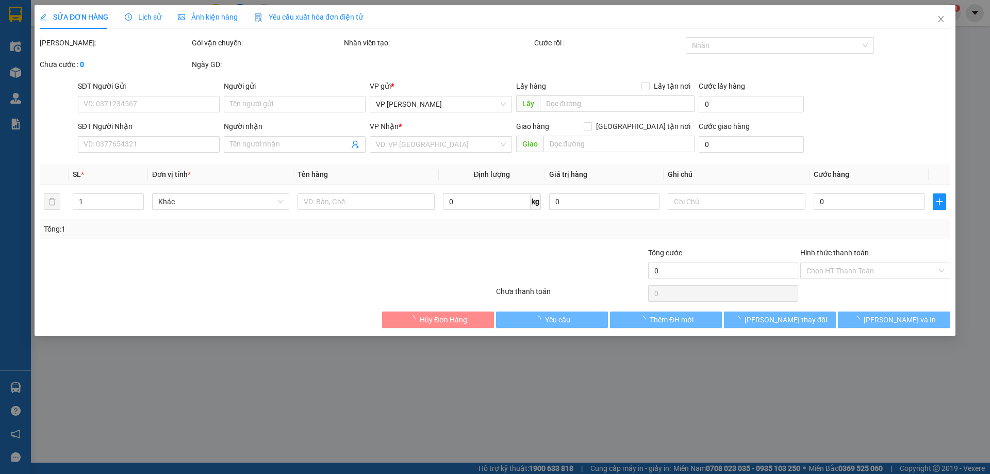
type input "0987953389"
checkbox input "true"
type input "VPLS"
type input "0988255666"
checkbox input "true"
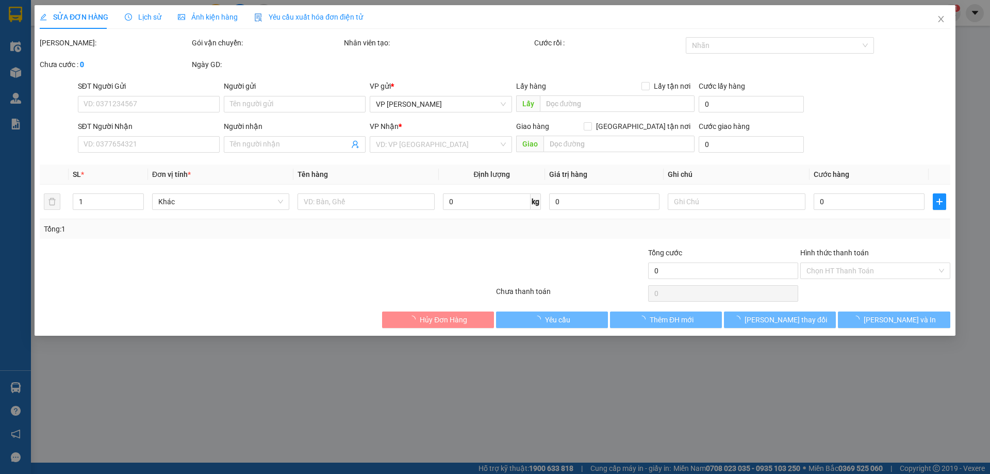
type input "G3 SUNSHINE GADAN DƯƠNG VĂN BÉ"
type input "100.000"
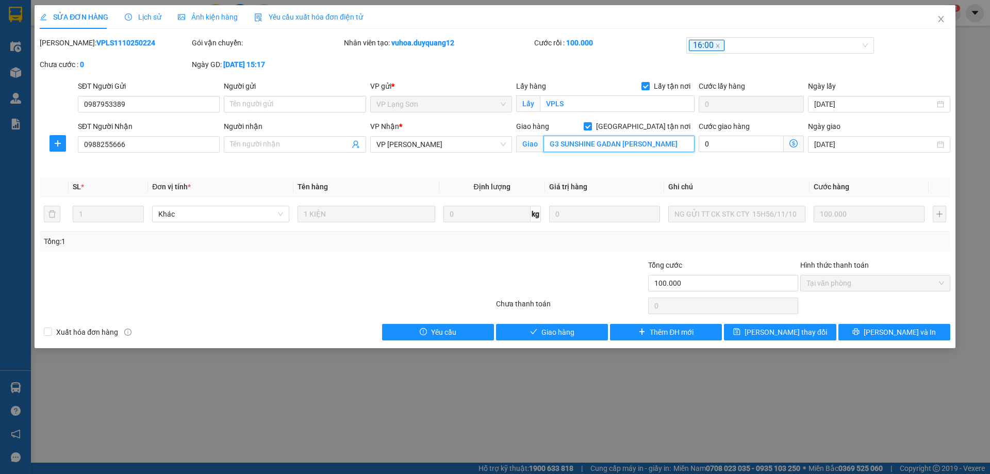
click at [644, 143] on input "G3 SUNSHINE GADAN DƯƠNG VĂN BÉ" at bounding box center [618, 144] width 151 height 16
click at [689, 143] on input "G3 SUNSHINE GADAN DƯƠNG VĂN BÉ" at bounding box center [618, 144] width 151 height 16
type input "G3 SUNSHINE GADAN DƯƠNG VĂN BÉ,hoàng mai,hà nội"
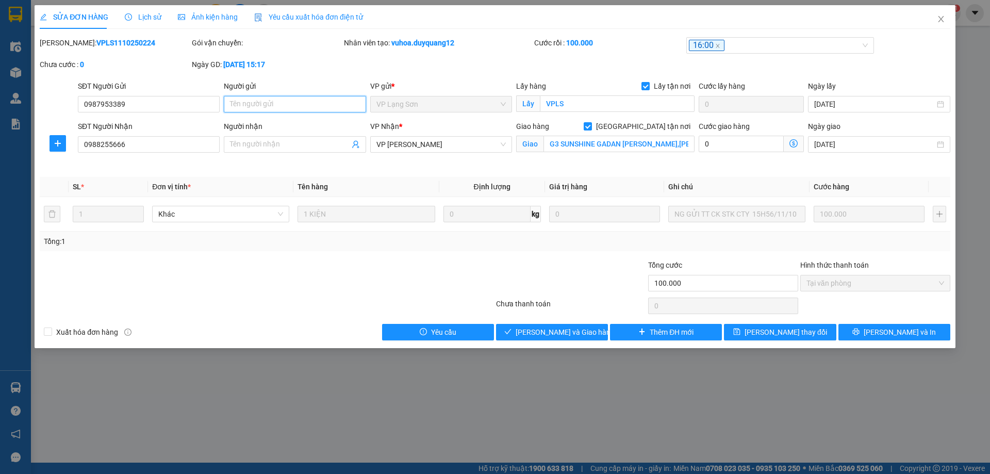
click at [265, 100] on input "Người gửi" at bounding box center [295, 104] width 142 height 16
type input "a"
click at [264, 150] on span at bounding box center [295, 144] width 142 height 16
click at [266, 148] on input "Người nhận" at bounding box center [289, 144] width 119 height 11
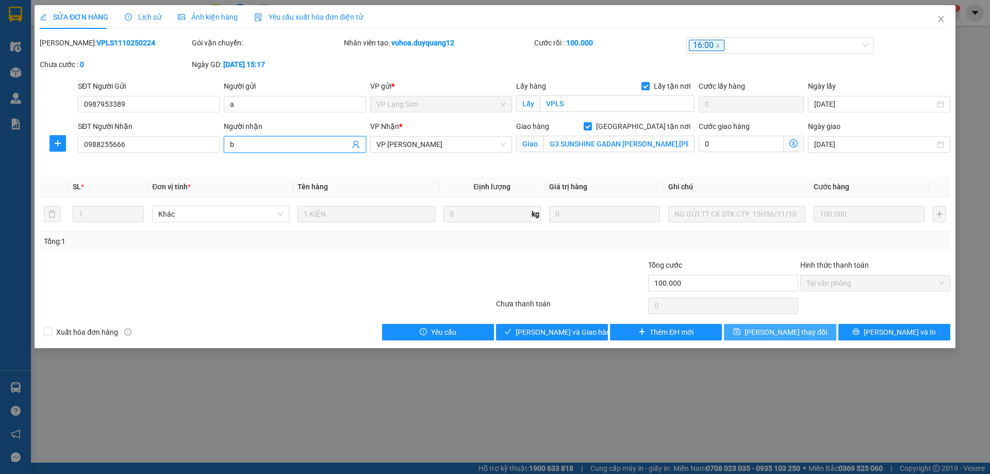
type input "b"
click at [794, 332] on span "[PERSON_NAME] thay đổi" at bounding box center [785, 331] width 82 height 11
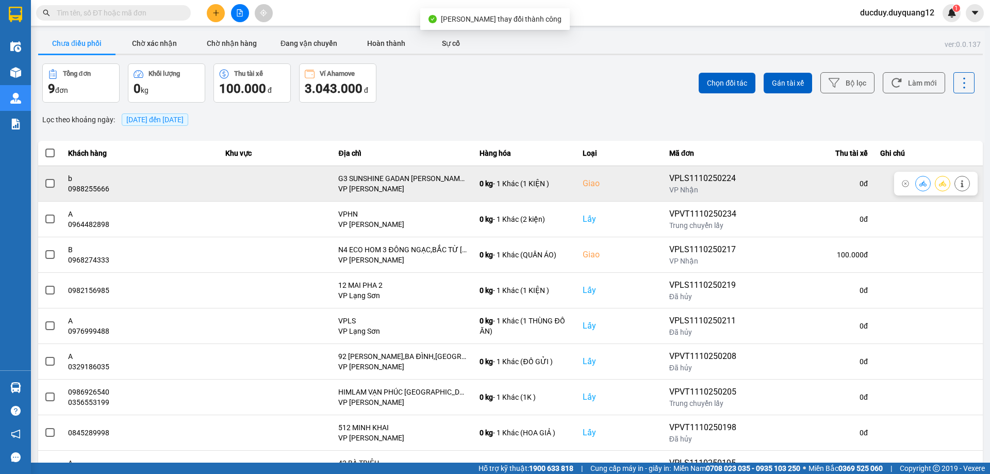
click at [49, 184] on span at bounding box center [49, 183] width 9 height 9
click at [44, 178] on input "checkbox" at bounding box center [44, 178] width 0 height 0
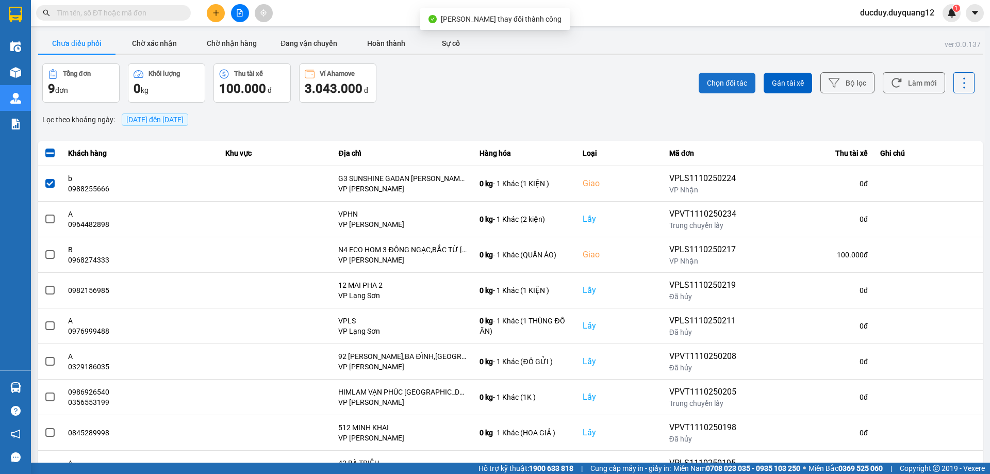
click at [735, 77] on button "Chọn đối tác" at bounding box center [726, 83] width 57 height 21
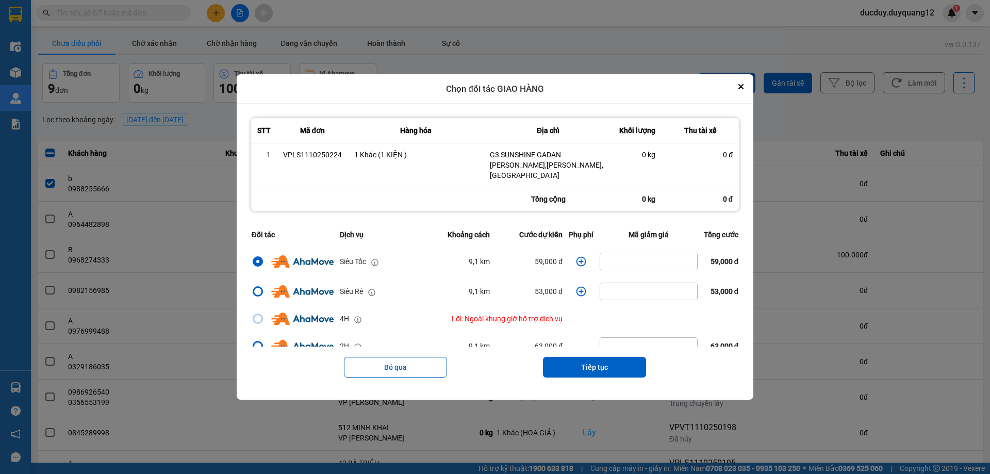
click at [743, 89] on icon "Close" at bounding box center [740, 86] width 5 height 5
